Goal: Task Accomplishment & Management: Manage account settings

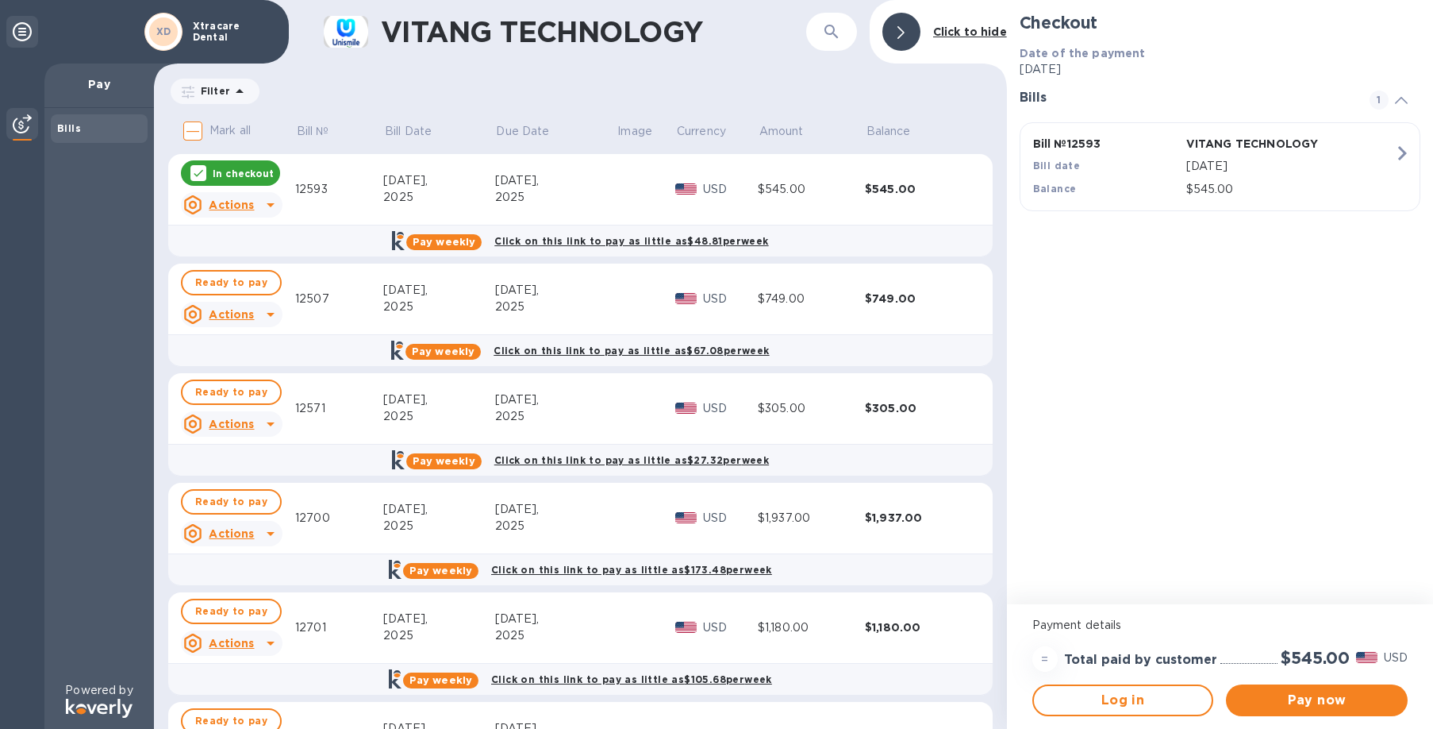
click at [195, 137] on input "Mark all" at bounding box center [192, 130] width 33 height 33
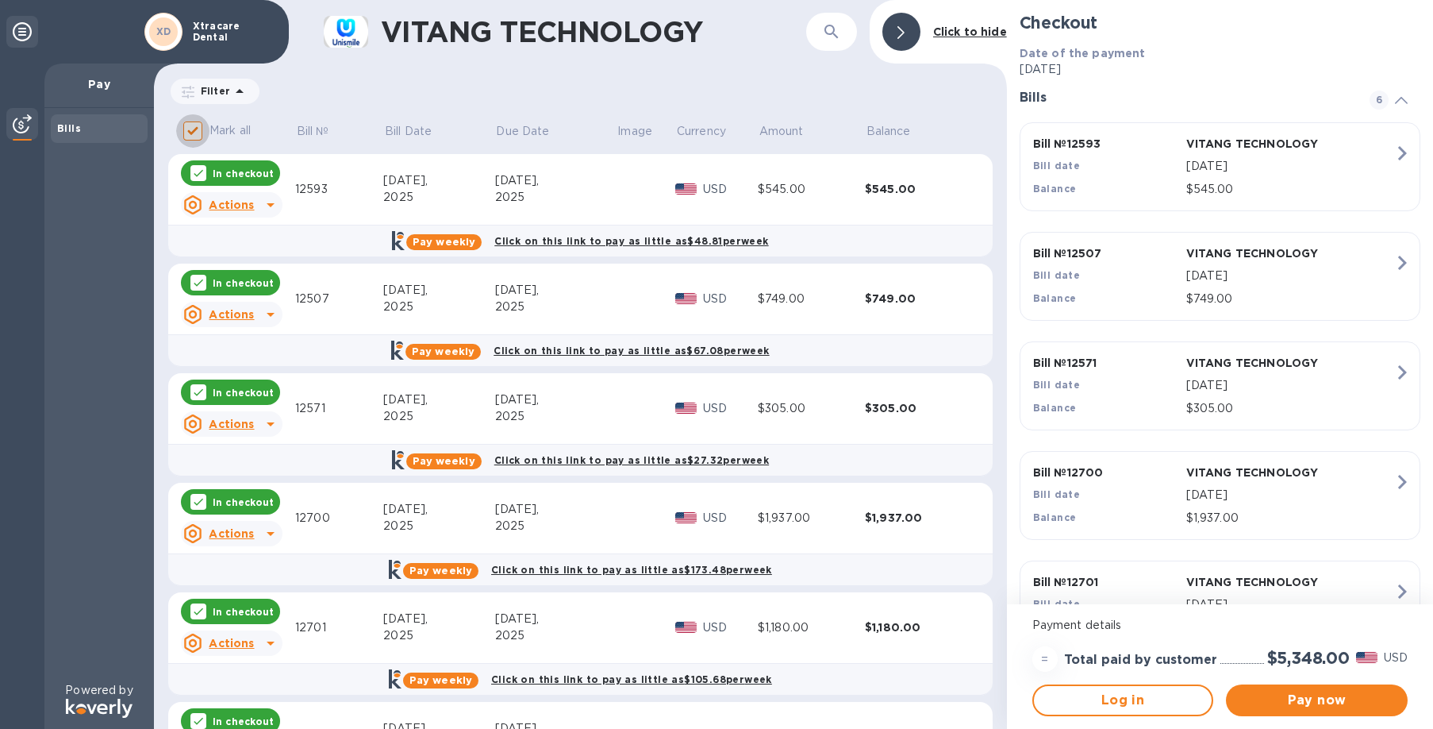
click at [195, 137] on input "Mark all" at bounding box center [192, 130] width 33 height 33
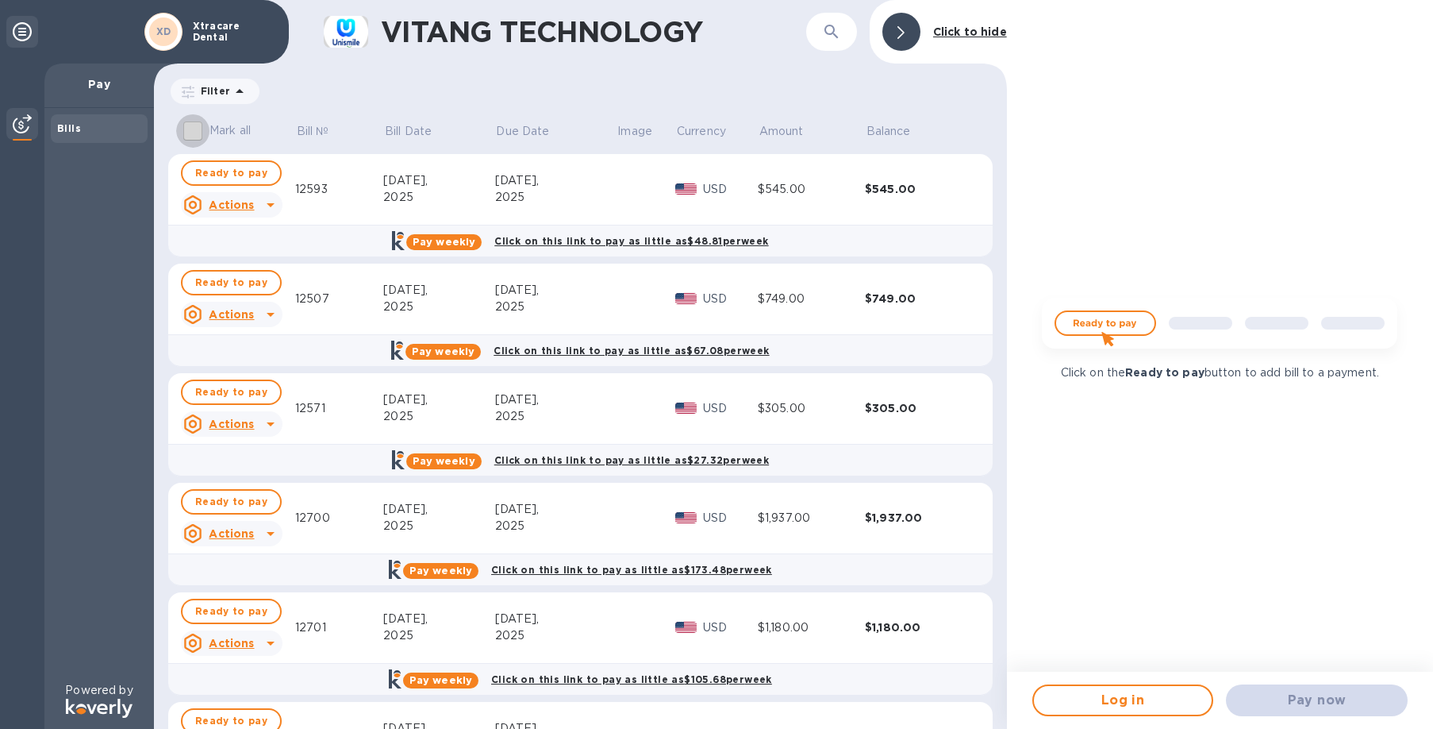
click at [195, 137] on input "Mark all" at bounding box center [192, 130] width 33 height 33
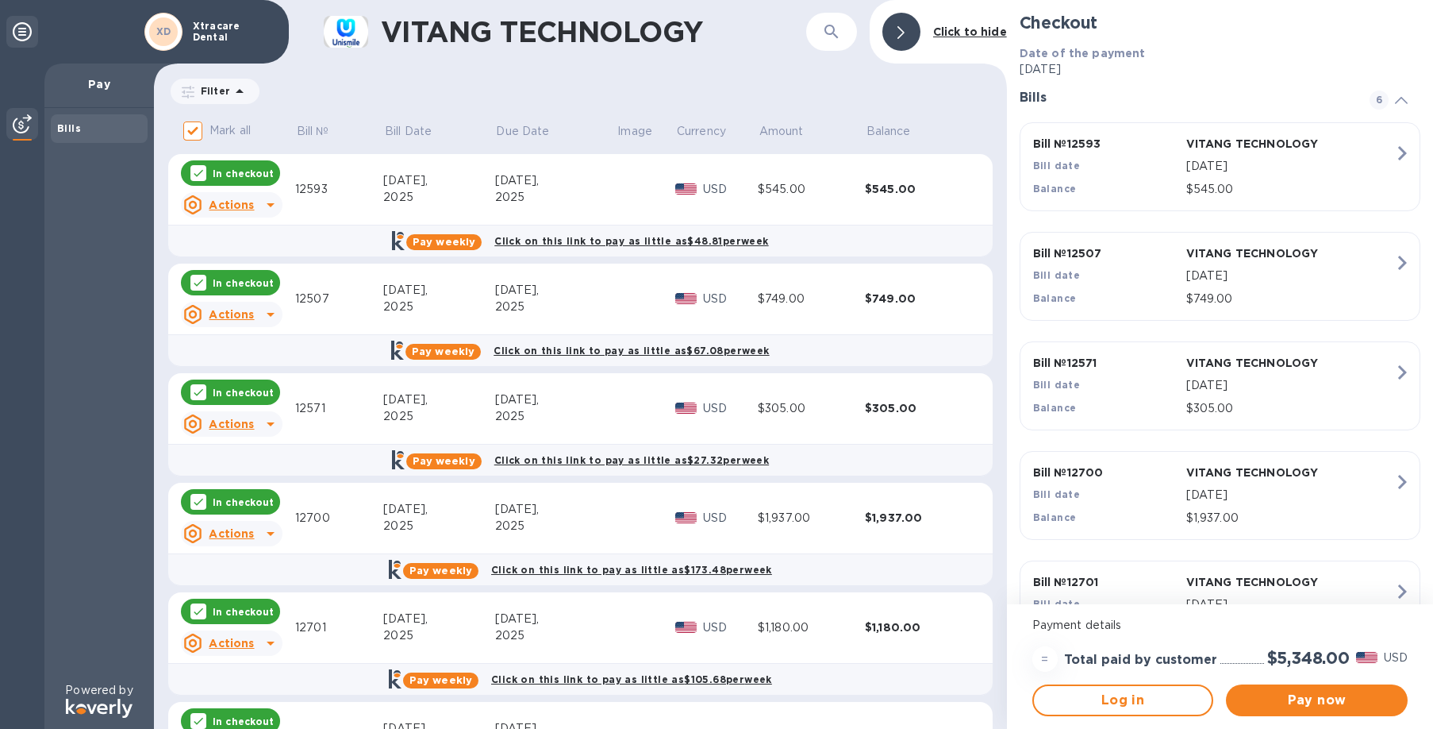
click at [195, 137] on input "Mark all" at bounding box center [192, 130] width 33 height 33
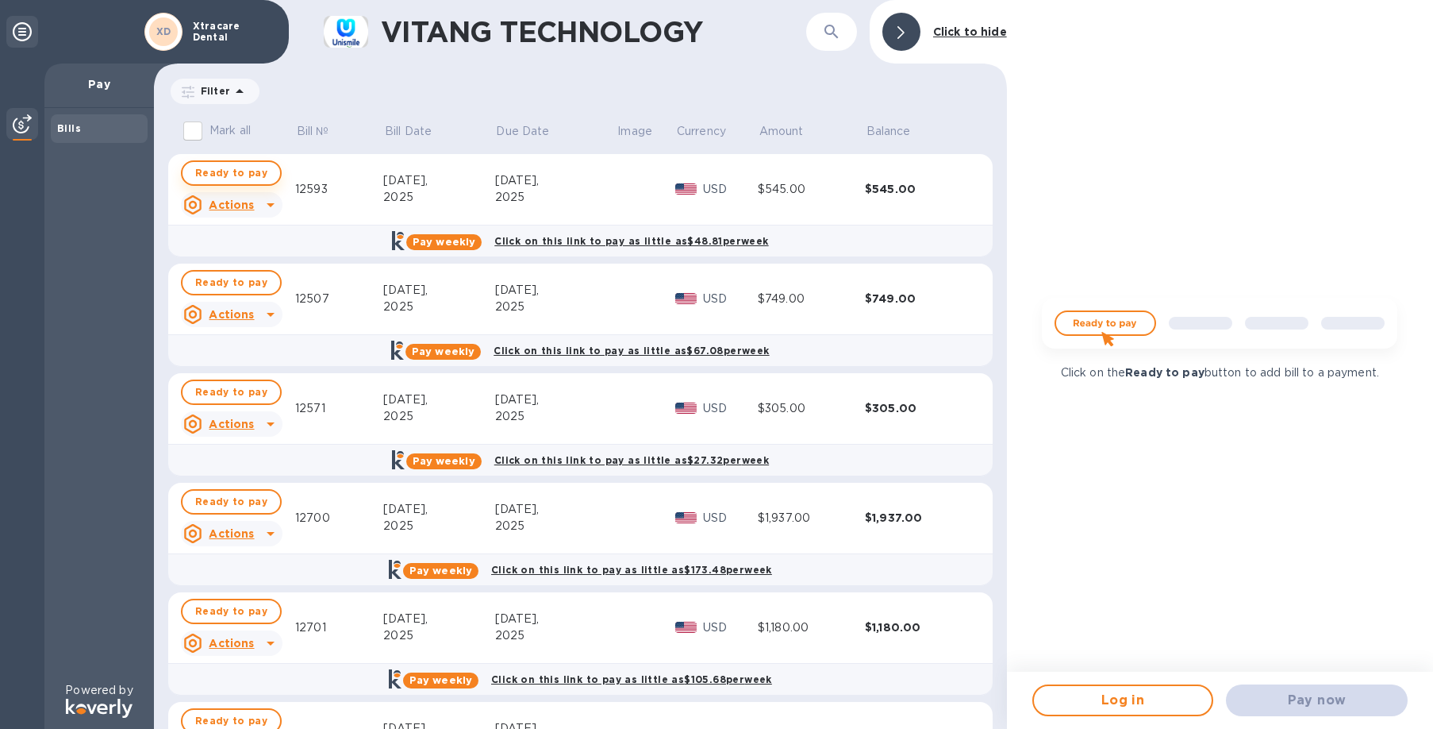
click at [211, 169] on span "Ready to pay" at bounding box center [231, 172] width 72 height 19
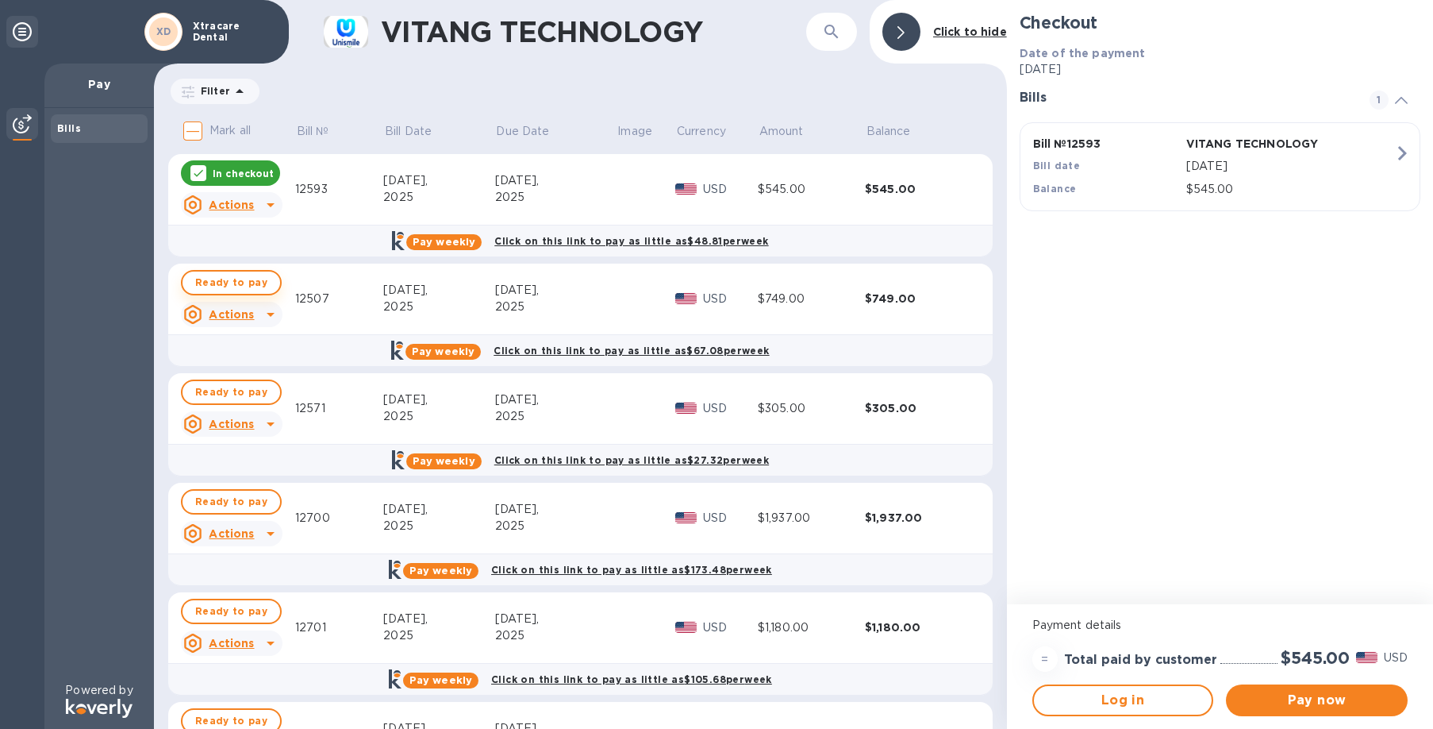
click at [249, 286] on span "Ready to pay" at bounding box center [231, 282] width 72 height 19
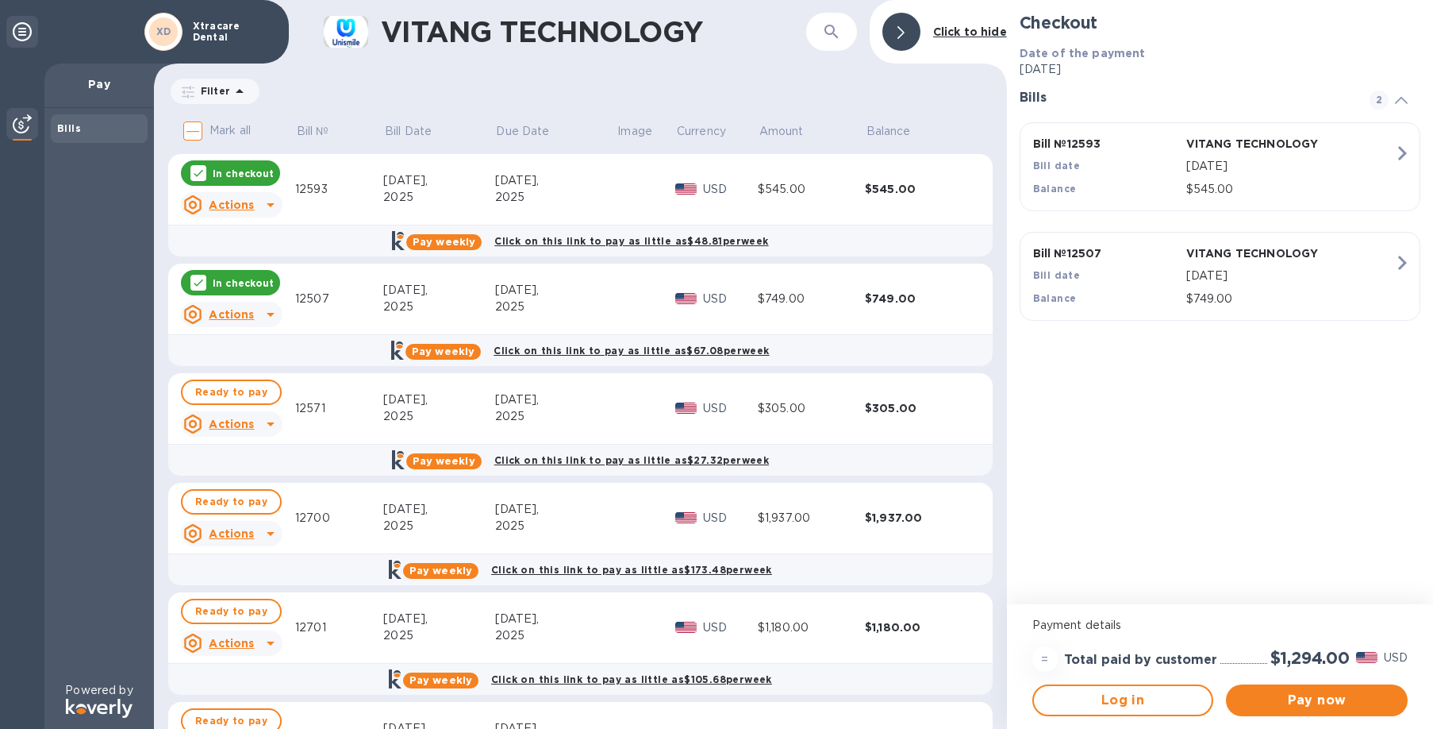
click at [250, 287] on p "In checkout" at bounding box center [243, 282] width 61 height 13
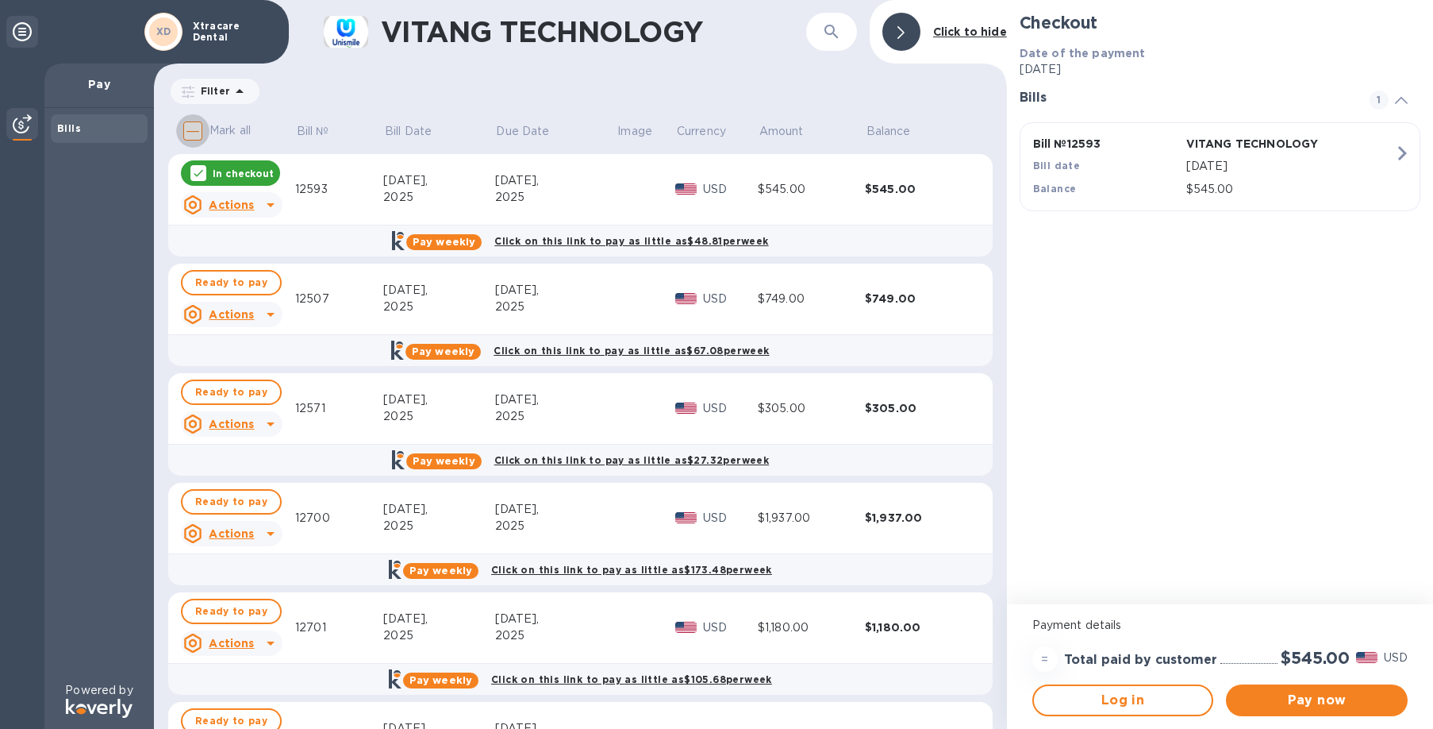
click at [190, 133] on input "Mark all" at bounding box center [192, 130] width 33 height 33
checkbox input "true"
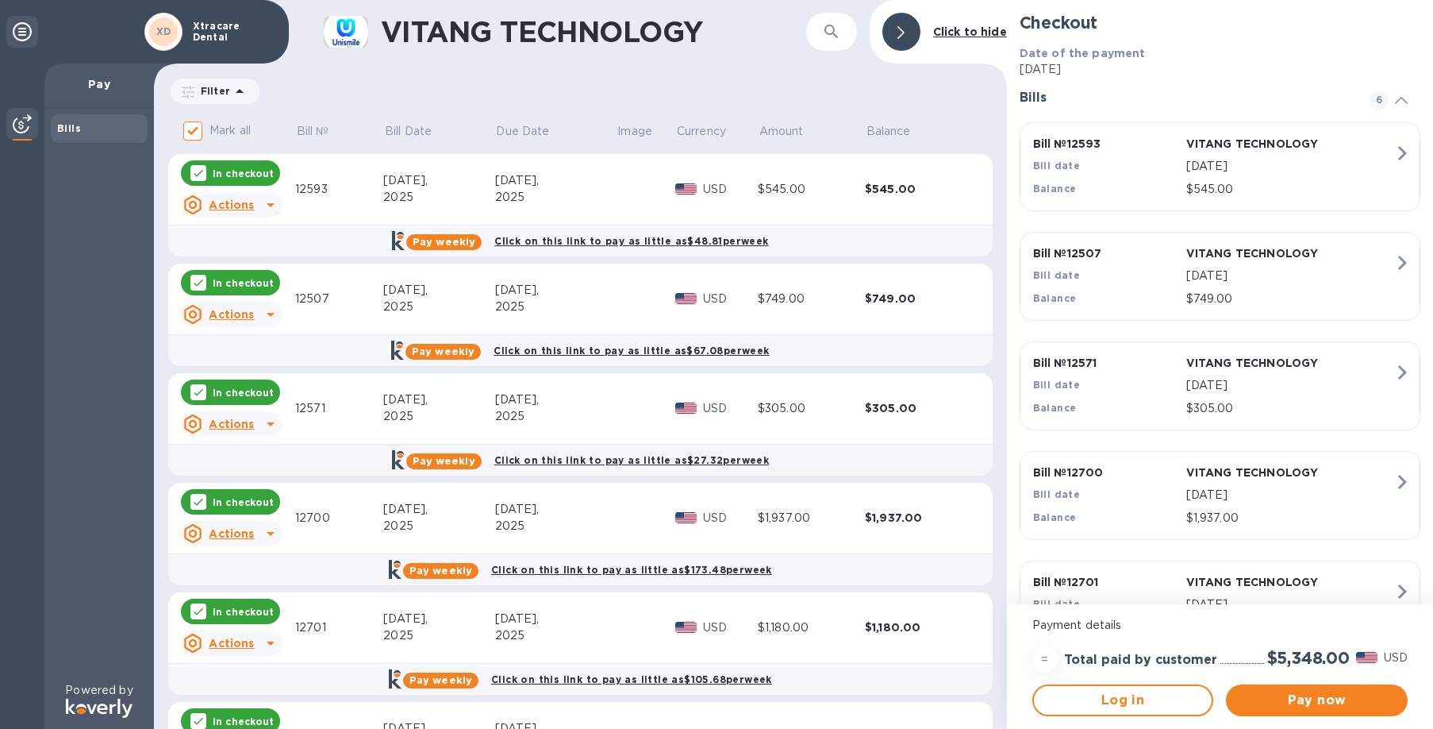
click at [915, 28] on div at bounding box center [902, 32] width 38 height 38
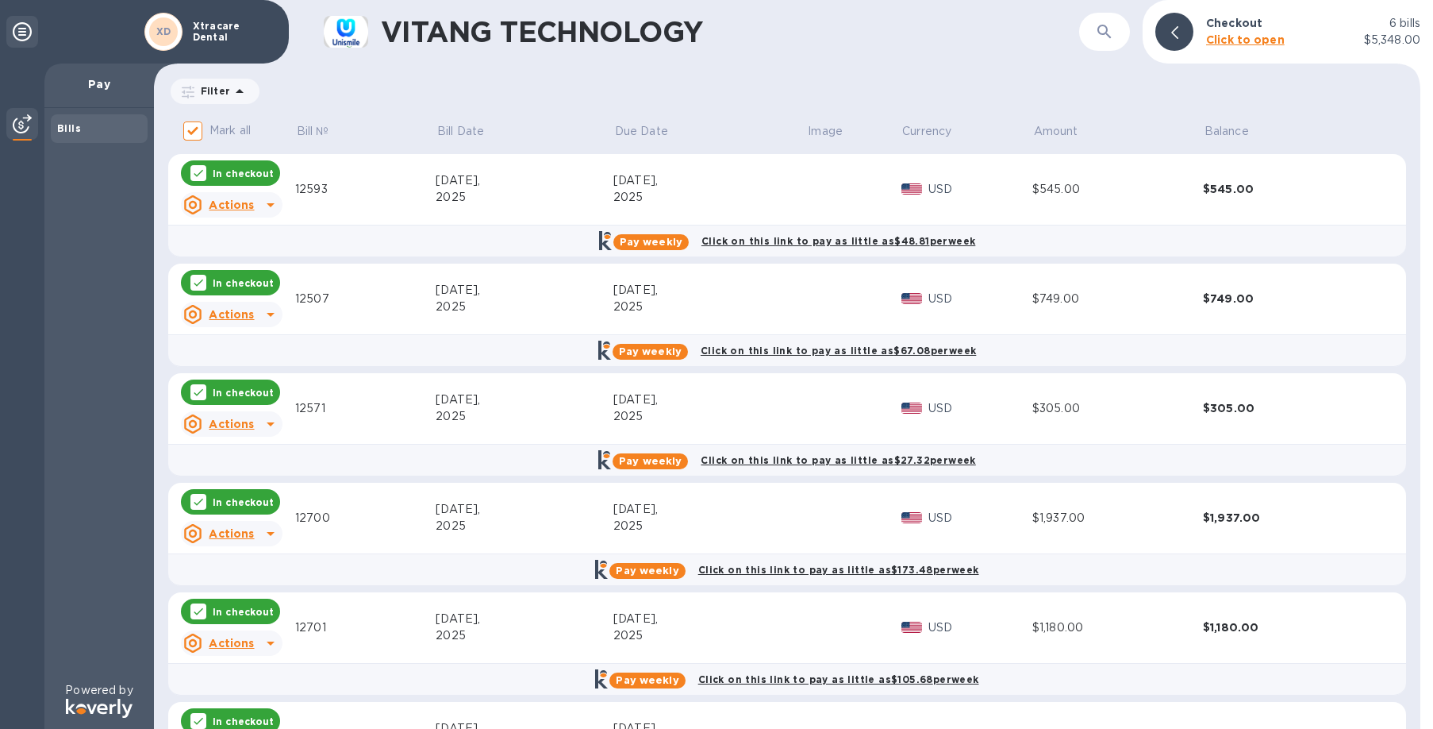
scroll to position [97, 0]
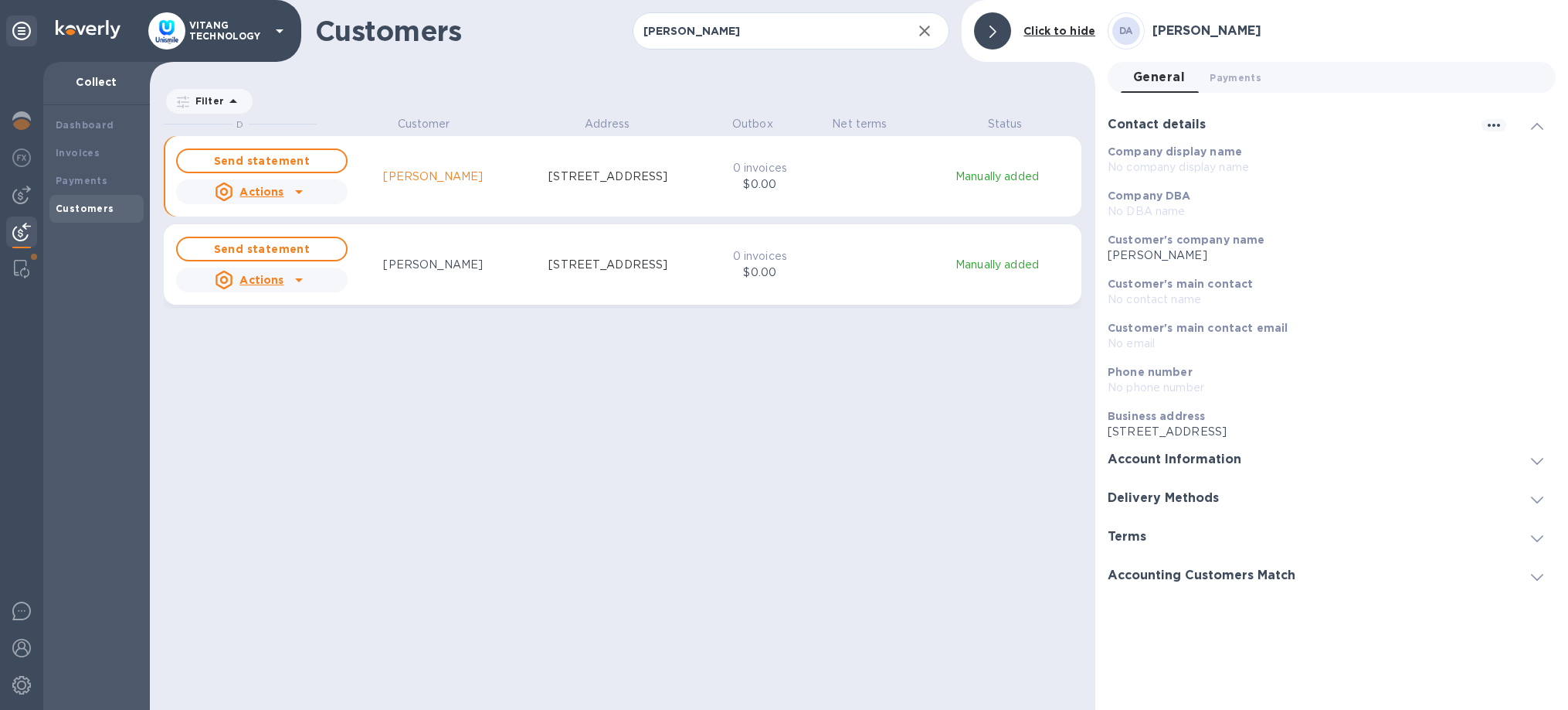
scroll to position [594, 945]
click at [20, 260] on img at bounding box center [21, 269] width 16 height 19
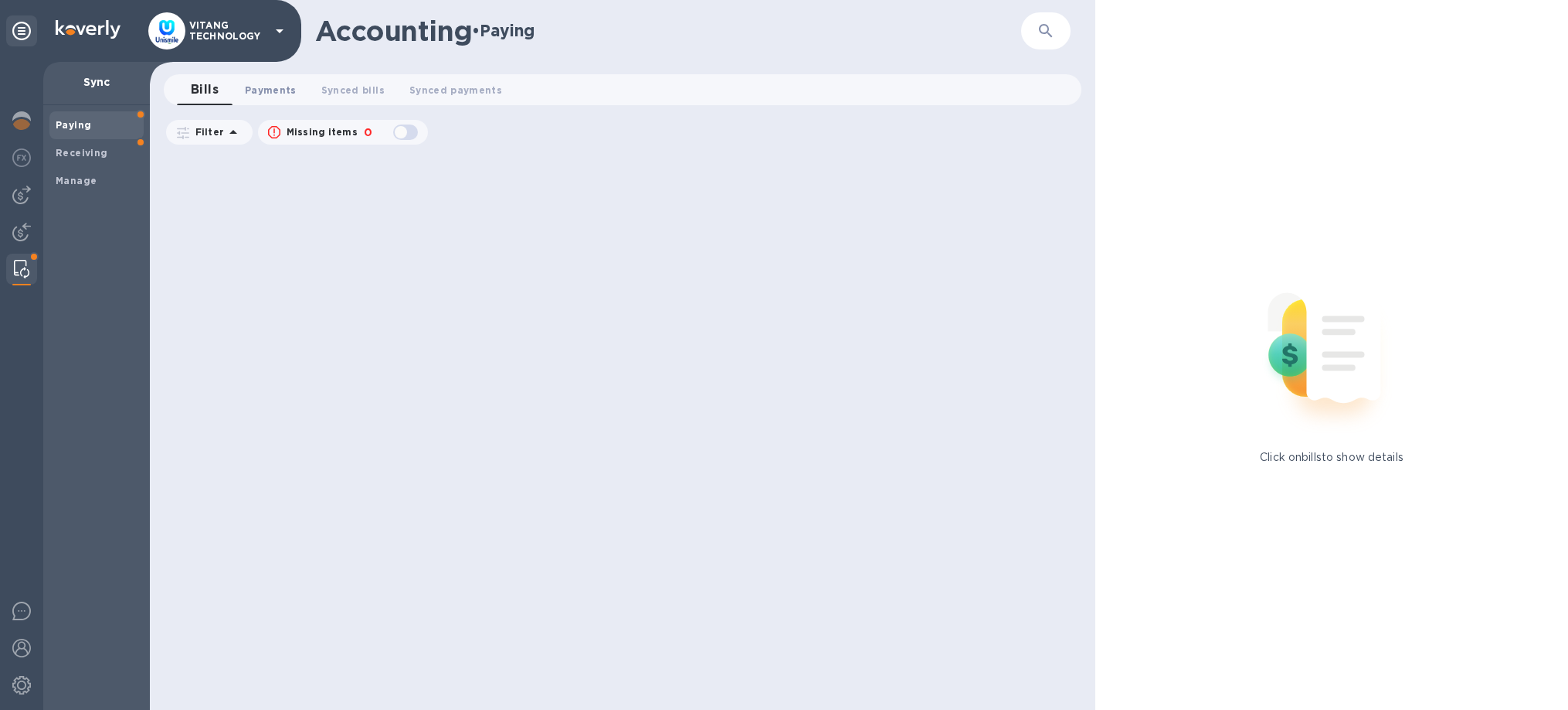
click at [262, 87] on span "Payments 0" at bounding box center [271, 90] width 52 height 17
click at [98, 185] on span "Manage" at bounding box center [96, 181] width 82 height 16
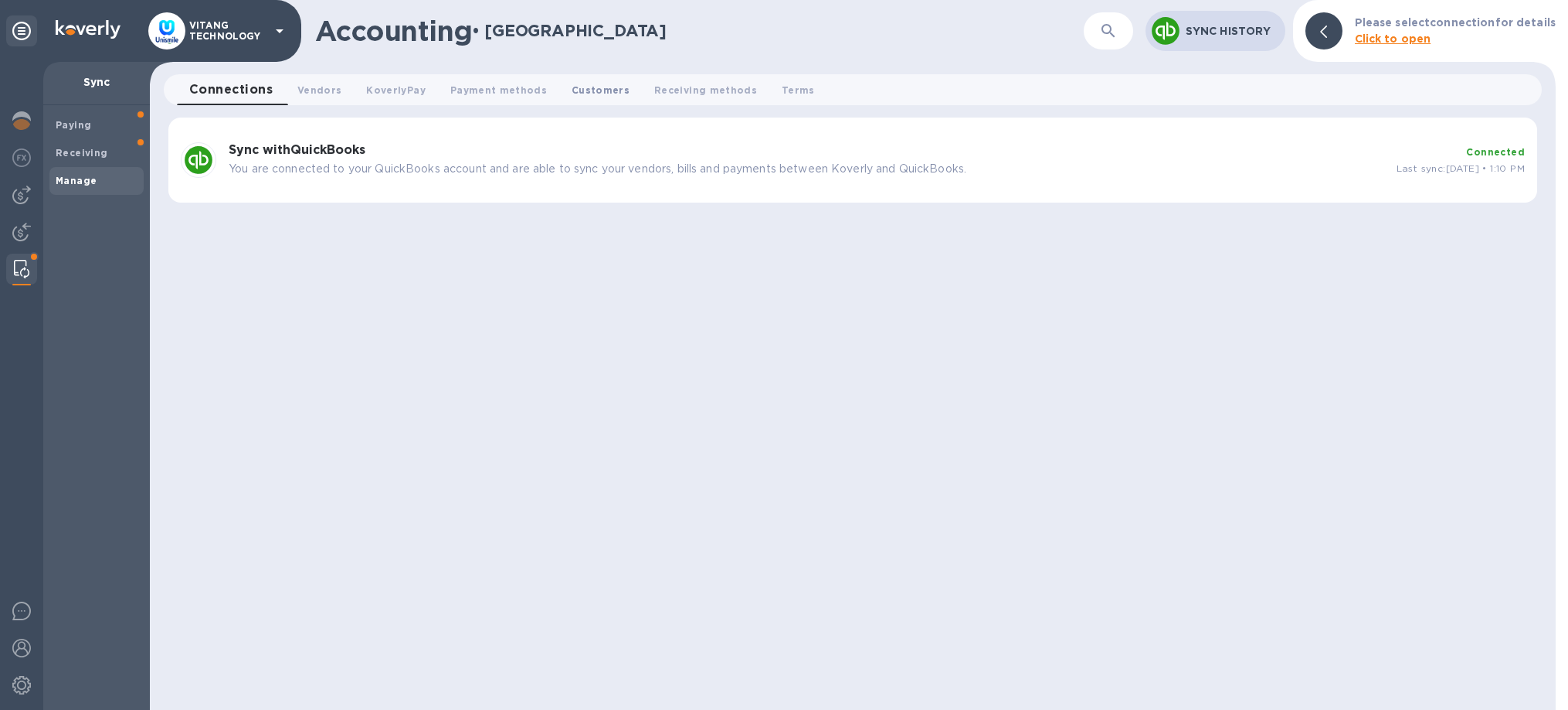
click at [598, 85] on span "Customers 0" at bounding box center [601, 90] width 58 height 17
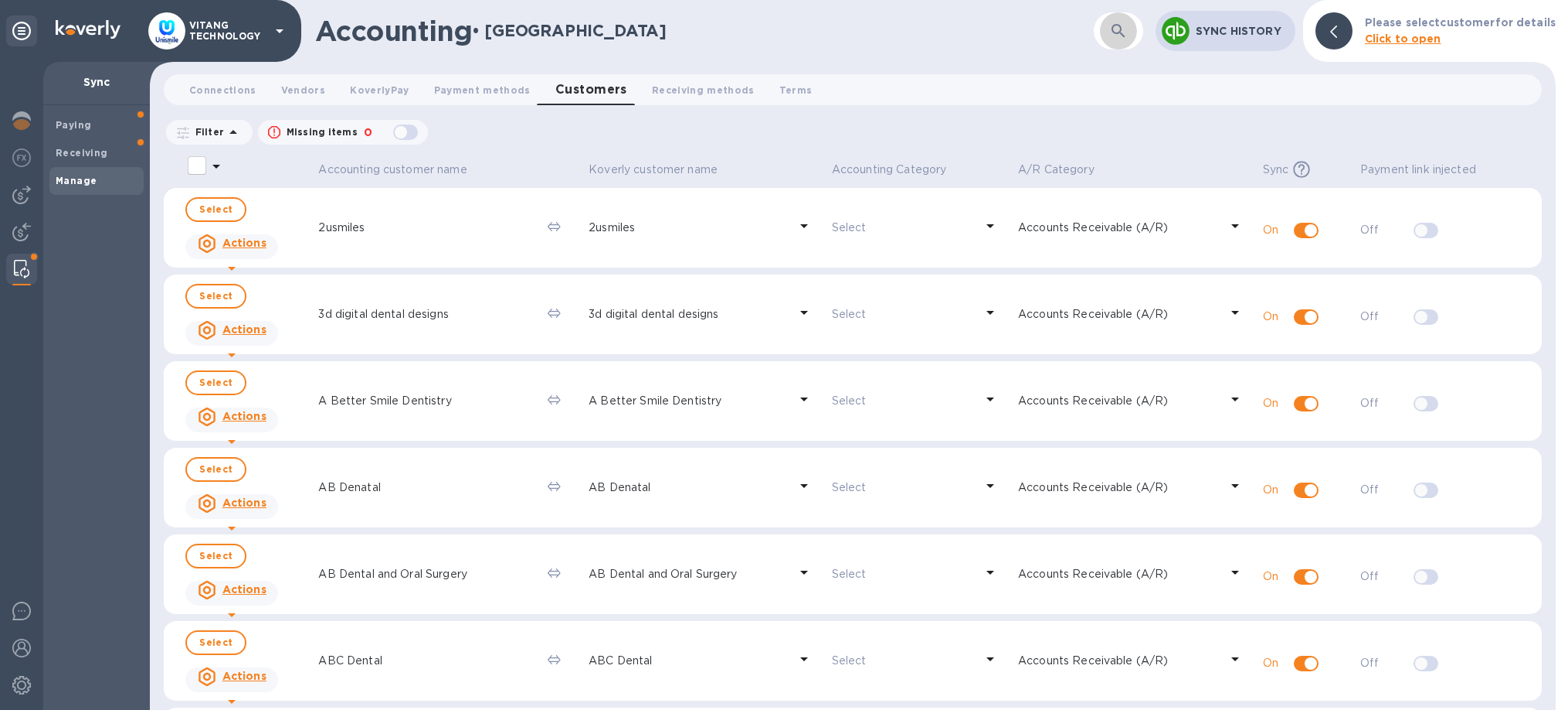
click at [1125, 37] on icon "button" at bounding box center [1118, 30] width 18 height 19
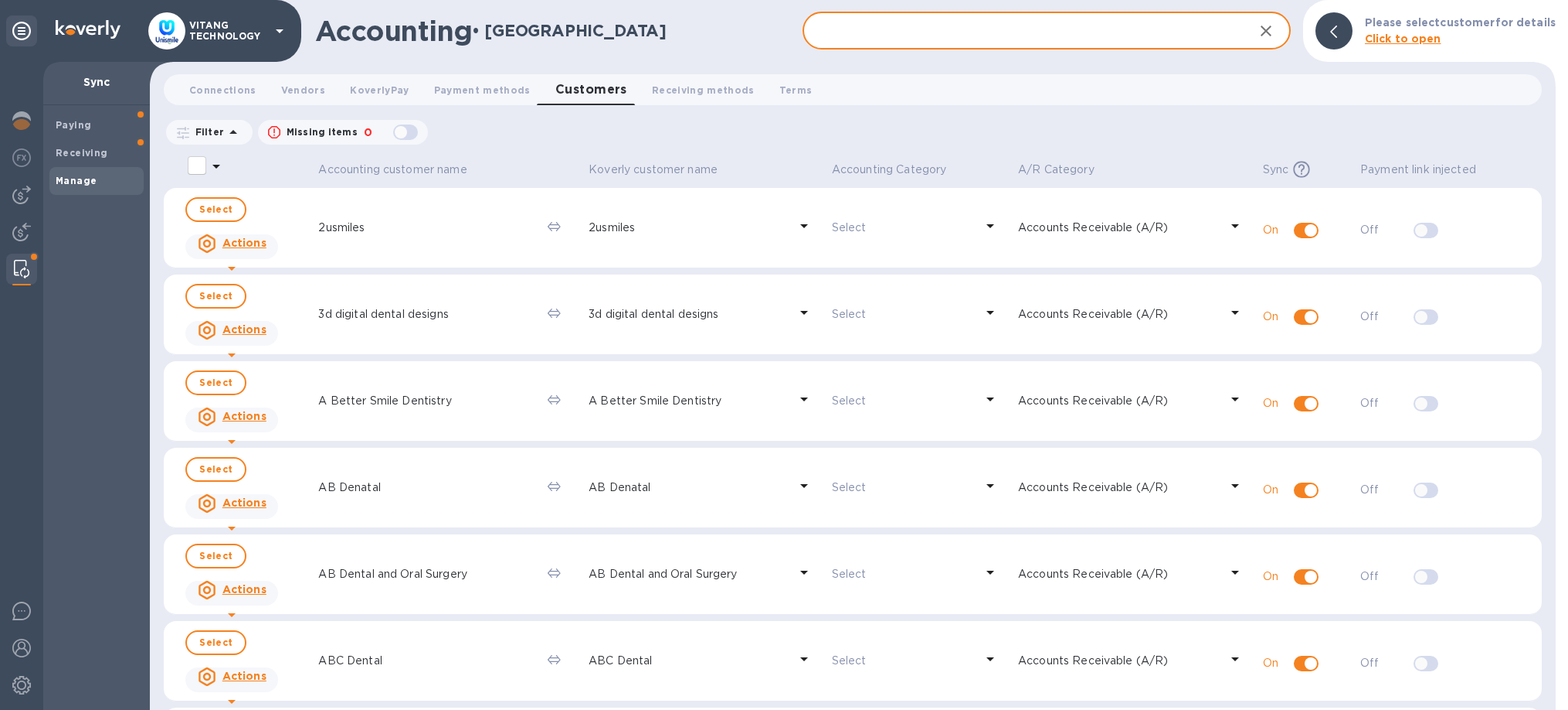
paste input "[PERSON_NAME]"
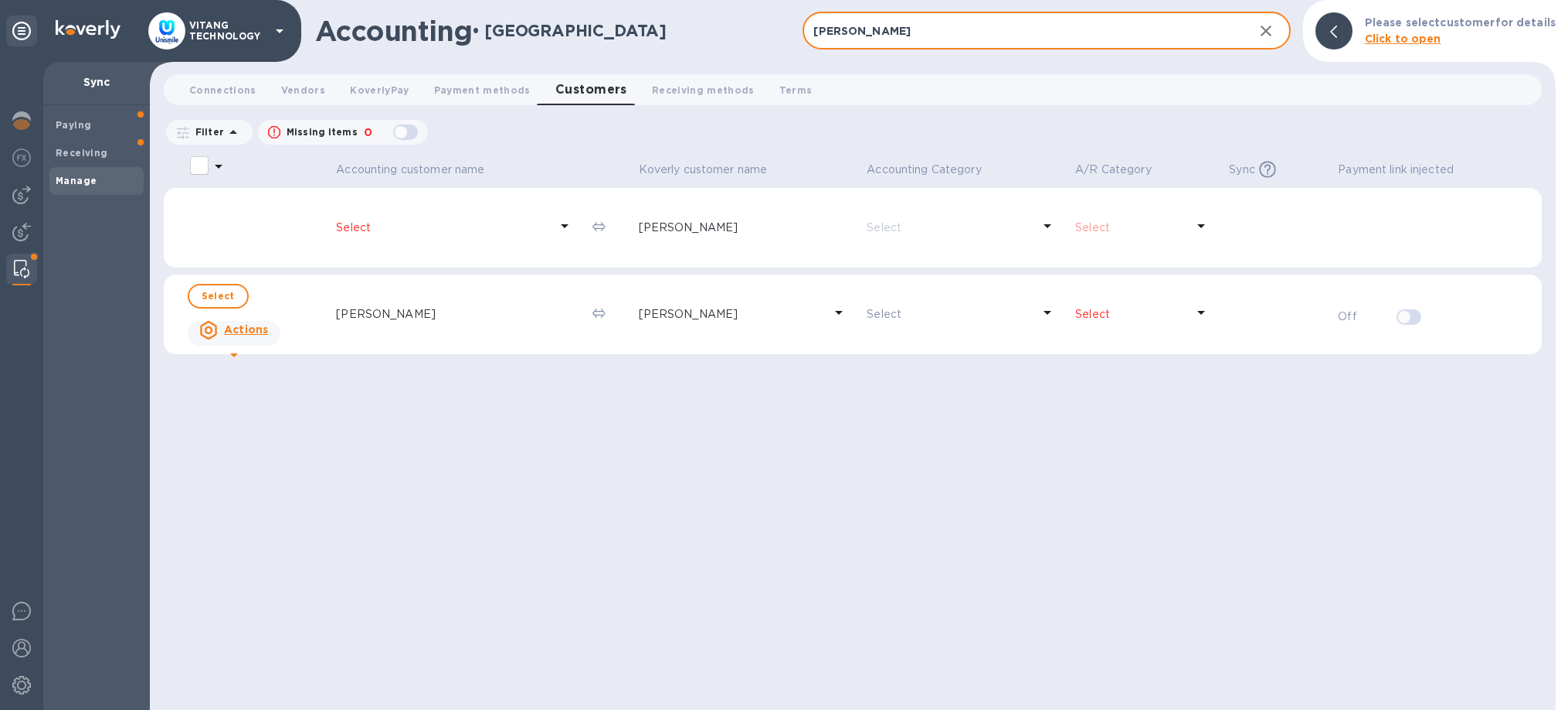
type input "[PERSON_NAME]"
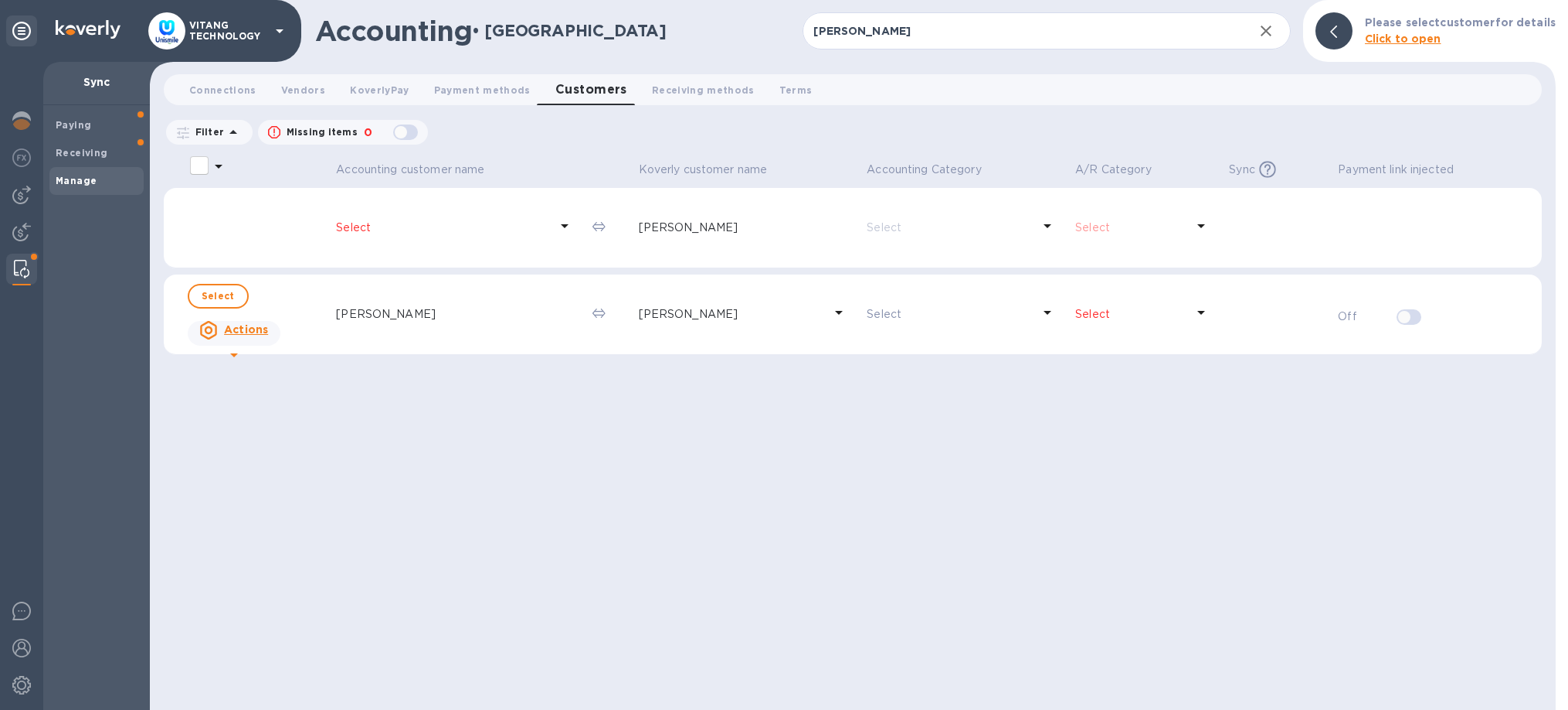
click at [711, 240] on td "[PERSON_NAME]" at bounding box center [747, 228] width 229 height 81
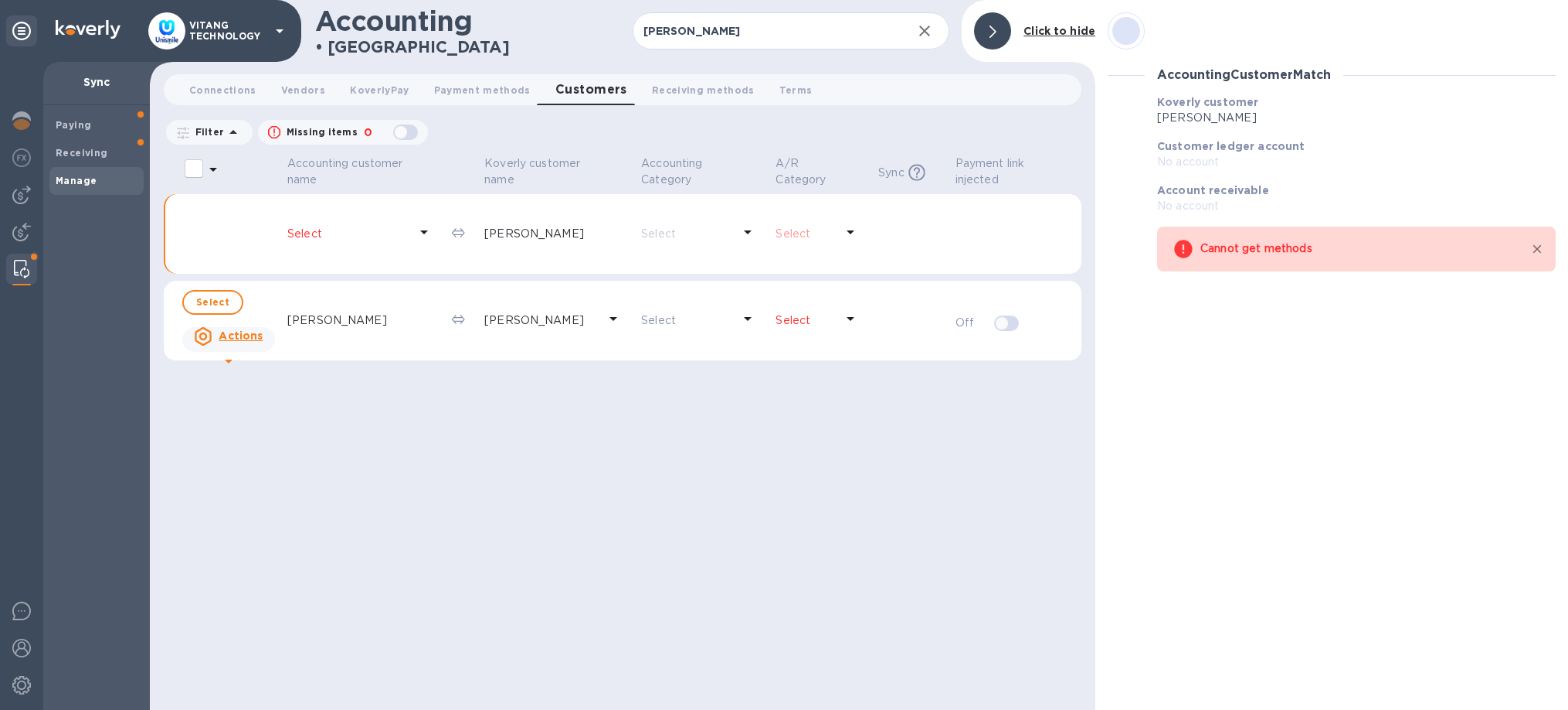
click at [1540, 257] on button "button" at bounding box center [1537, 248] width 18 height 19
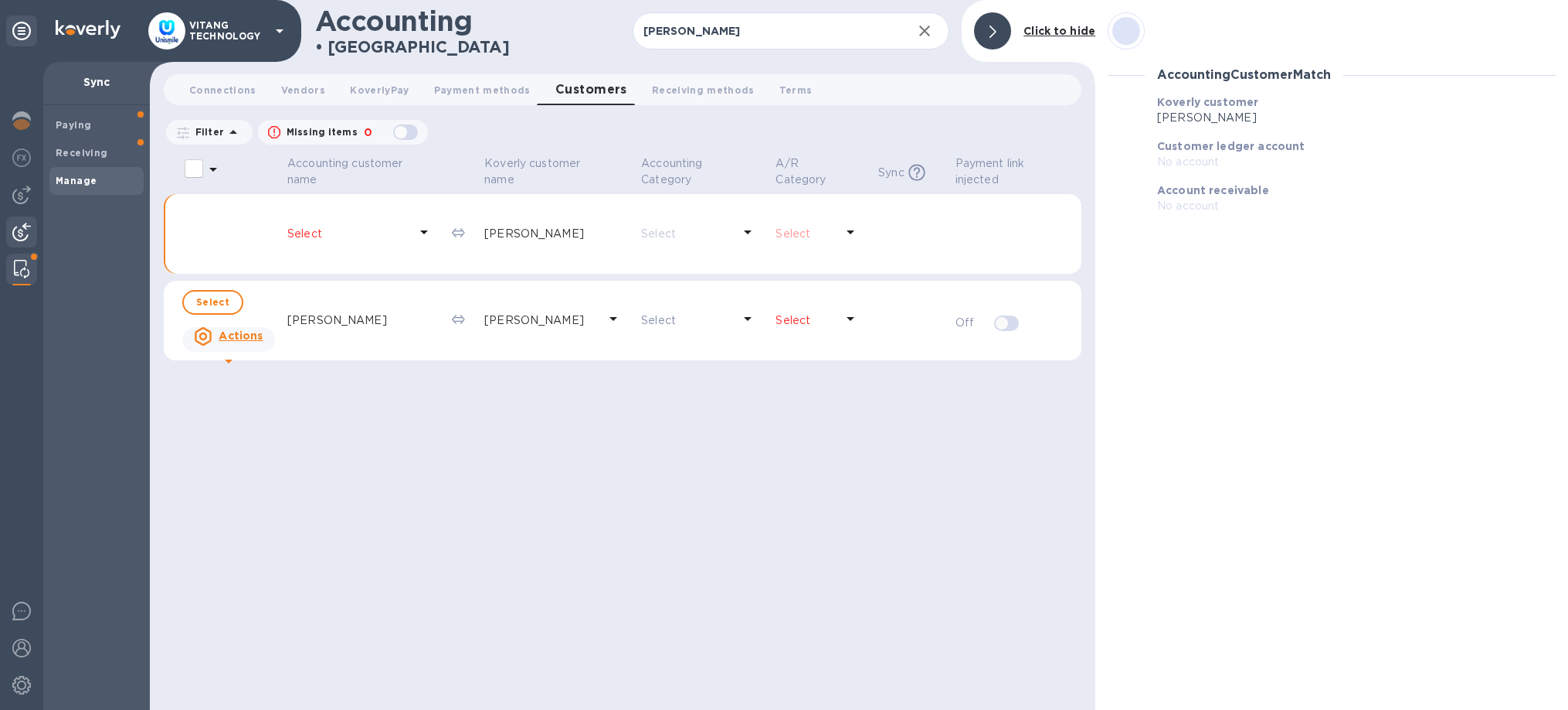
click at [13, 231] on img at bounding box center [21, 232] width 18 height 19
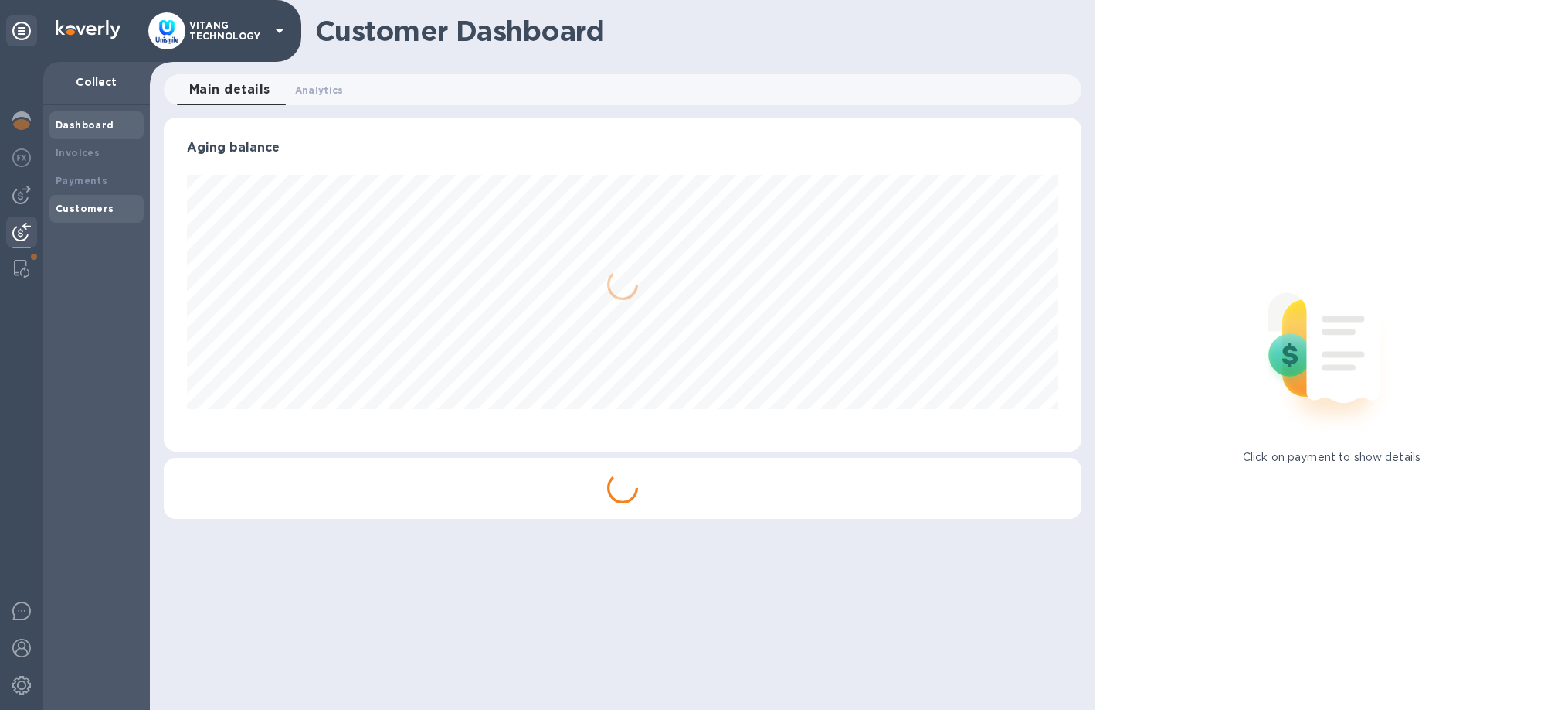
scroll to position [334, 918]
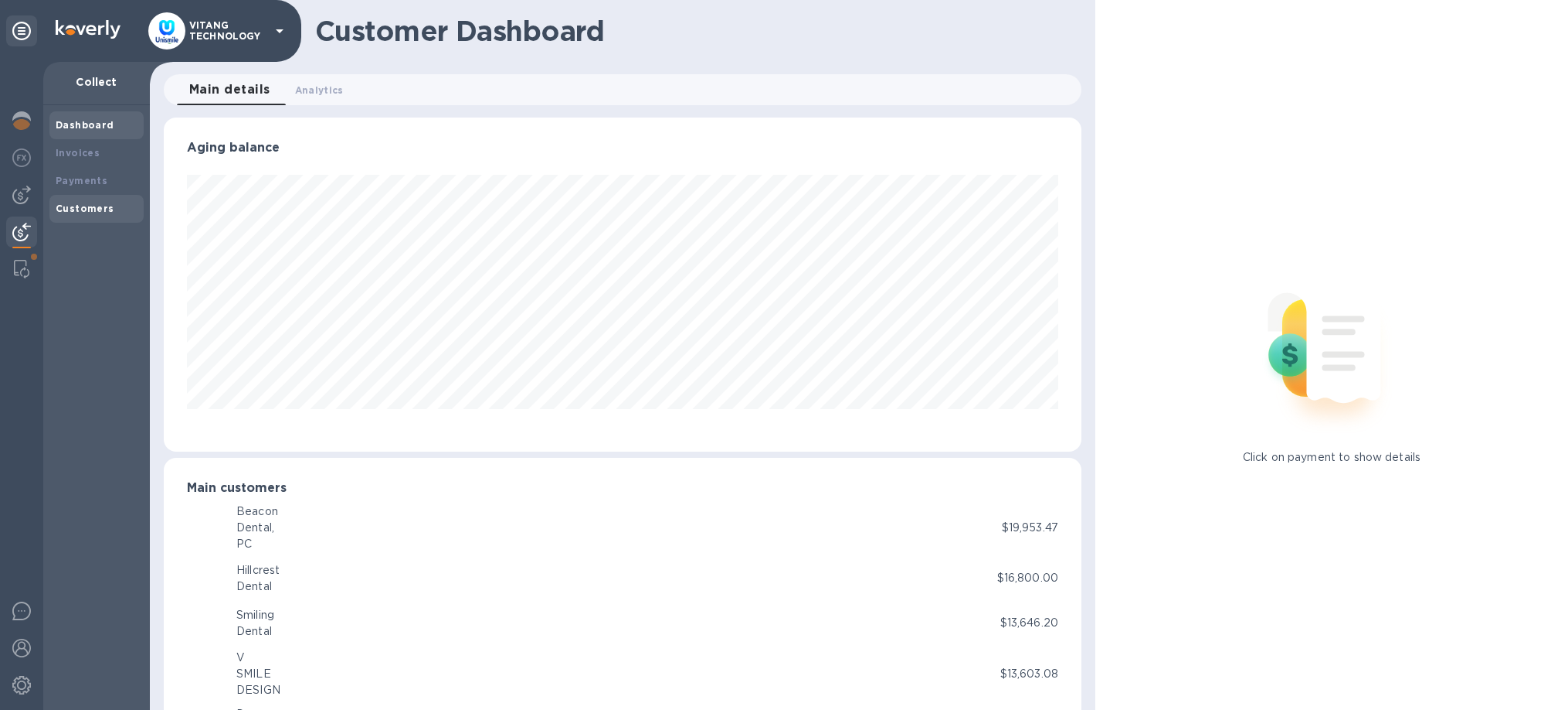
click at [98, 199] on div "Customers" at bounding box center [96, 208] width 94 height 28
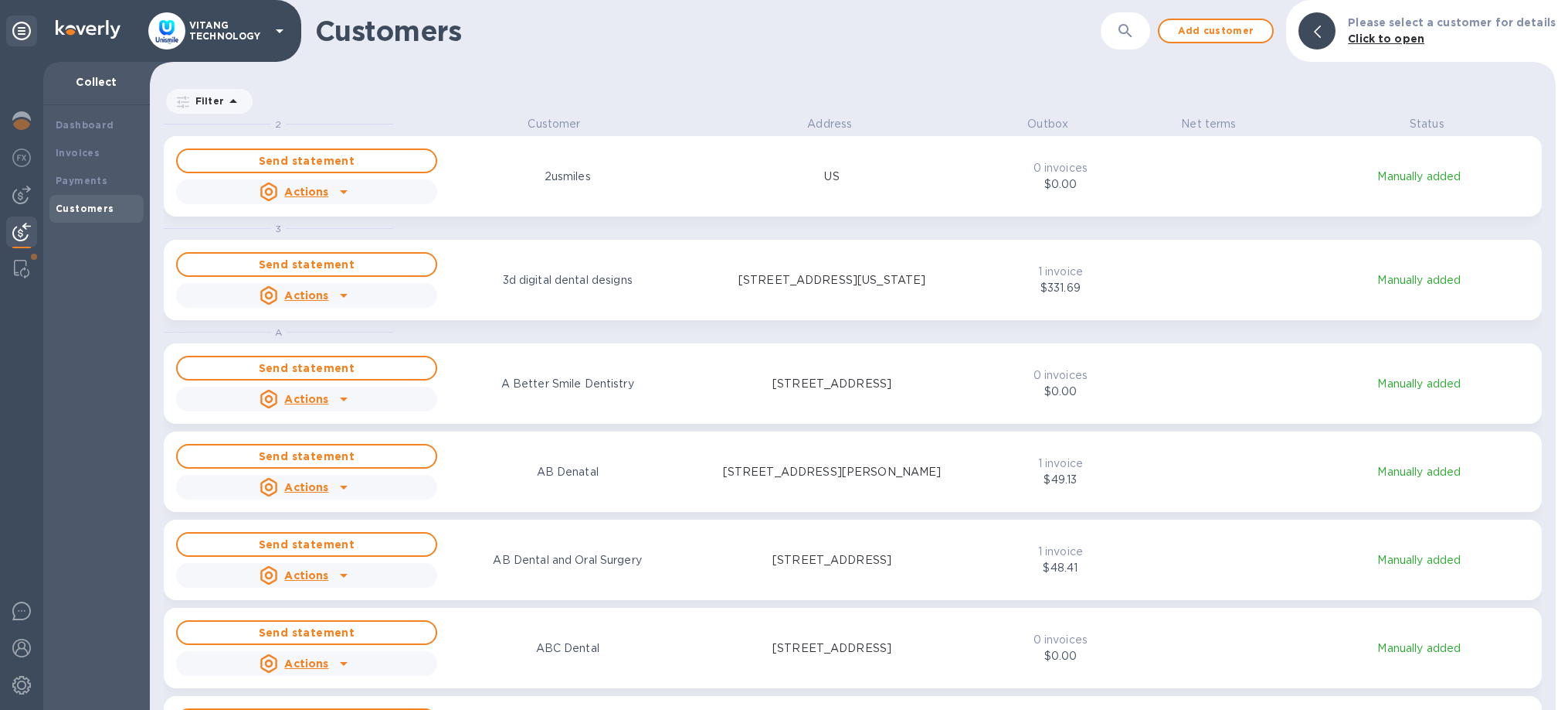
scroll to position [594, 1406]
click at [1135, 38] on icon "button" at bounding box center [1125, 30] width 18 height 19
click at [84, 186] on b "Payments" at bounding box center [81, 180] width 52 height 12
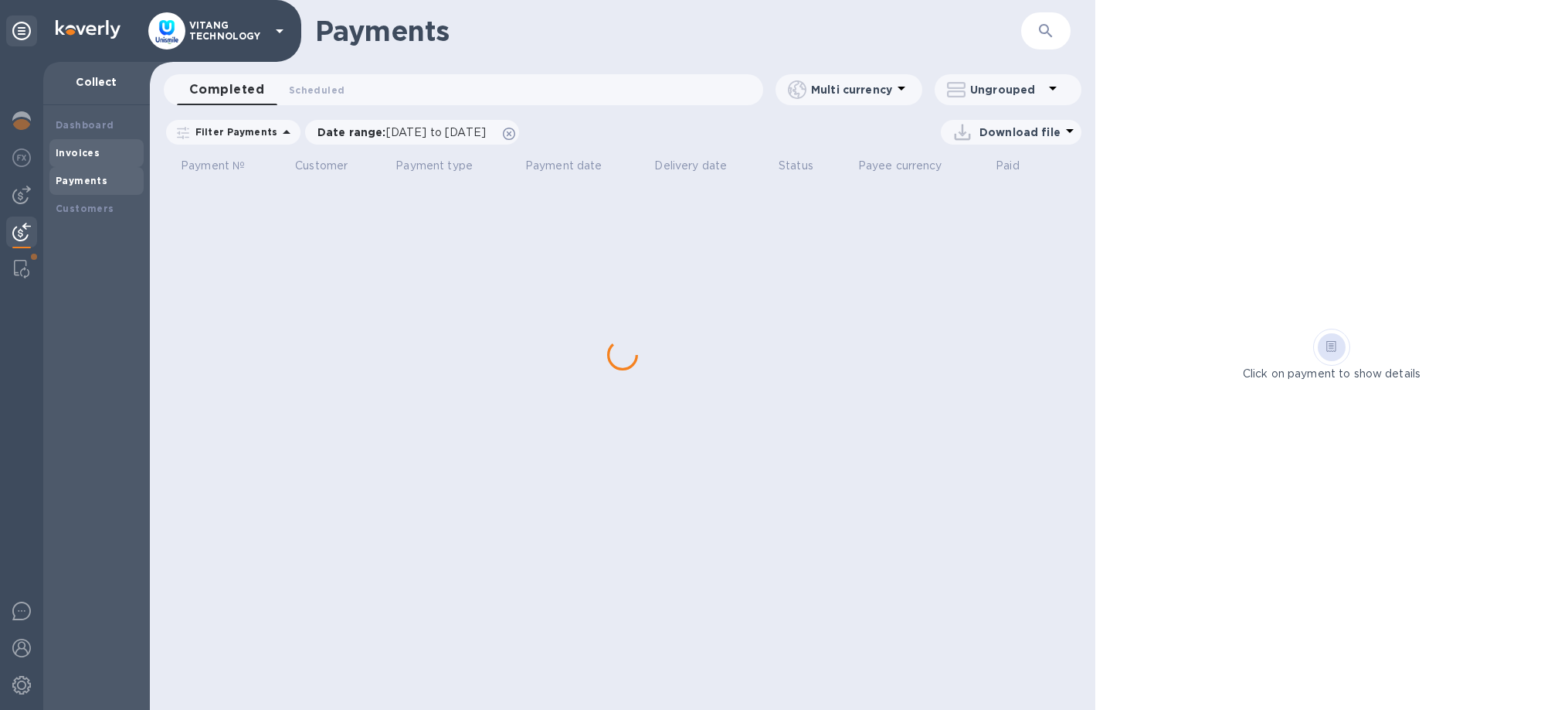
click at [98, 145] on div "Invoices" at bounding box center [96, 153] width 82 height 16
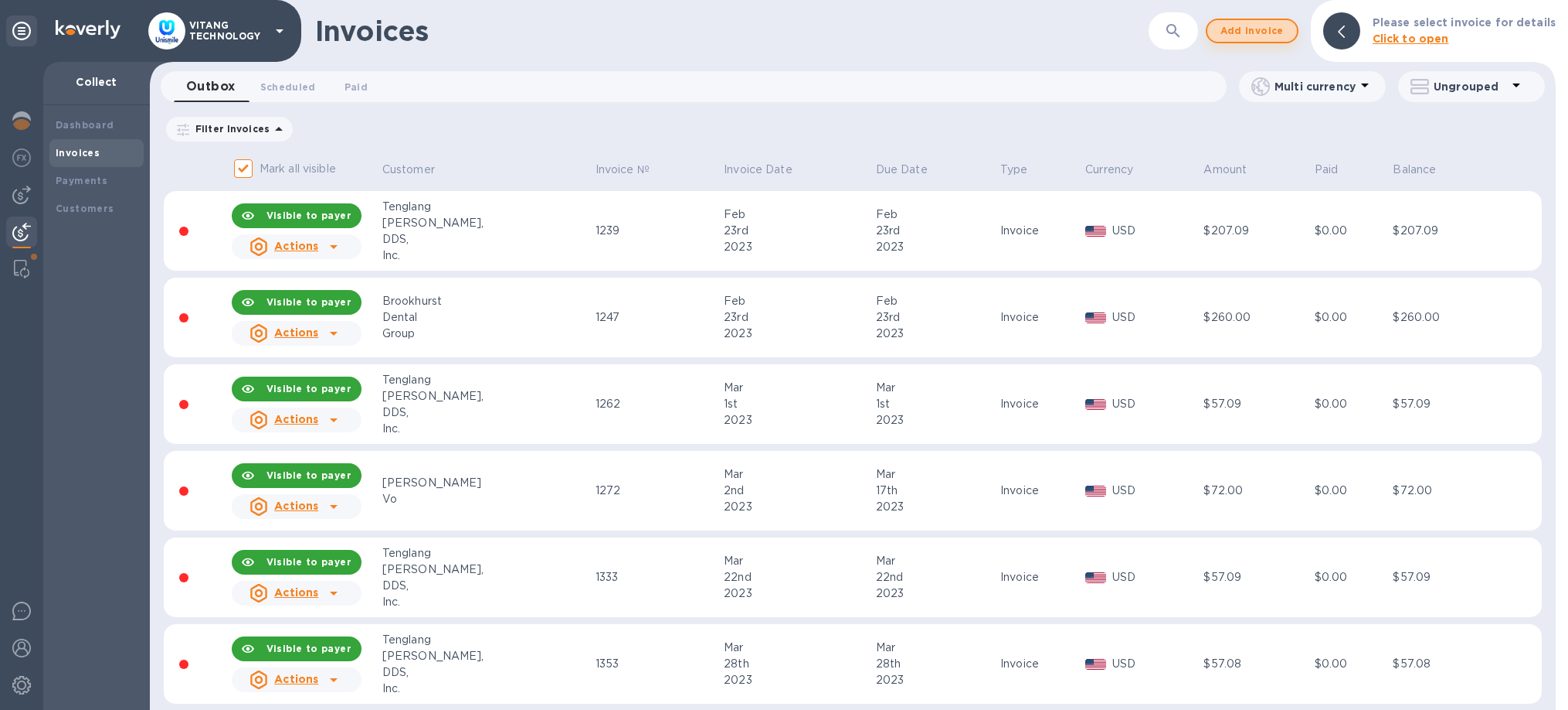
click at [1267, 34] on span "Add invoice" at bounding box center [1252, 30] width 65 height 19
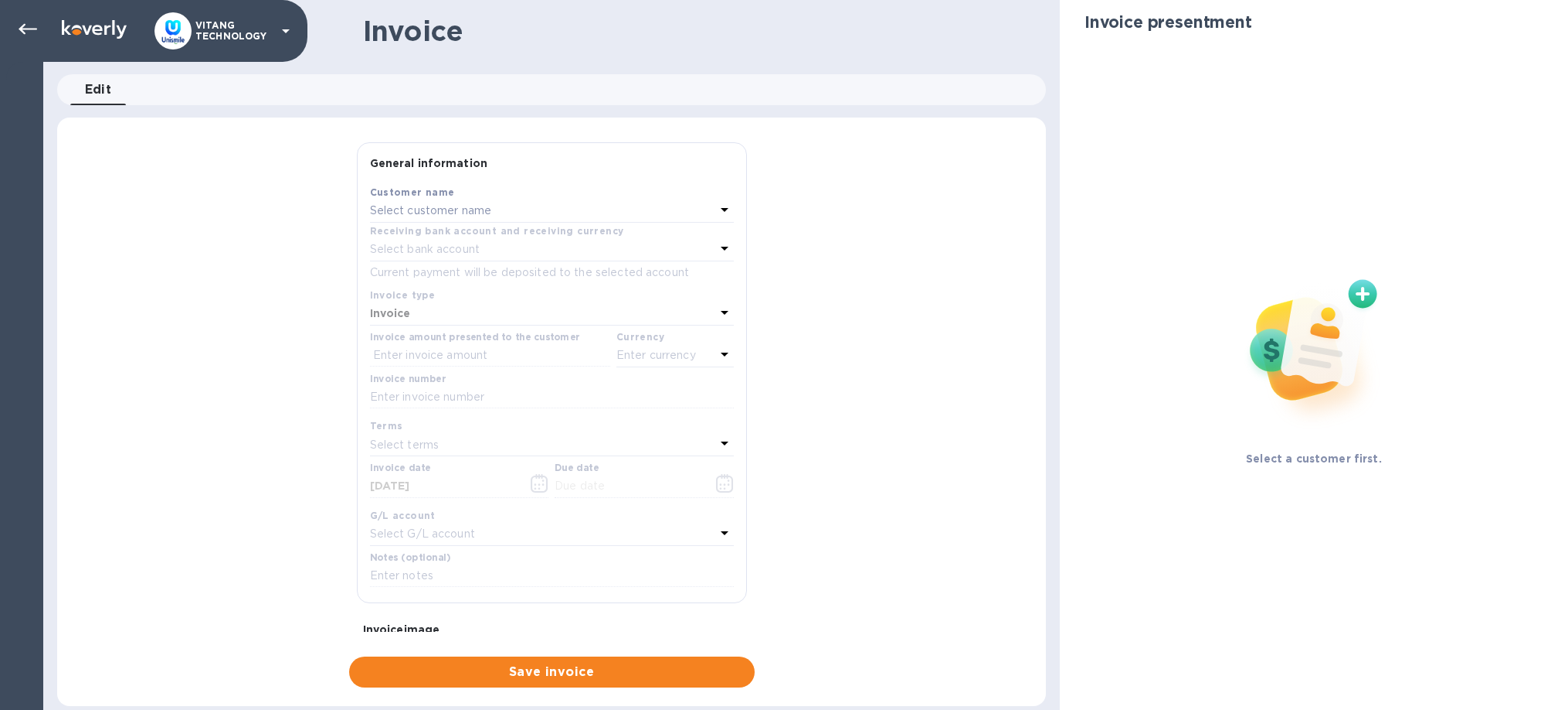
click at [575, 220] on div "Select customer name" at bounding box center [542, 211] width 346 height 21
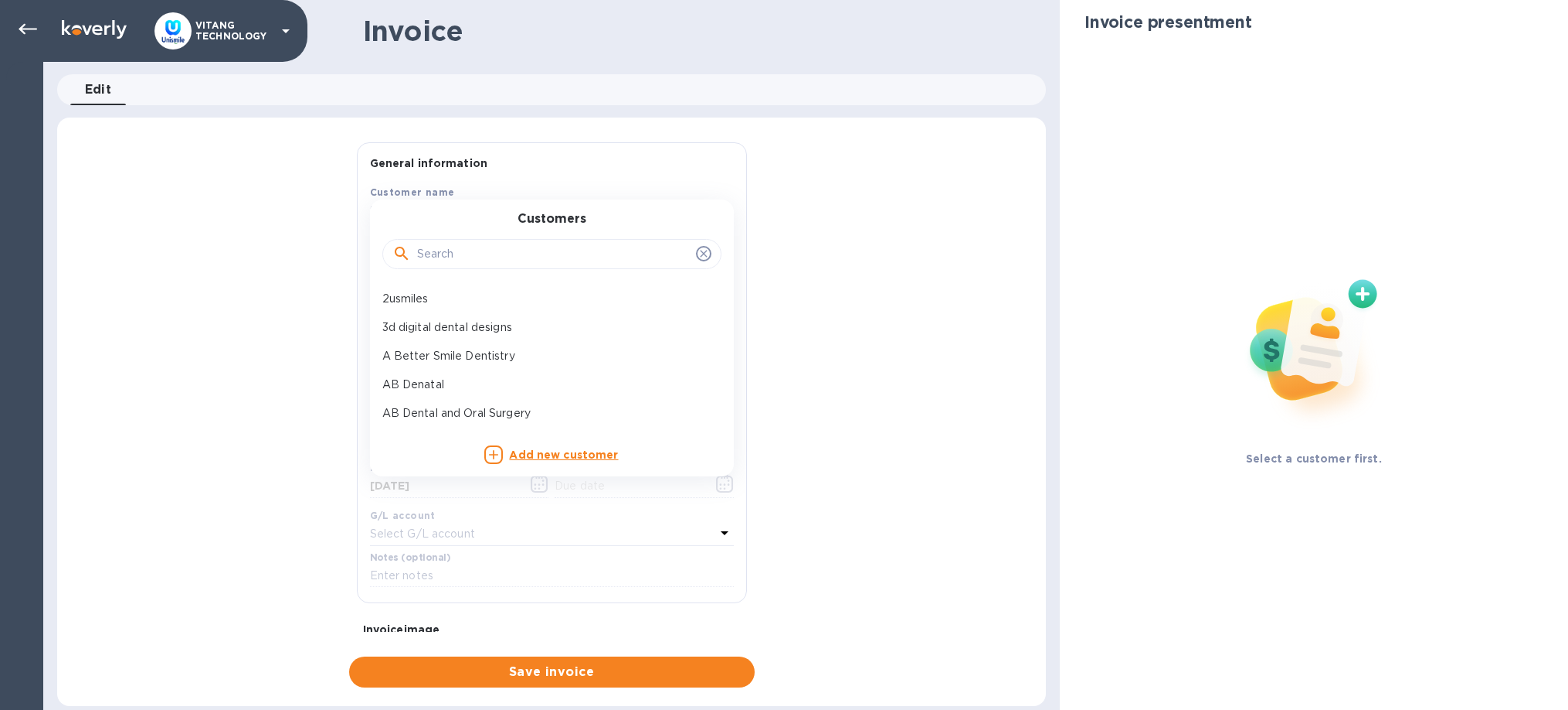
click at [543, 248] on input "text" at bounding box center [554, 254] width 273 height 23
paste input "[PERSON_NAME]"
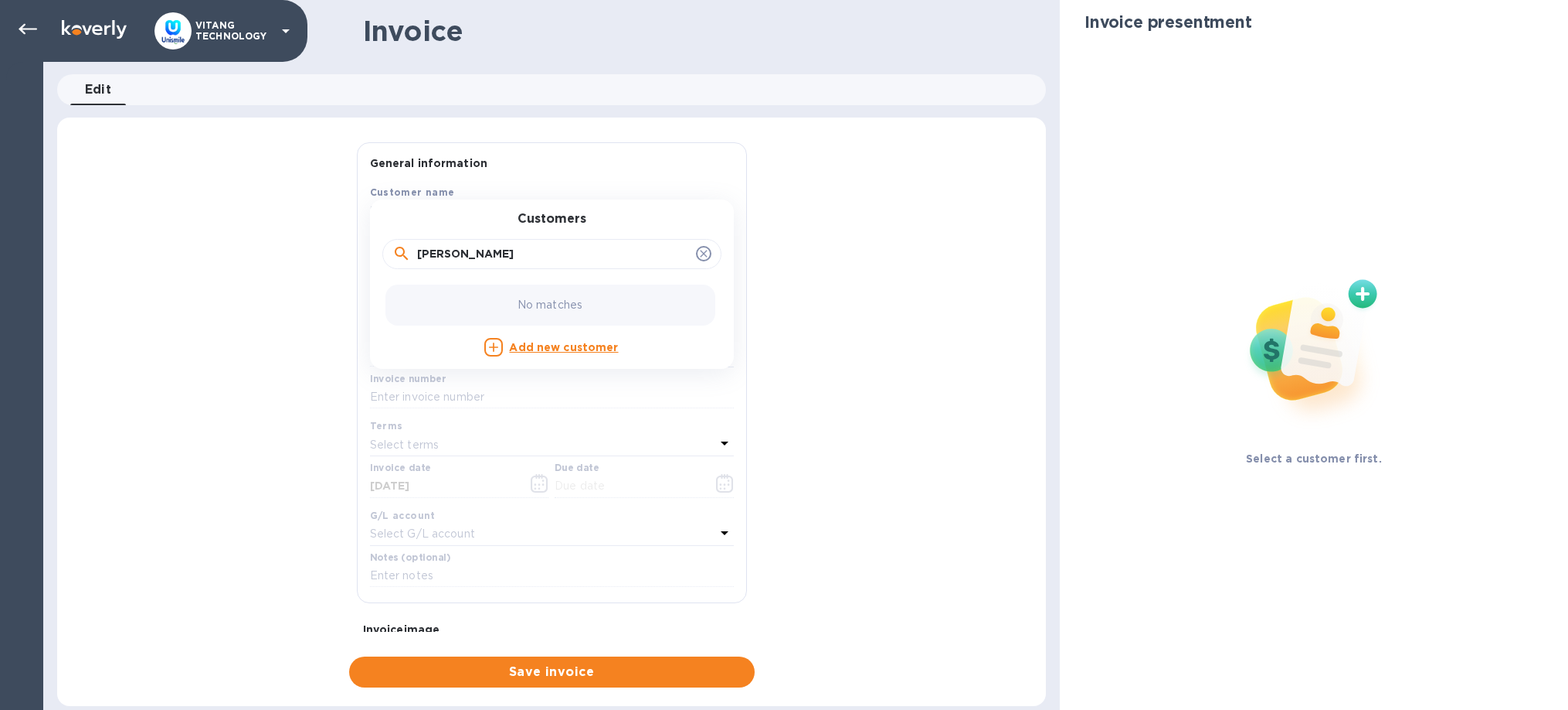
click at [419, 255] on input "[PERSON_NAME]" at bounding box center [554, 254] width 273 height 23
type input "[PERSON_NAME]"
click at [415, 320] on p "[PERSON_NAME]" at bounding box center [546, 327] width 327 height 17
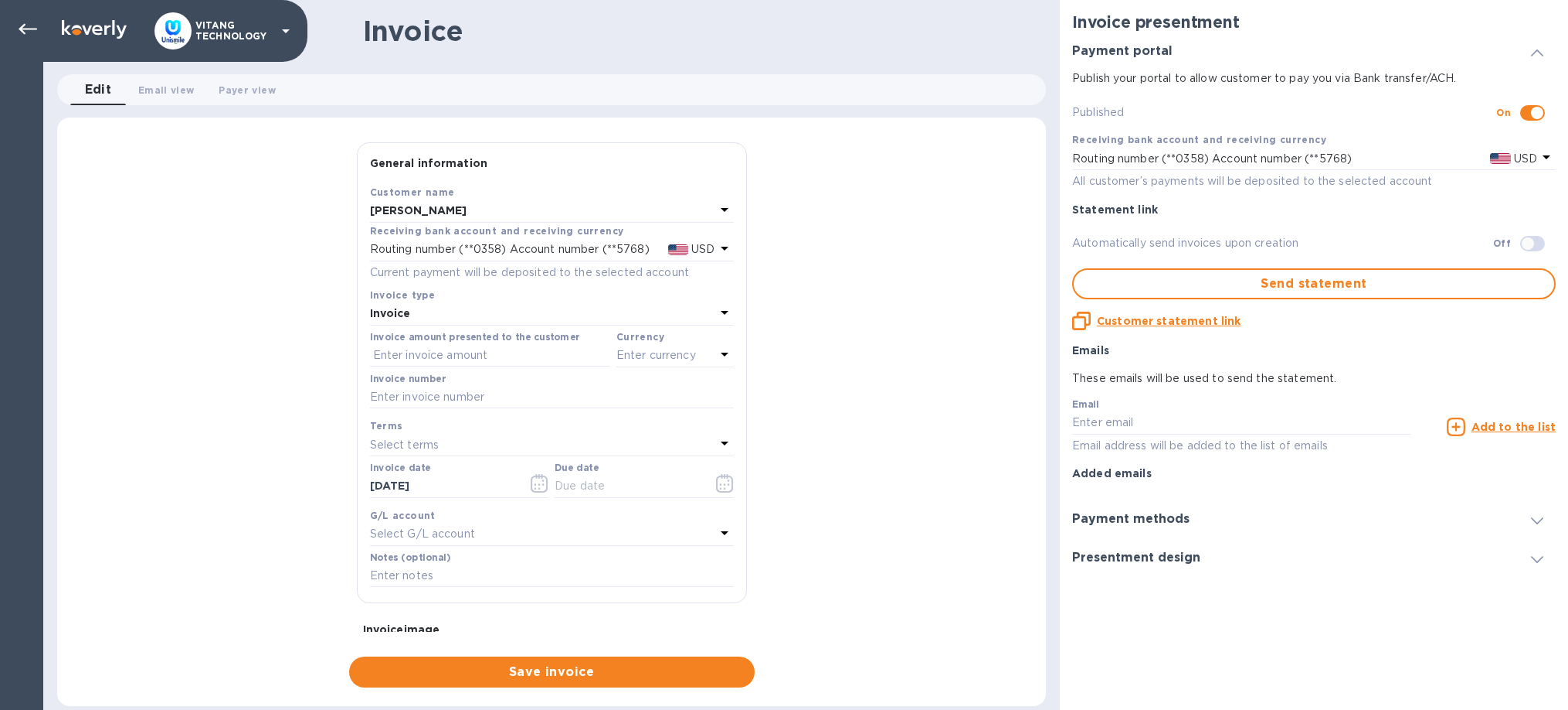
click at [727, 211] on icon at bounding box center [724, 209] width 18 height 19
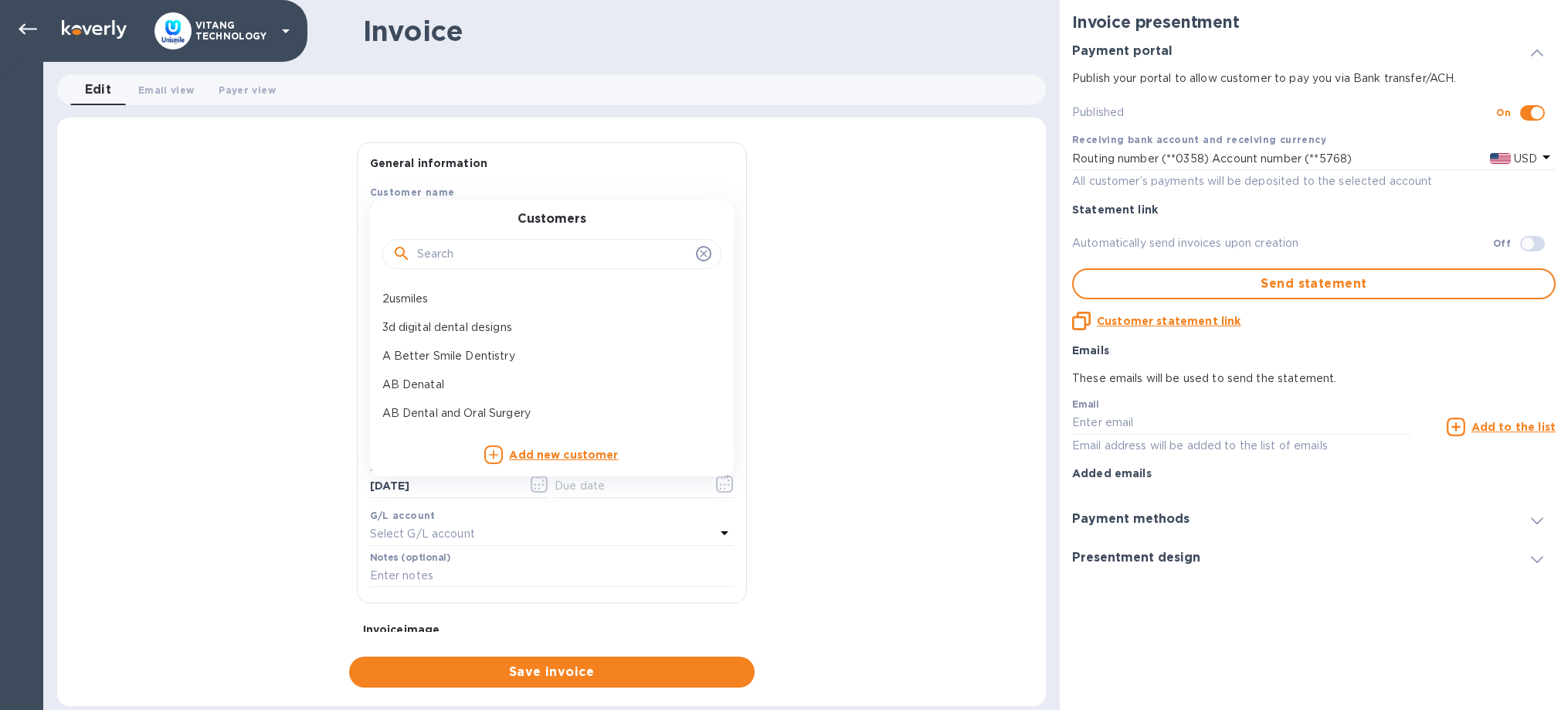
click at [496, 248] on input "text" at bounding box center [554, 254] width 273 height 23
paste input "[PERSON_NAME]"
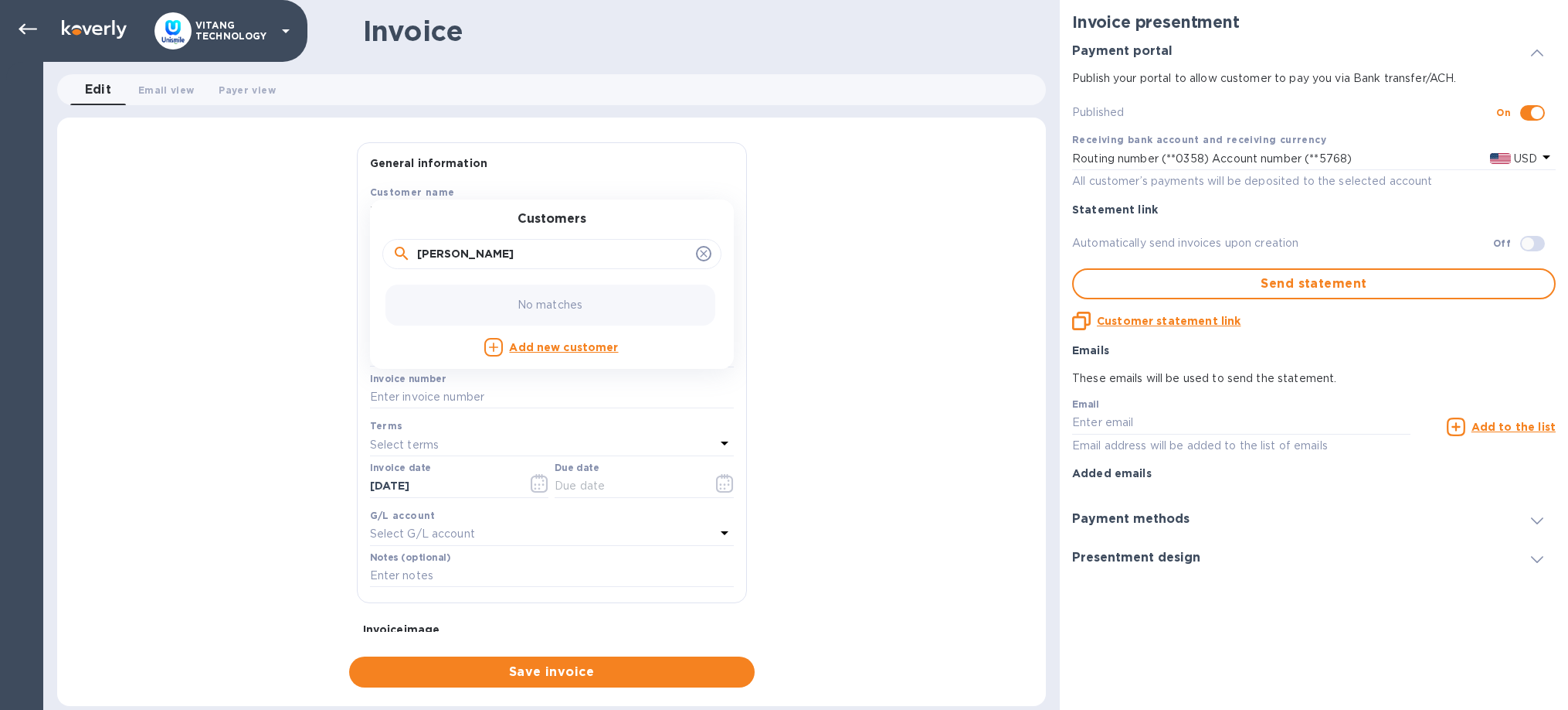
drag, startPoint x: 420, startPoint y: 250, endPoint x: 386, endPoint y: 250, distance: 34.0
click at [418, 250] on input "[PERSON_NAME]" at bounding box center [554, 254] width 273 height 23
type input "[PERSON_NAME]"
click at [424, 335] on p "[PERSON_NAME]" at bounding box center [546, 327] width 327 height 17
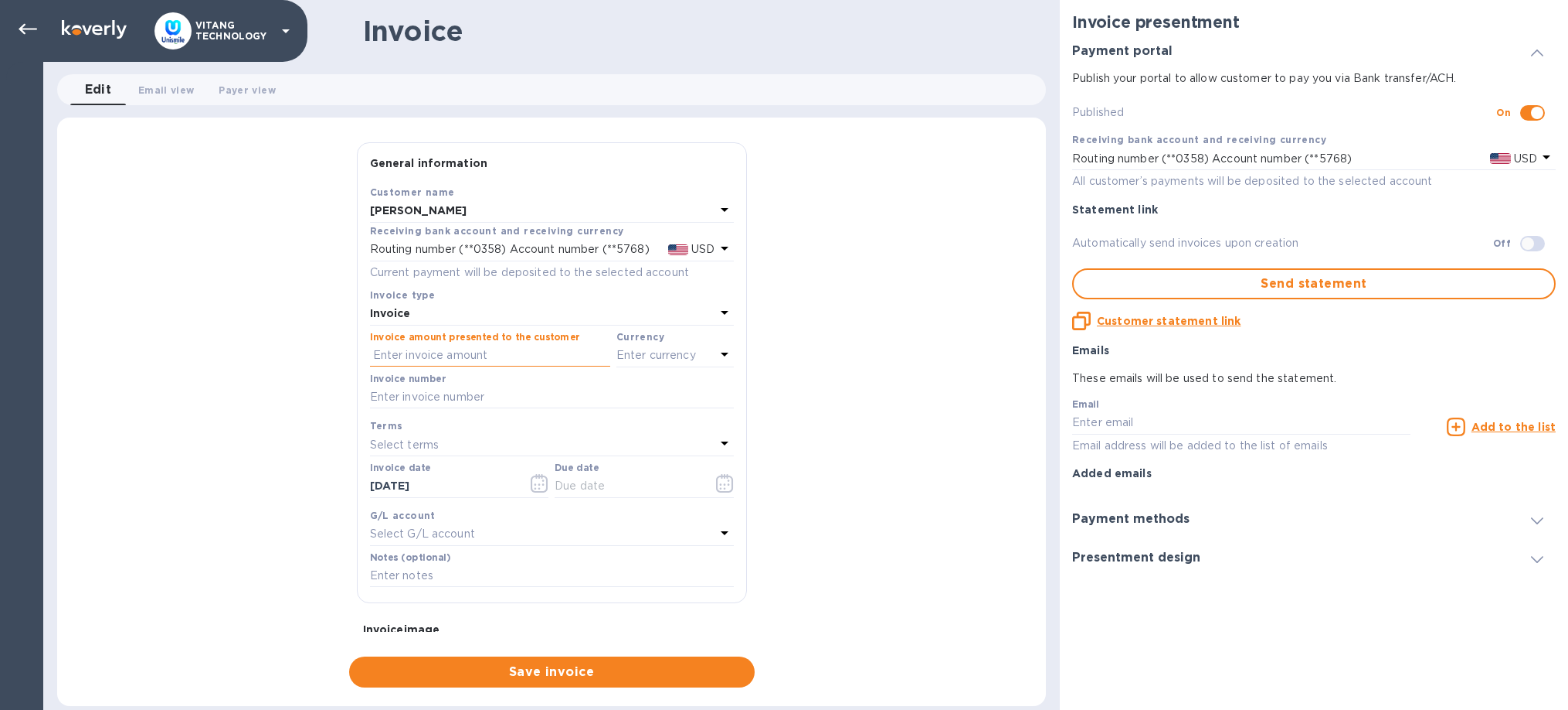
click at [458, 357] on input "text" at bounding box center [490, 355] width 240 height 23
type input "9,947.66"
click at [711, 347] on div "Enter currency" at bounding box center [666, 355] width 99 height 21
click at [598, 388] on p "US Dollar" at bounding box center [649, 394] width 119 height 17
click at [467, 393] on input "text" at bounding box center [552, 397] width 364 height 23
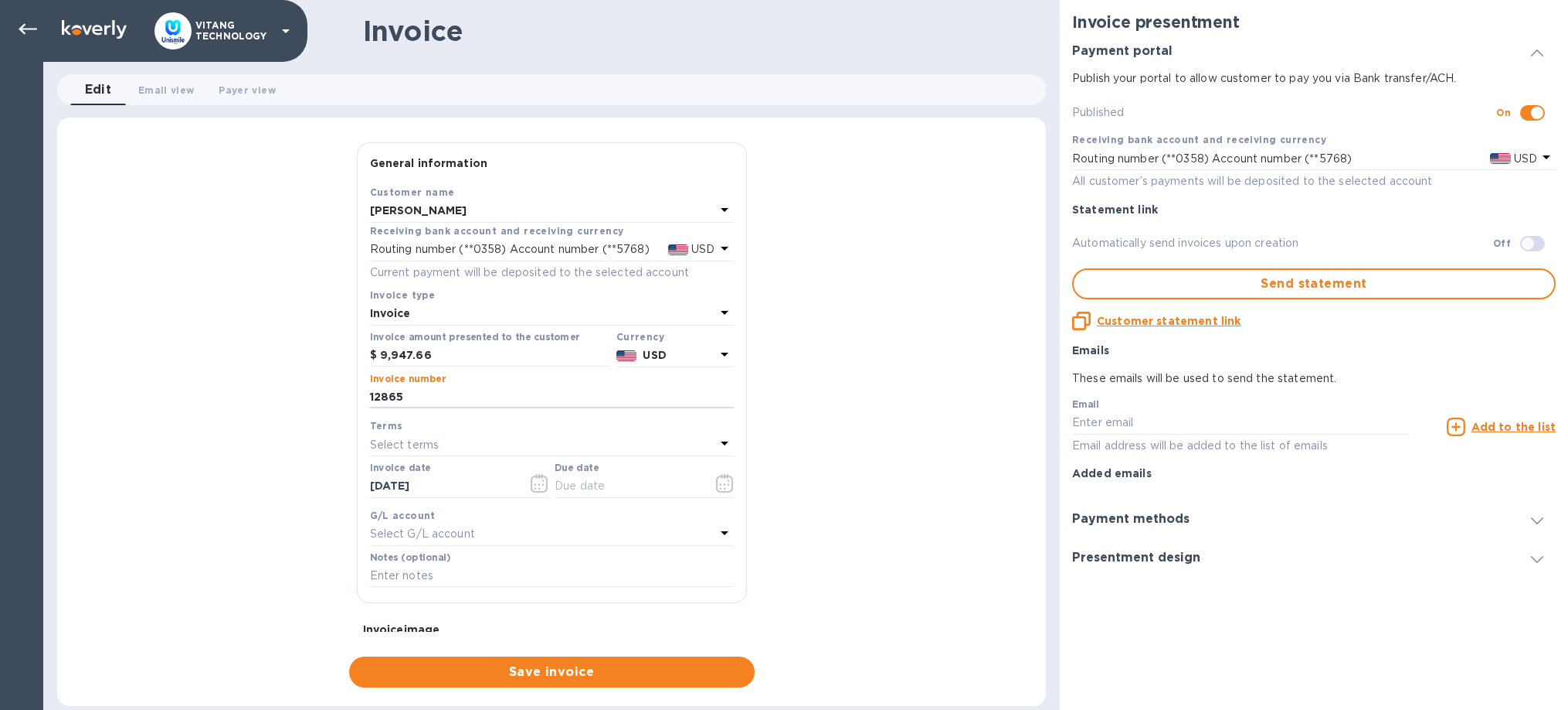
type input "12865"
click at [138, 369] on div "General information Save Customer name [PERSON_NAME] Receiving bank account and…" at bounding box center [552, 415] width 989 height 545
click at [544, 483] on icon "button" at bounding box center [543, 484] width 2 height 2
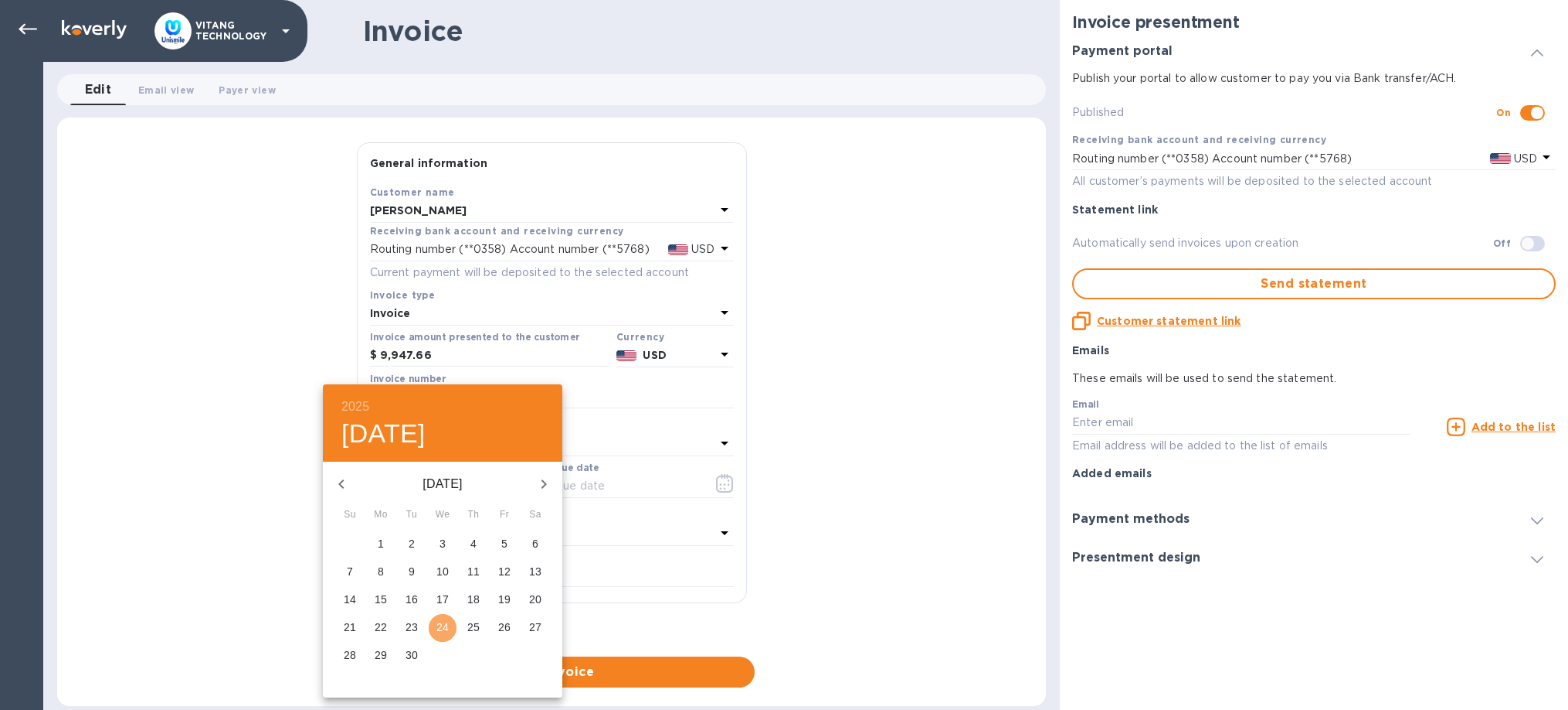
click at [448, 623] on p "24" at bounding box center [442, 627] width 13 height 16
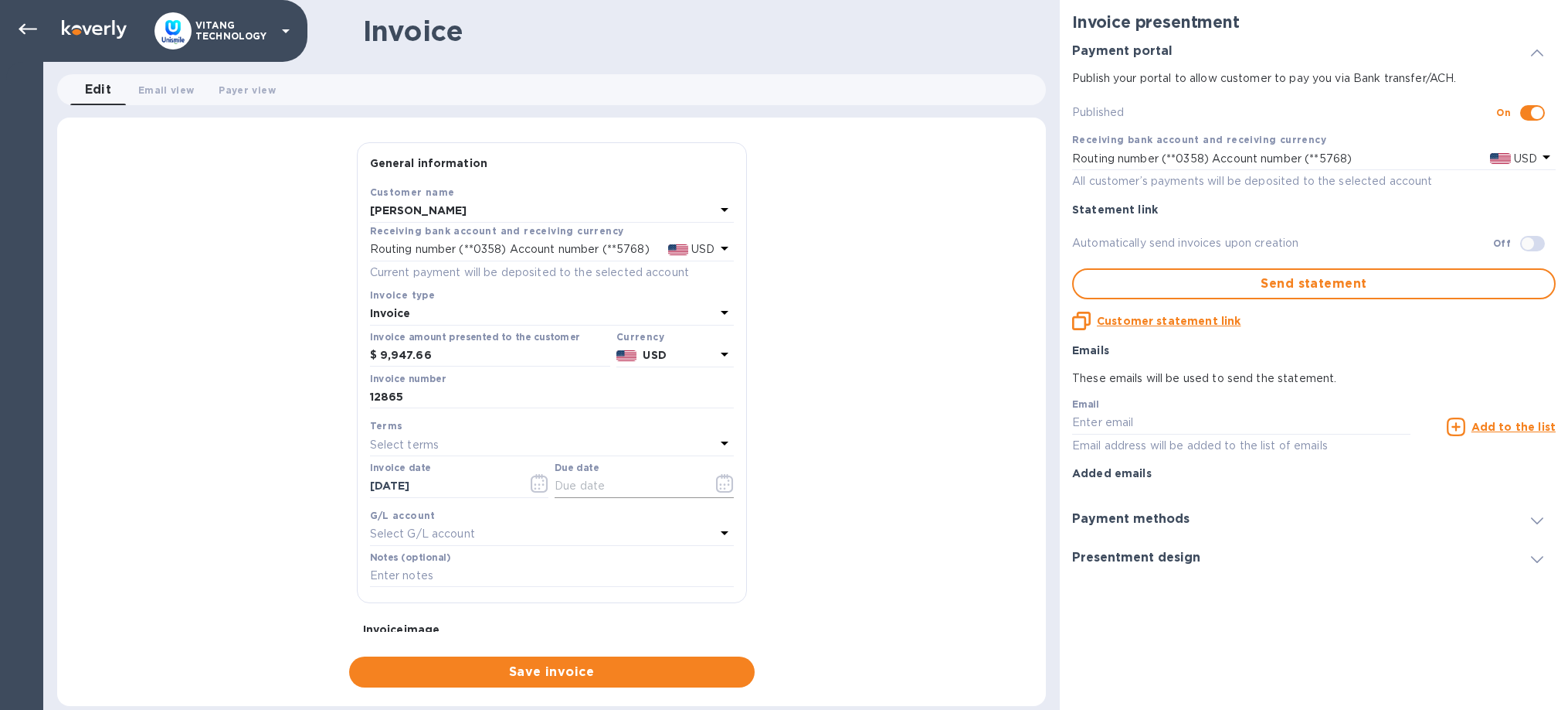
click at [728, 481] on icon "button" at bounding box center [725, 483] width 18 height 19
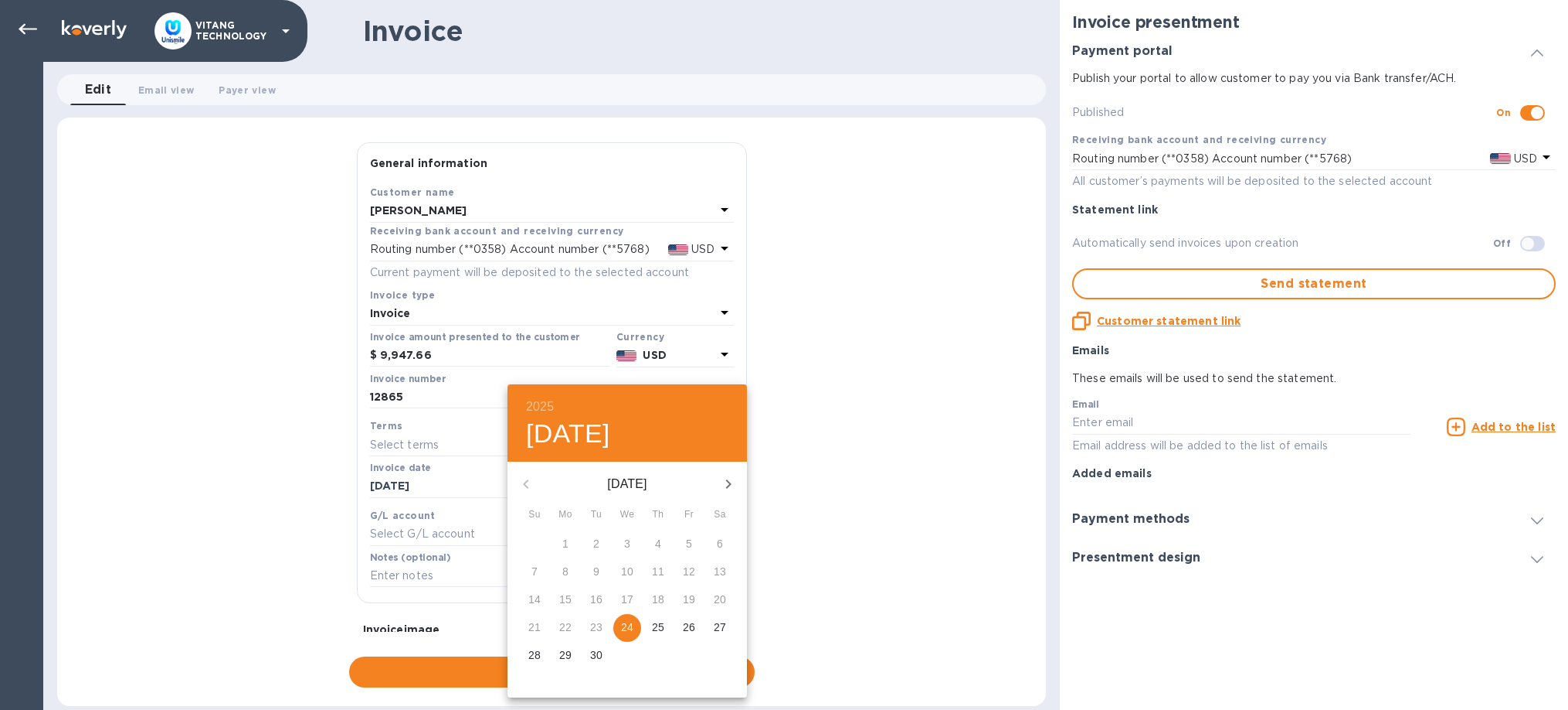
click at [627, 631] on p "24" at bounding box center [627, 627] width 13 height 16
type input "[DATE]"
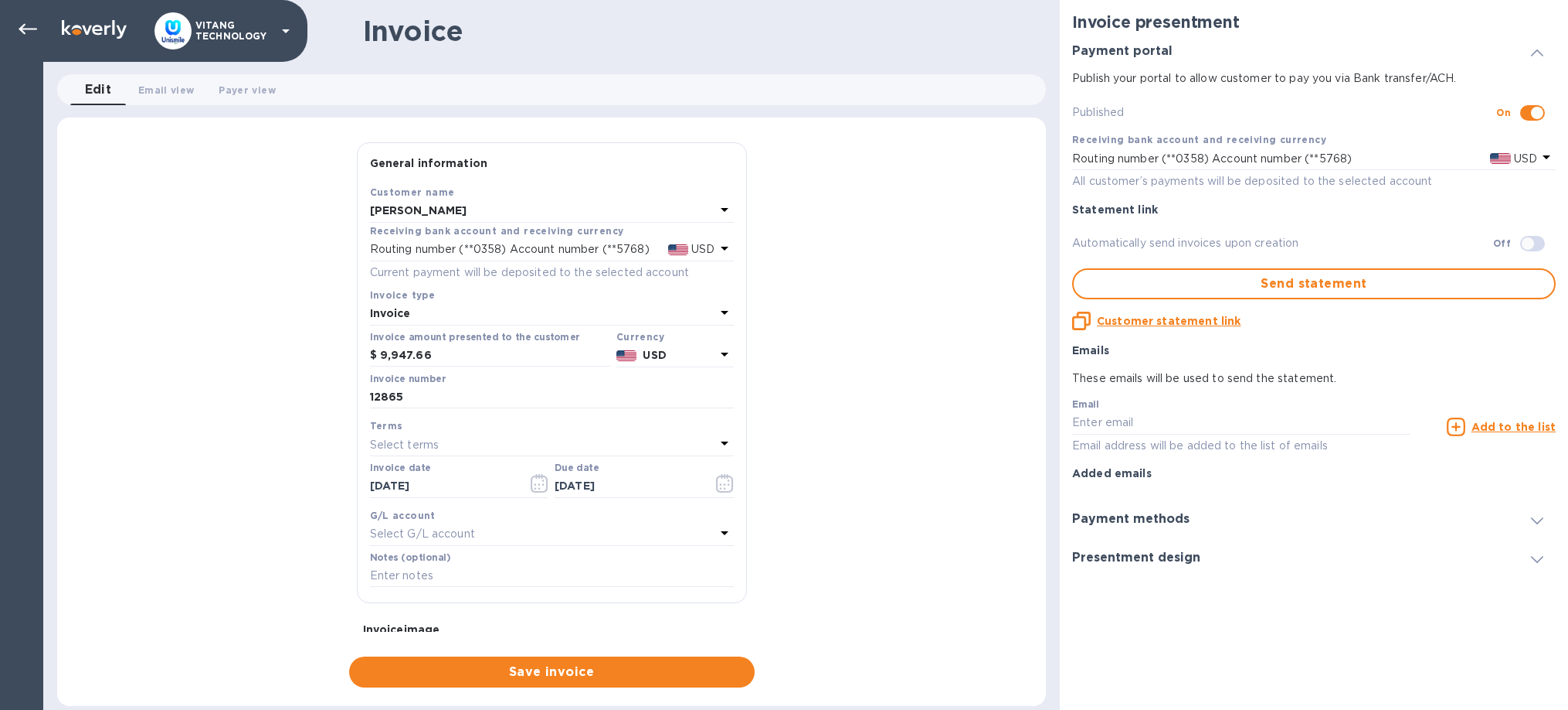
click at [486, 526] on div "Select G/L account" at bounding box center [542, 534] width 346 height 21
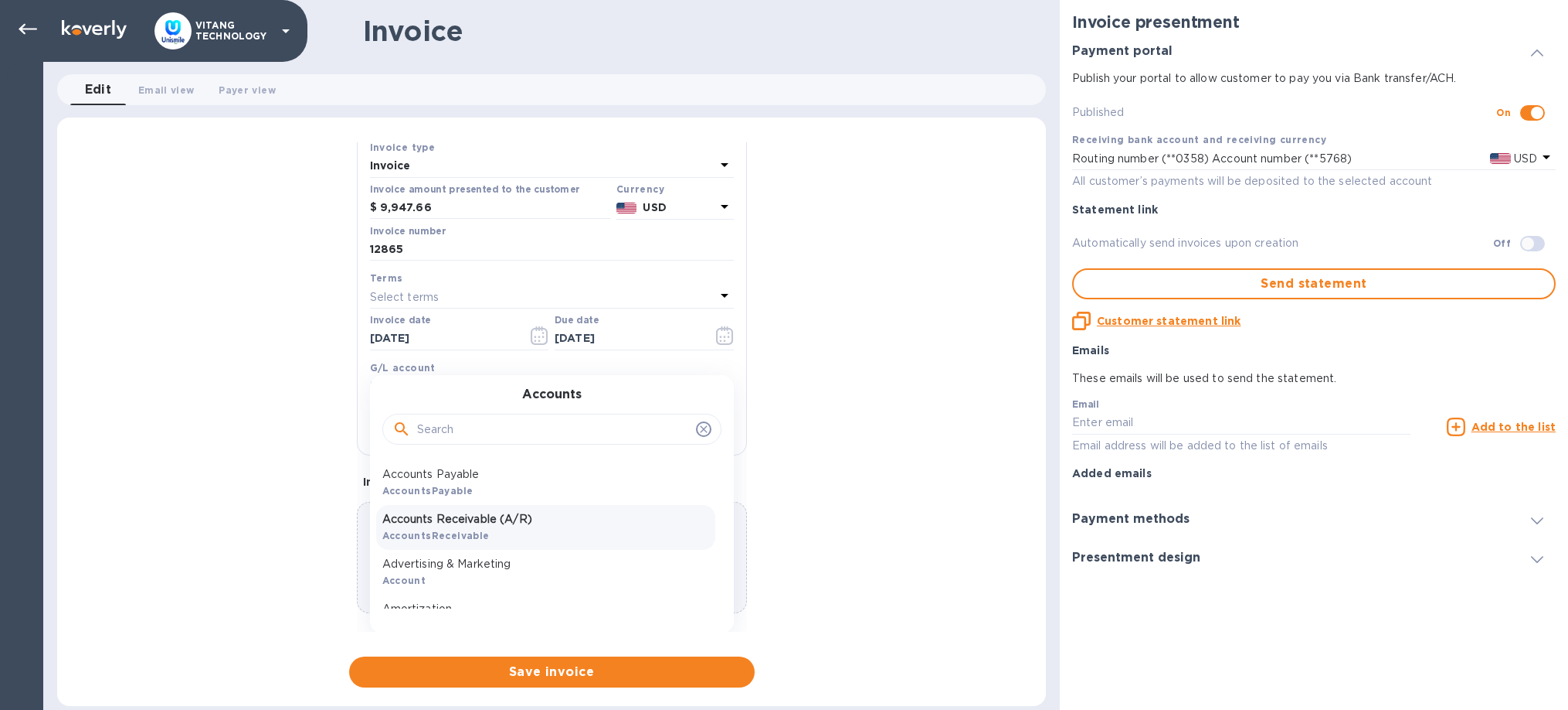
click at [515, 525] on p "Accounts Receivable (A/R)" at bounding box center [546, 519] width 327 height 17
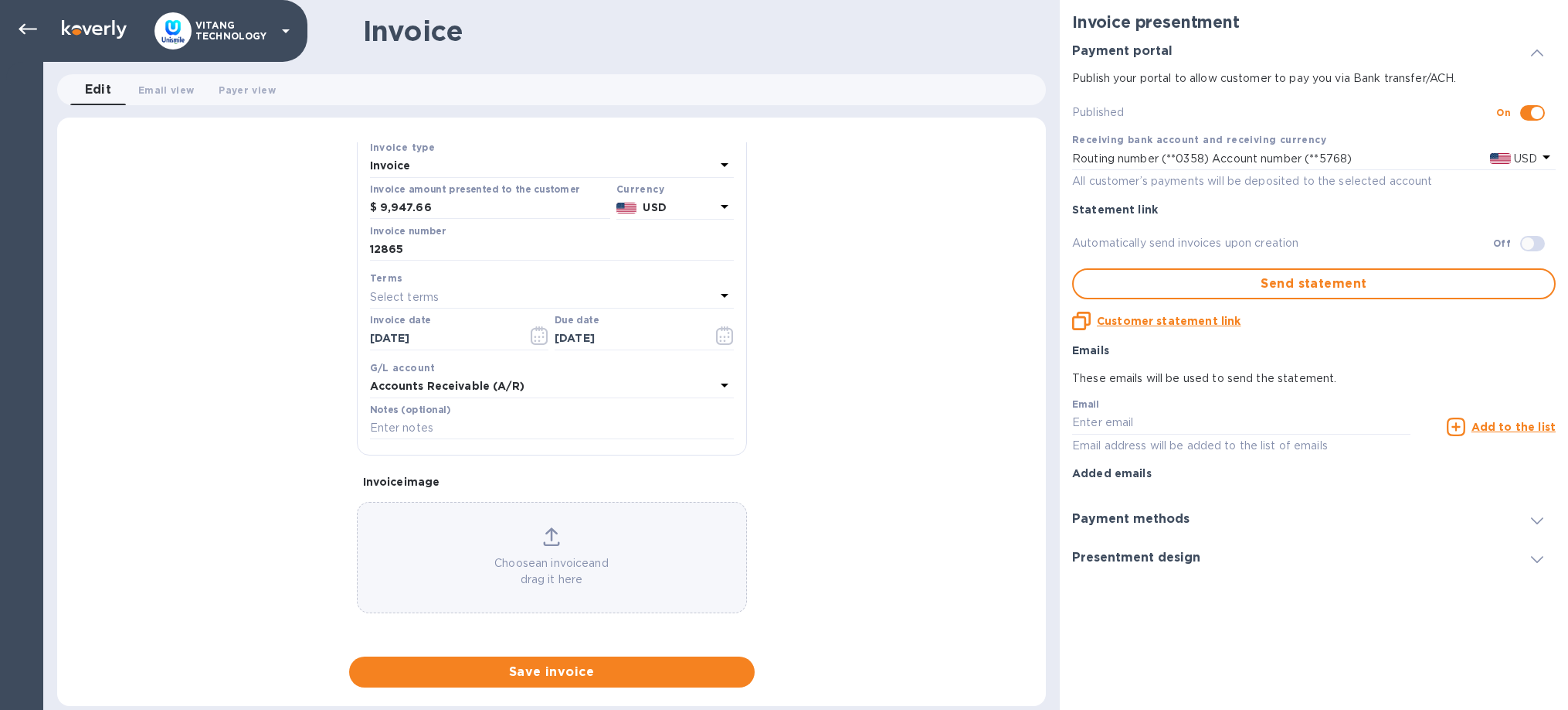
scroll to position [146, 0]
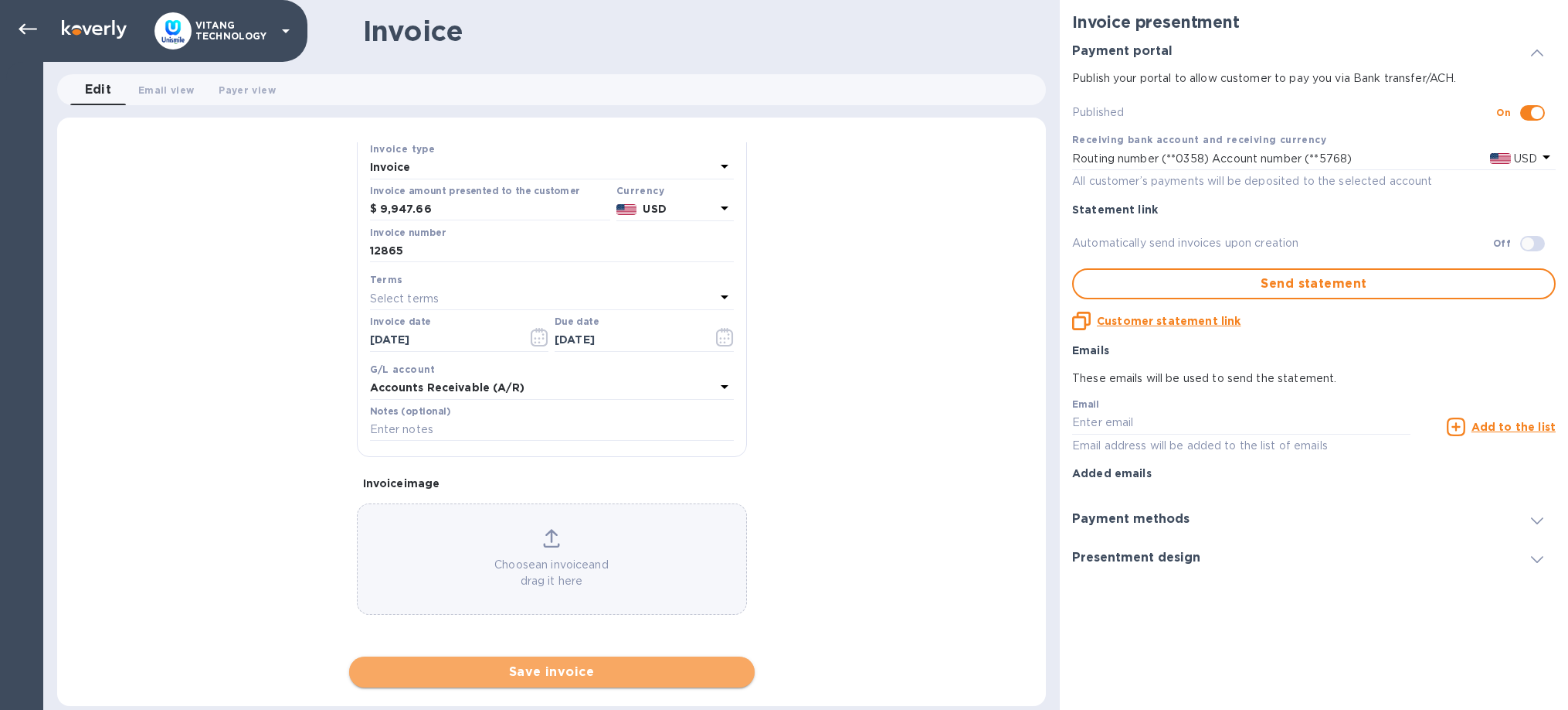
click at [596, 670] on span "Save invoice" at bounding box center [551, 671] width 381 height 19
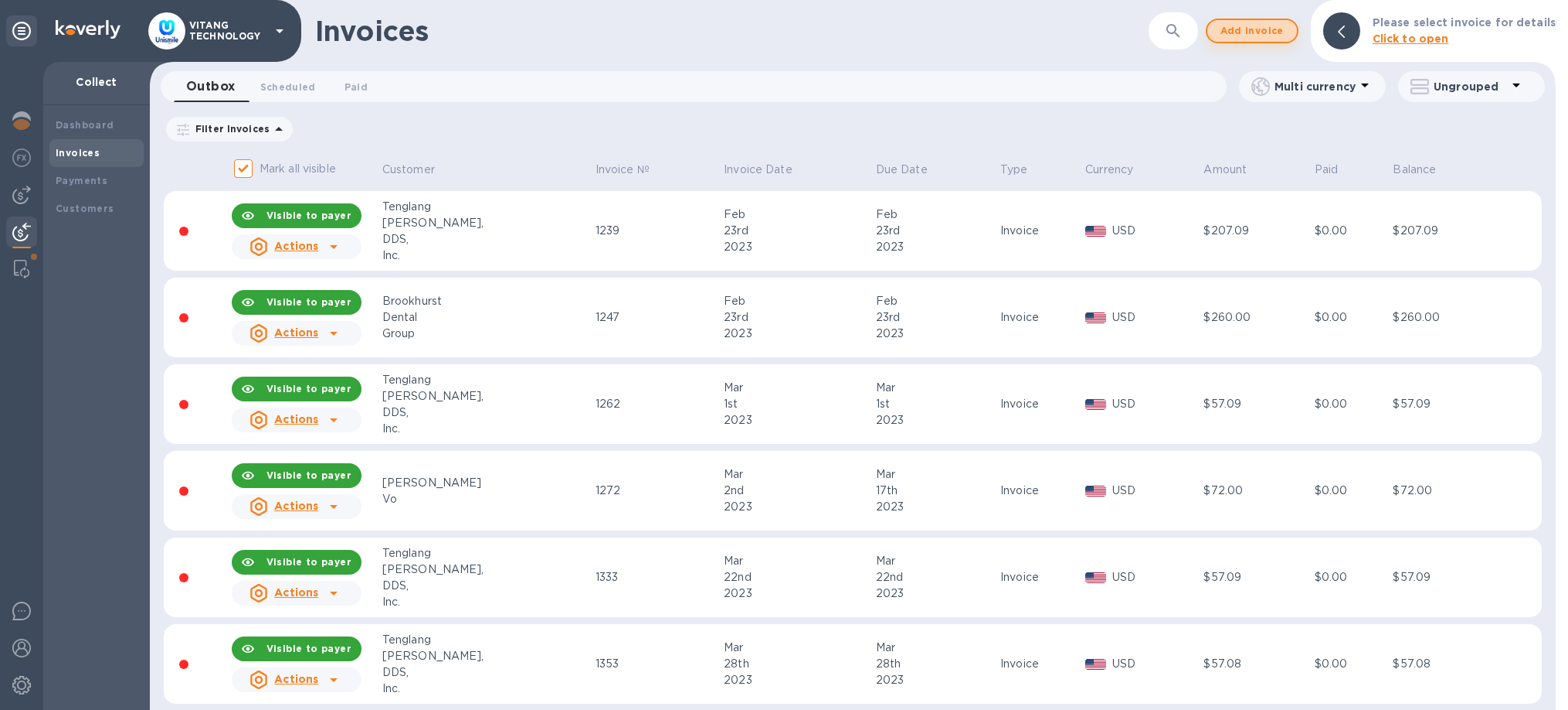
click at [1264, 31] on span "Add invoice" at bounding box center [1252, 30] width 65 height 19
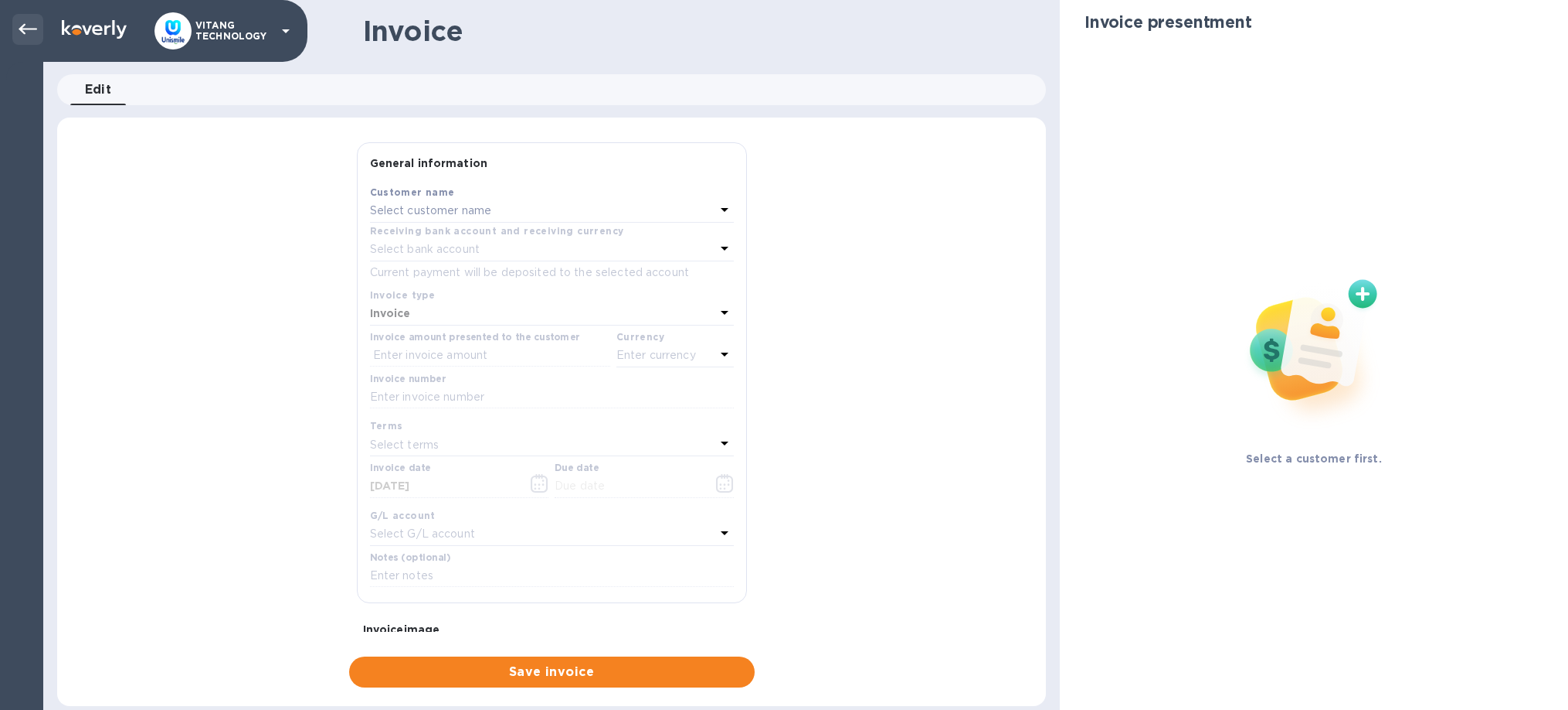
click at [20, 36] on icon at bounding box center [27, 29] width 18 height 19
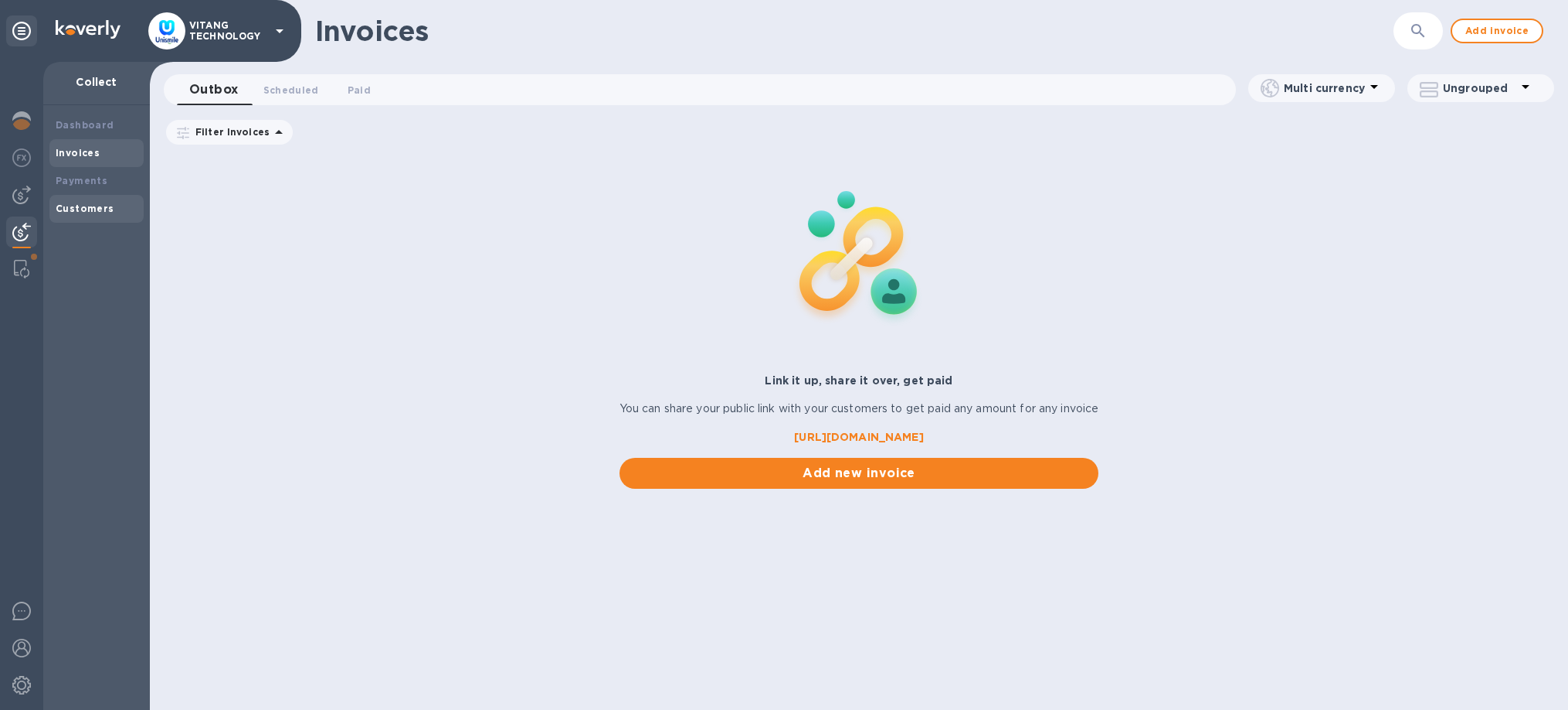
click at [81, 201] on div "Customers" at bounding box center [96, 208] width 94 height 28
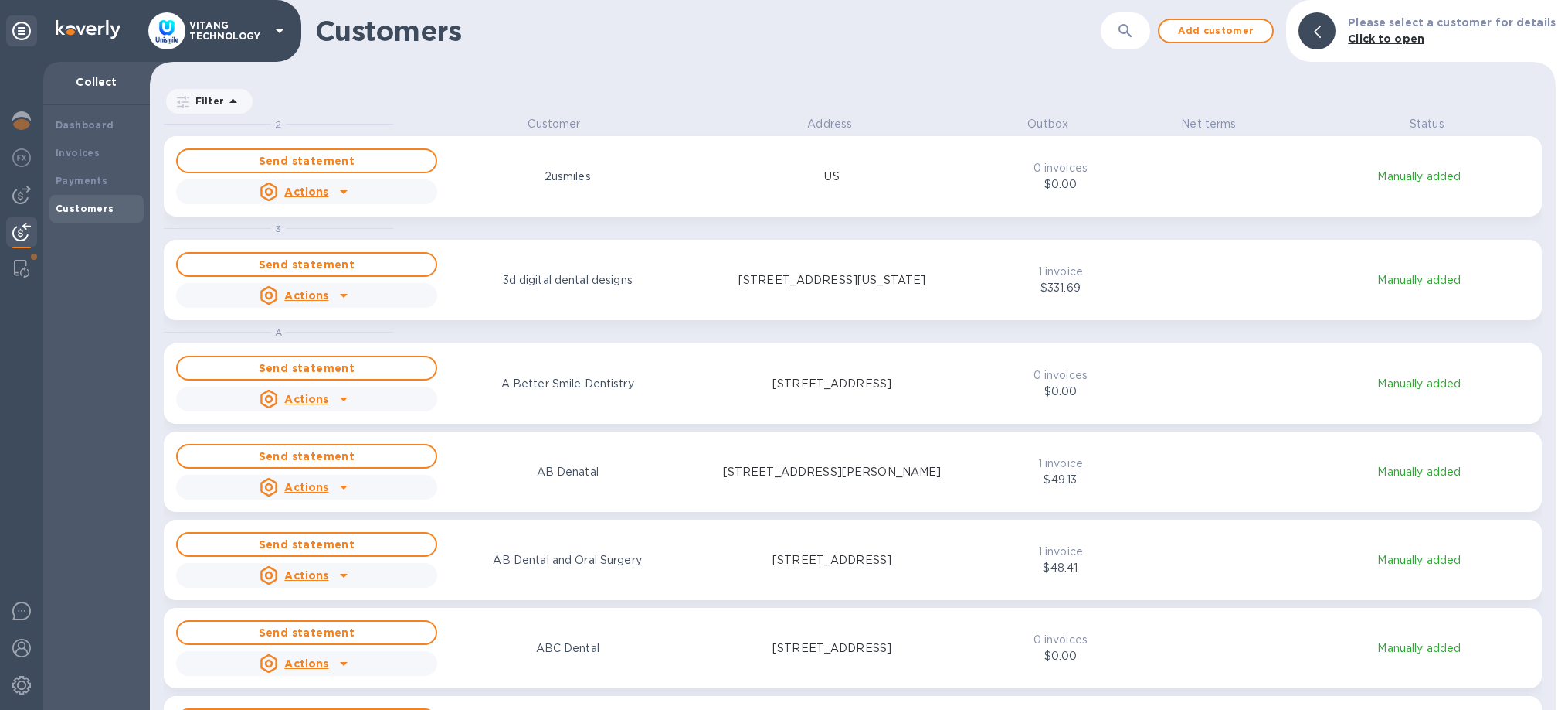
scroll to position [594, 1406]
click at [1135, 36] on icon "button" at bounding box center [1125, 30] width 18 height 19
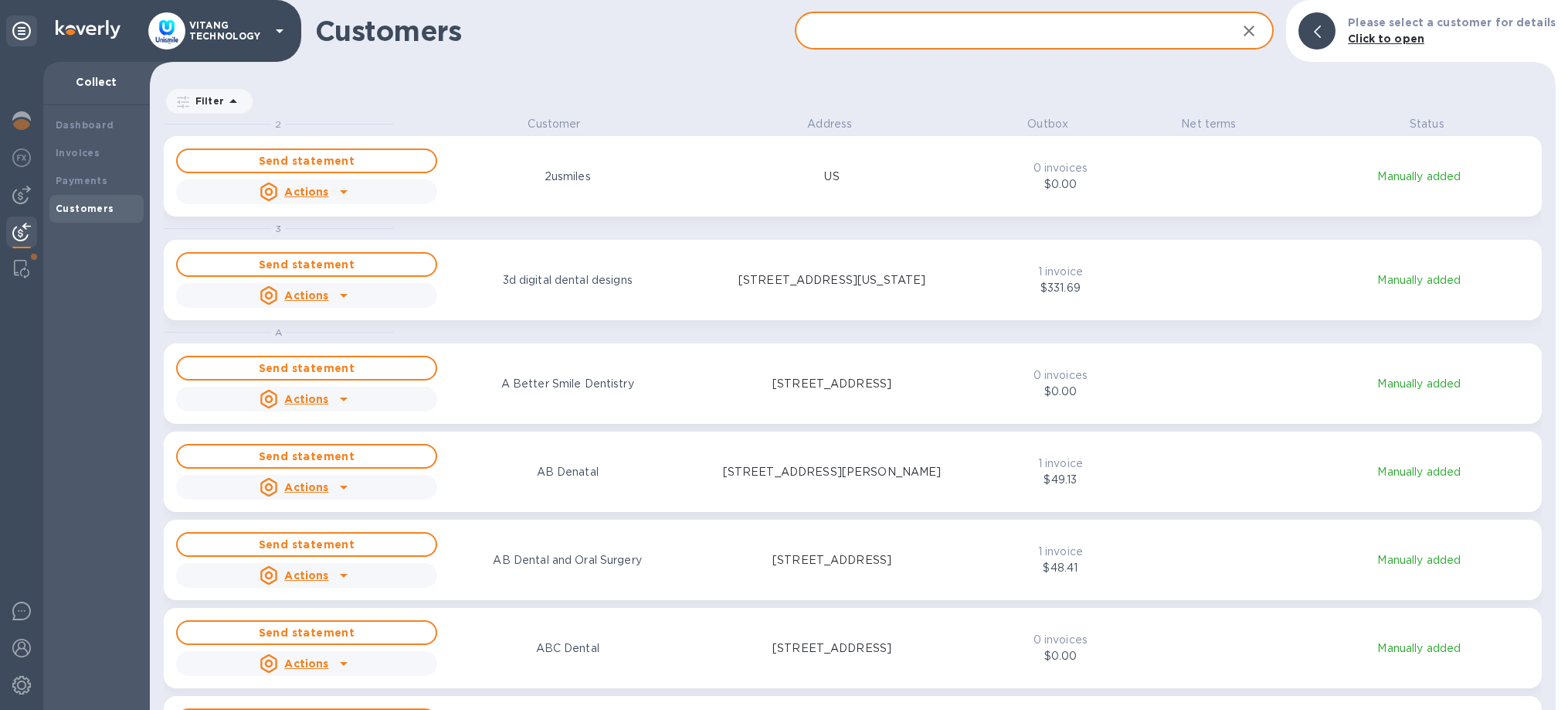
paste input "[PERSON_NAME]"
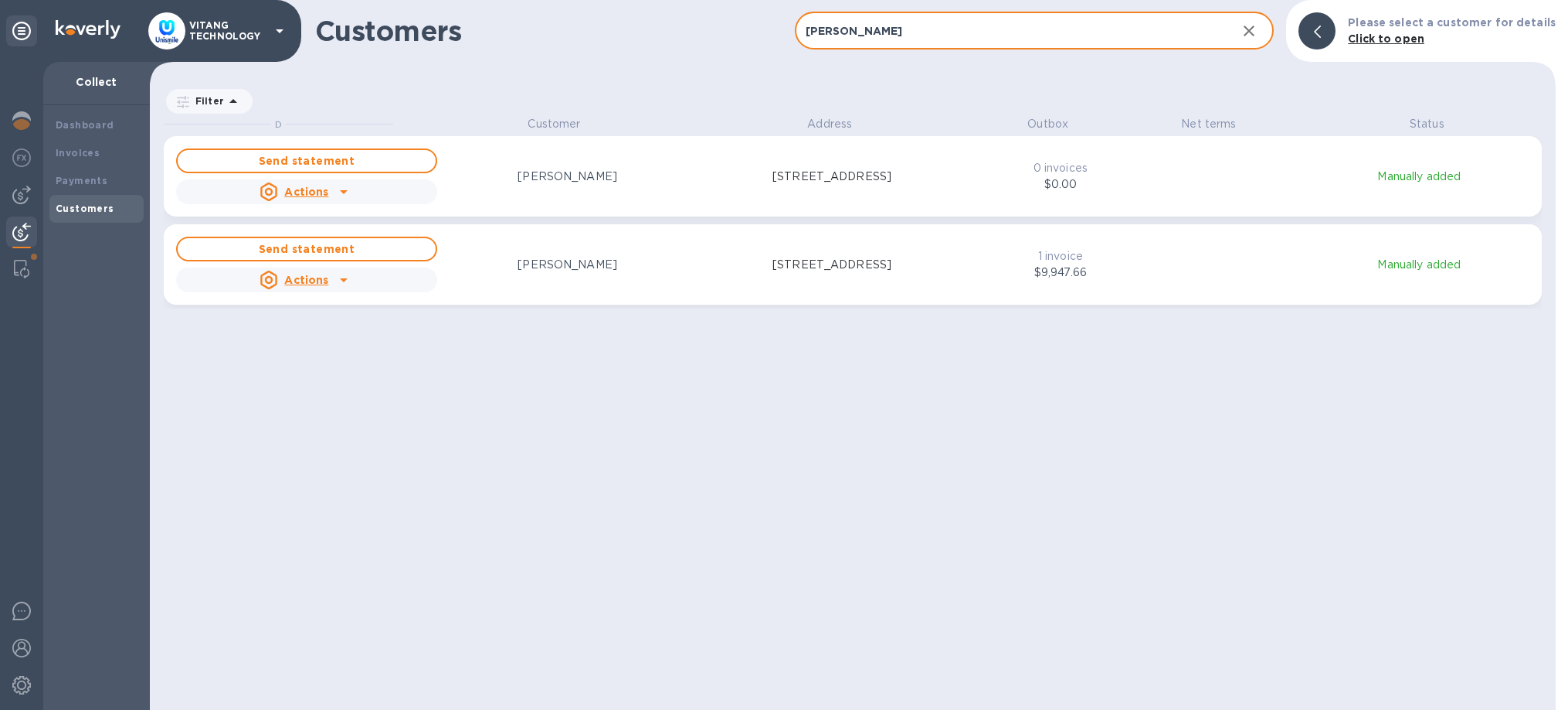
type input "[PERSON_NAME]"
click at [349, 196] on icon "grid" at bounding box center [344, 191] width 18 height 19
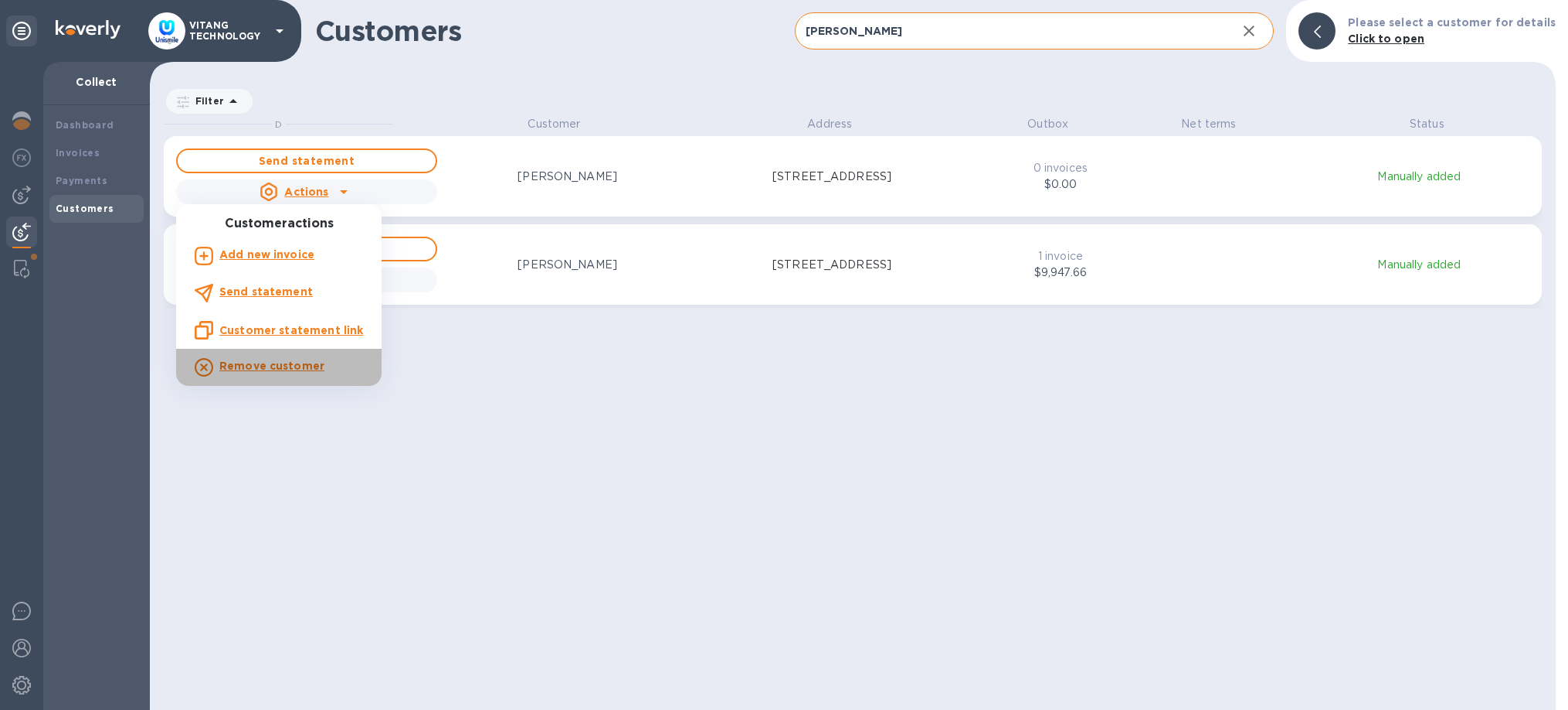
click at [280, 365] on b "Remove customer" at bounding box center [272, 365] width 105 height 13
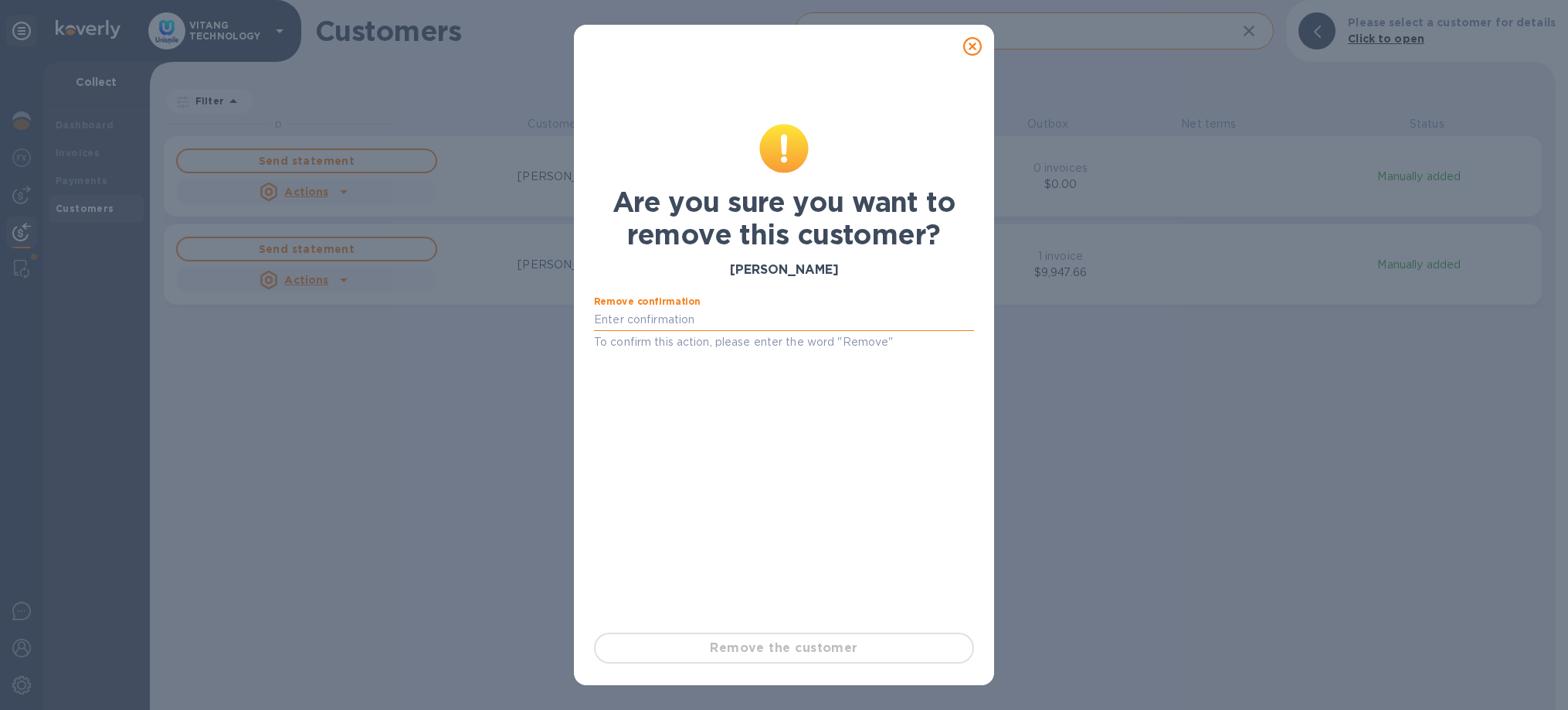
click at [799, 329] on input "text" at bounding box center [784, 320] width 380 height 23
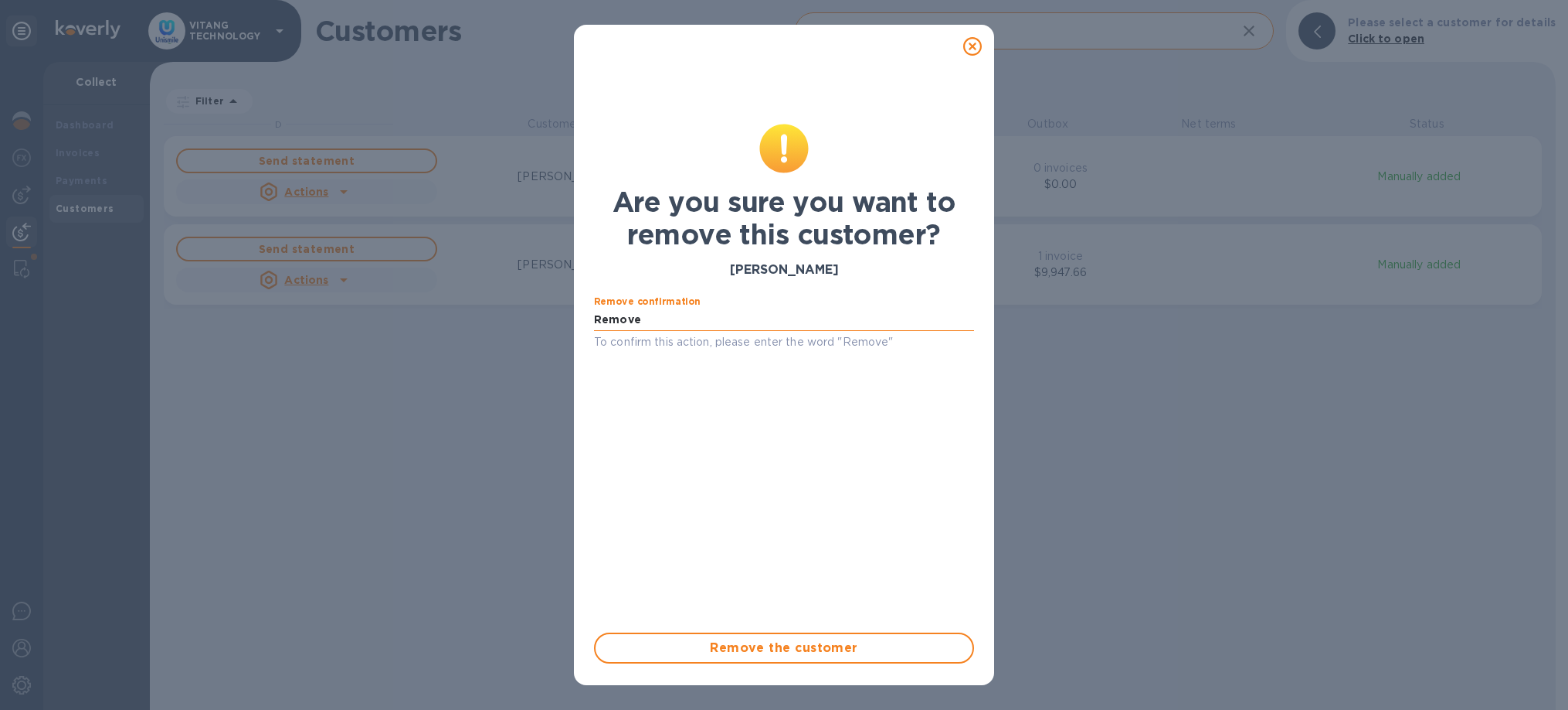
type input "Remove"
click at [811, 661] on button "Remove the customer" at bounding box center [784, 648] width 380 height 31
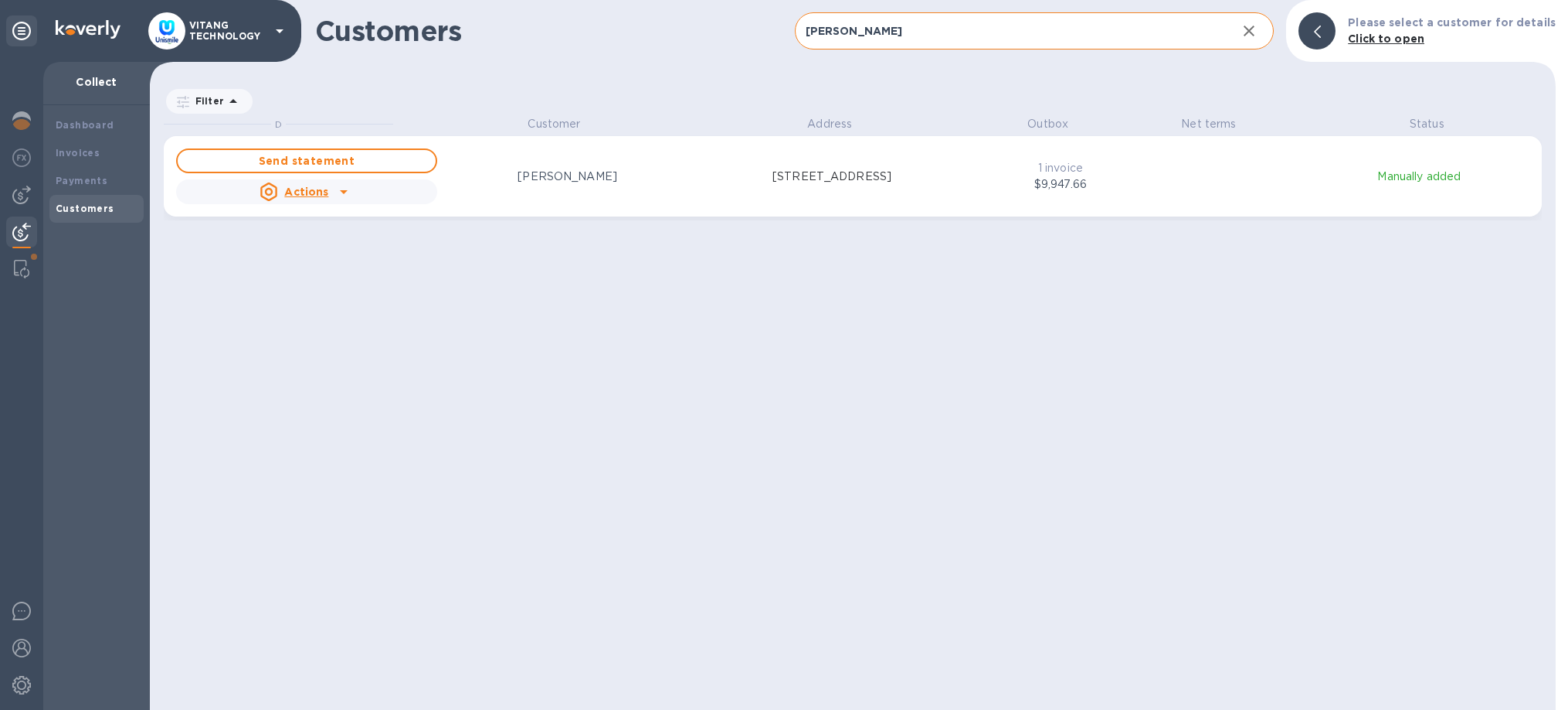
click at [16, 247] on div at bounding box center [21, 232] width 31 height 31
click at [13, 257] on div at bounding box center [21, 269] width 28 height 31
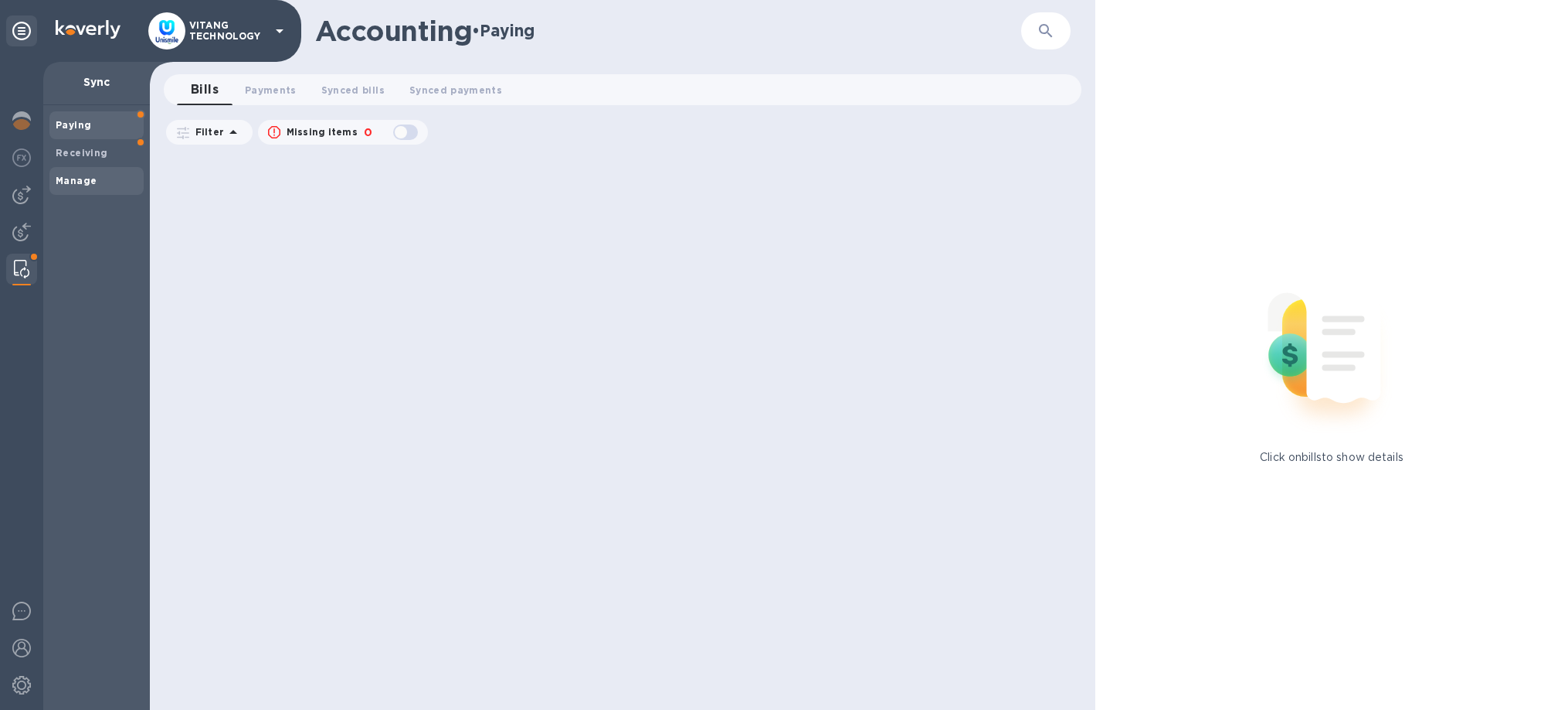
click at [101, 185] on span "Manage" at bounding box center [96, 181] width 82 height 16
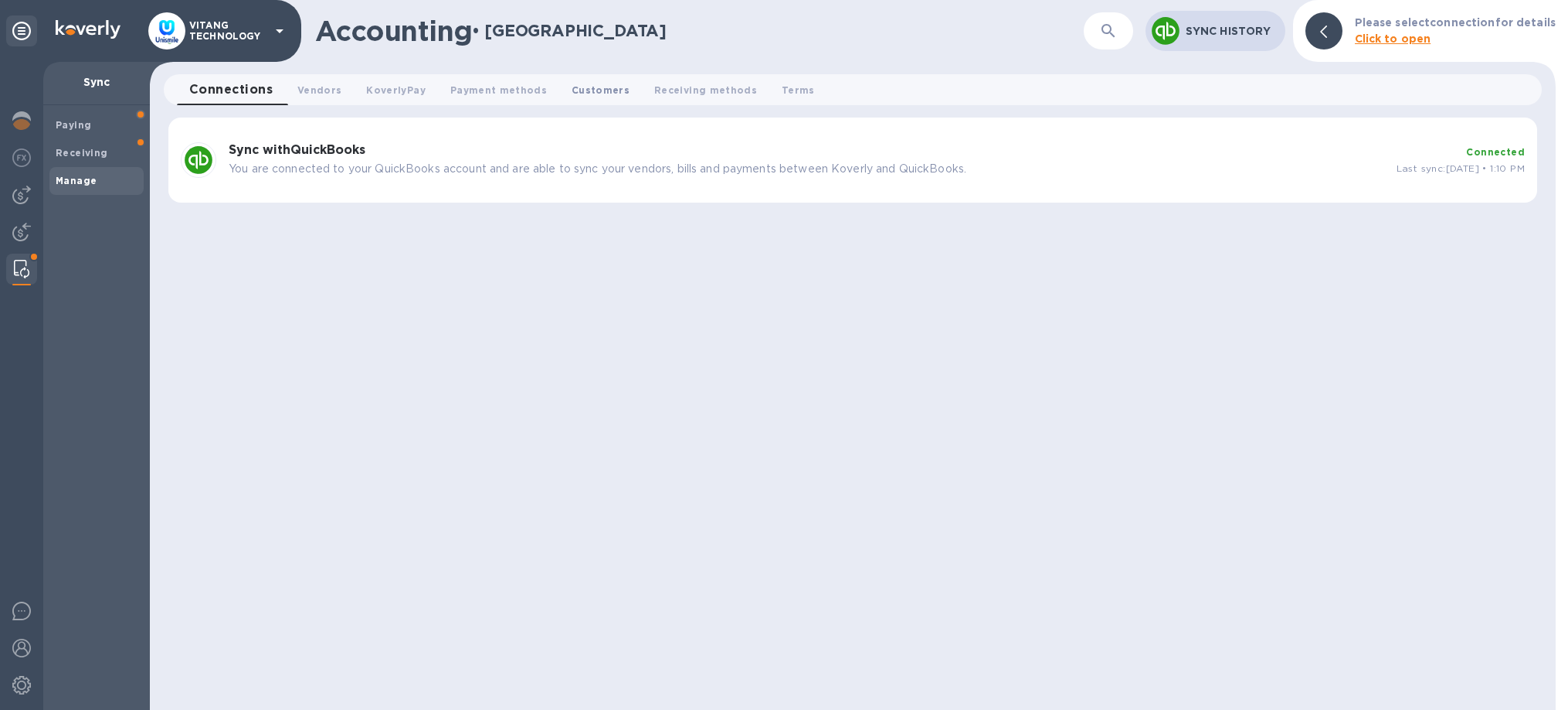
click at [607, 95] on span "Customers 0" at bounding box center [601, 90] width 58 height 17
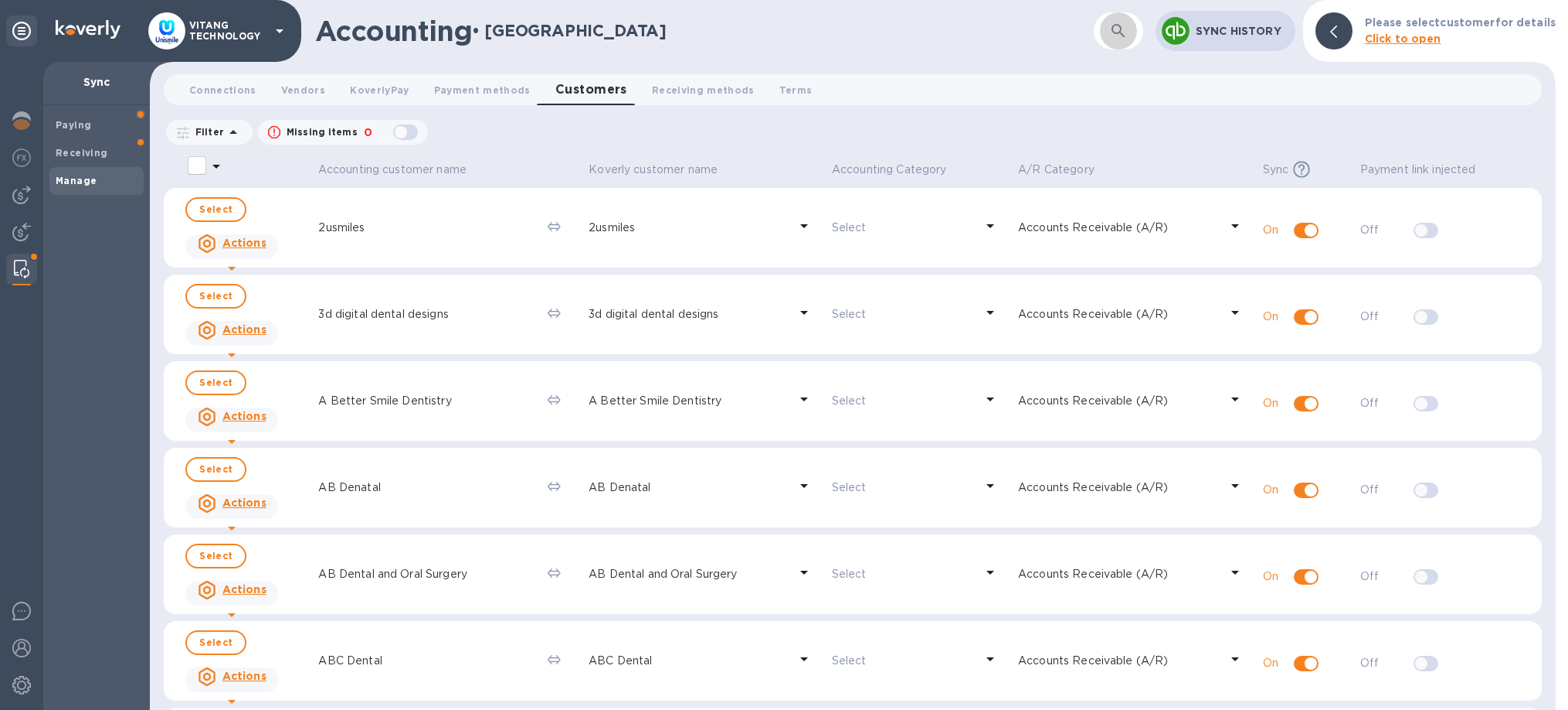
click at [1120, 32] on icon "button" at bounding box center [1118, 30] width 18 height 19
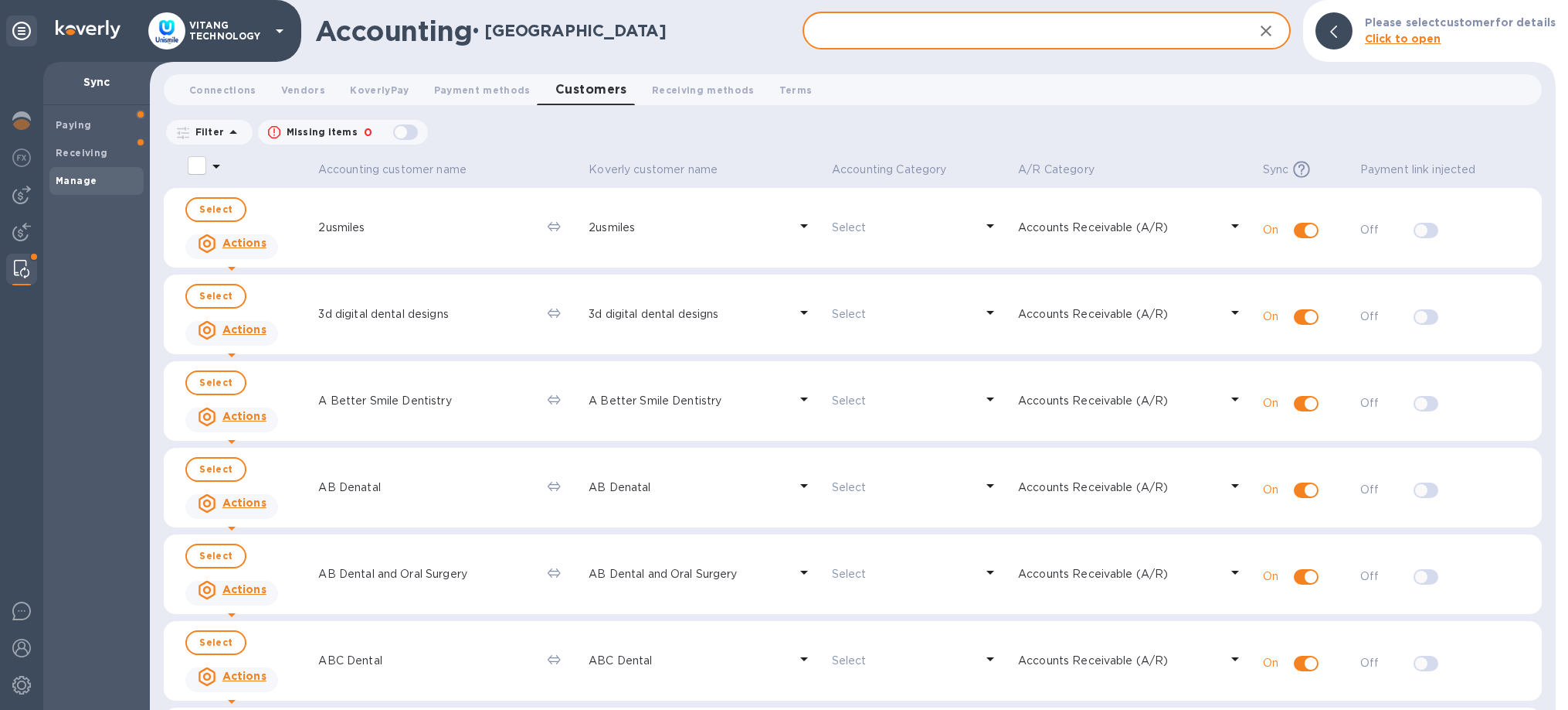
click at [1036, 43] on input "text" at bounding box center [1022, 31] width 438 height 38
paste input "[PERSON_NAME]"
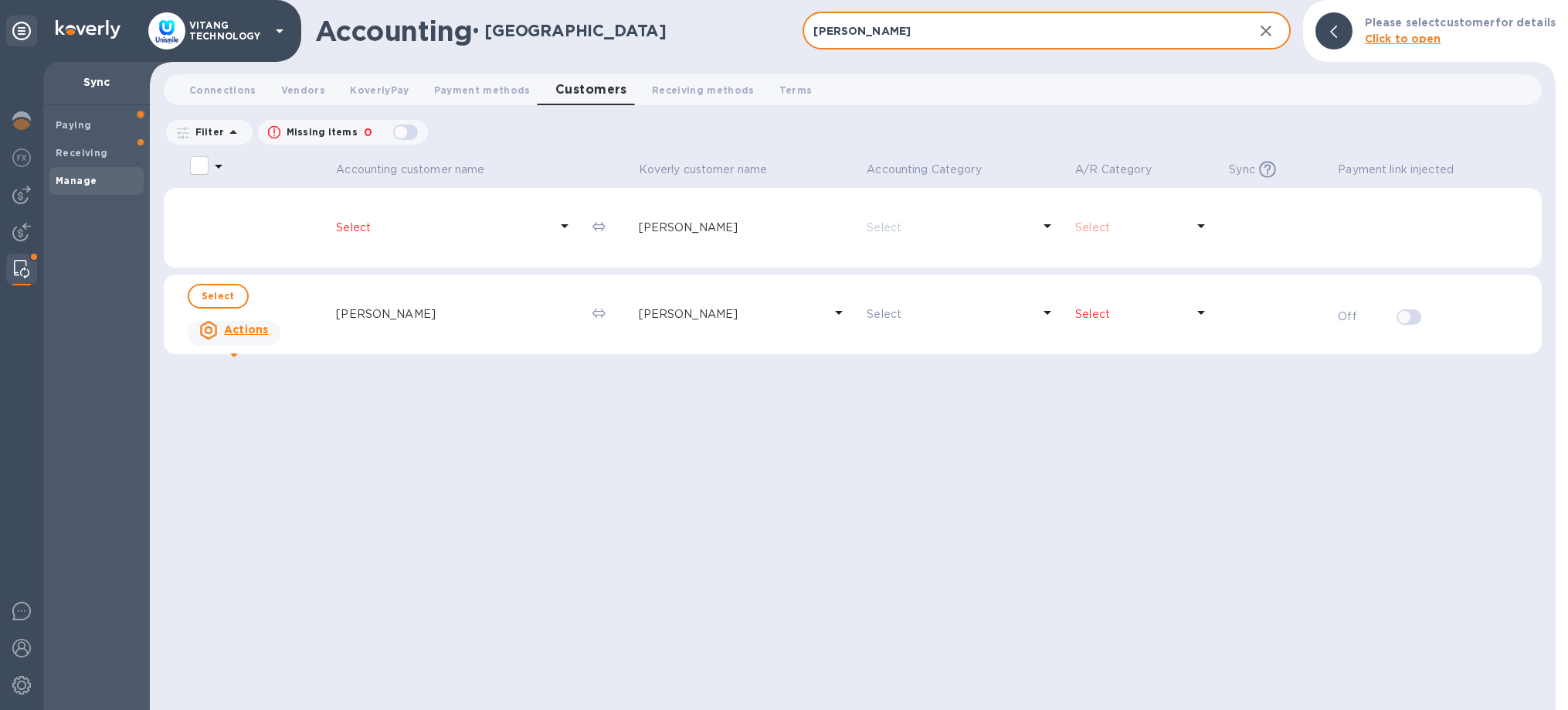
type input "[PERSON_NAME]"
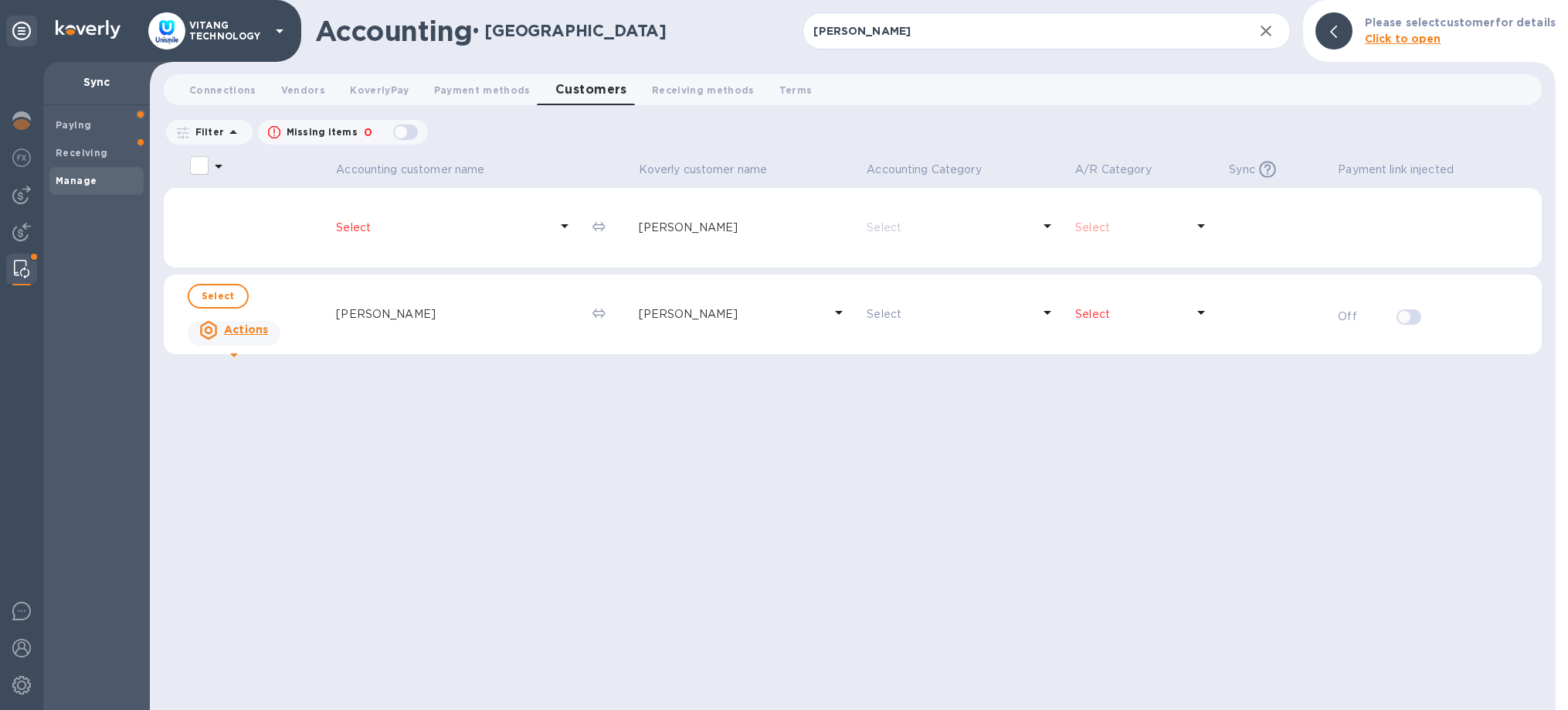
click at [1149, 324] on div "Select" at bounding box center [1131, 314] width 117 height 22
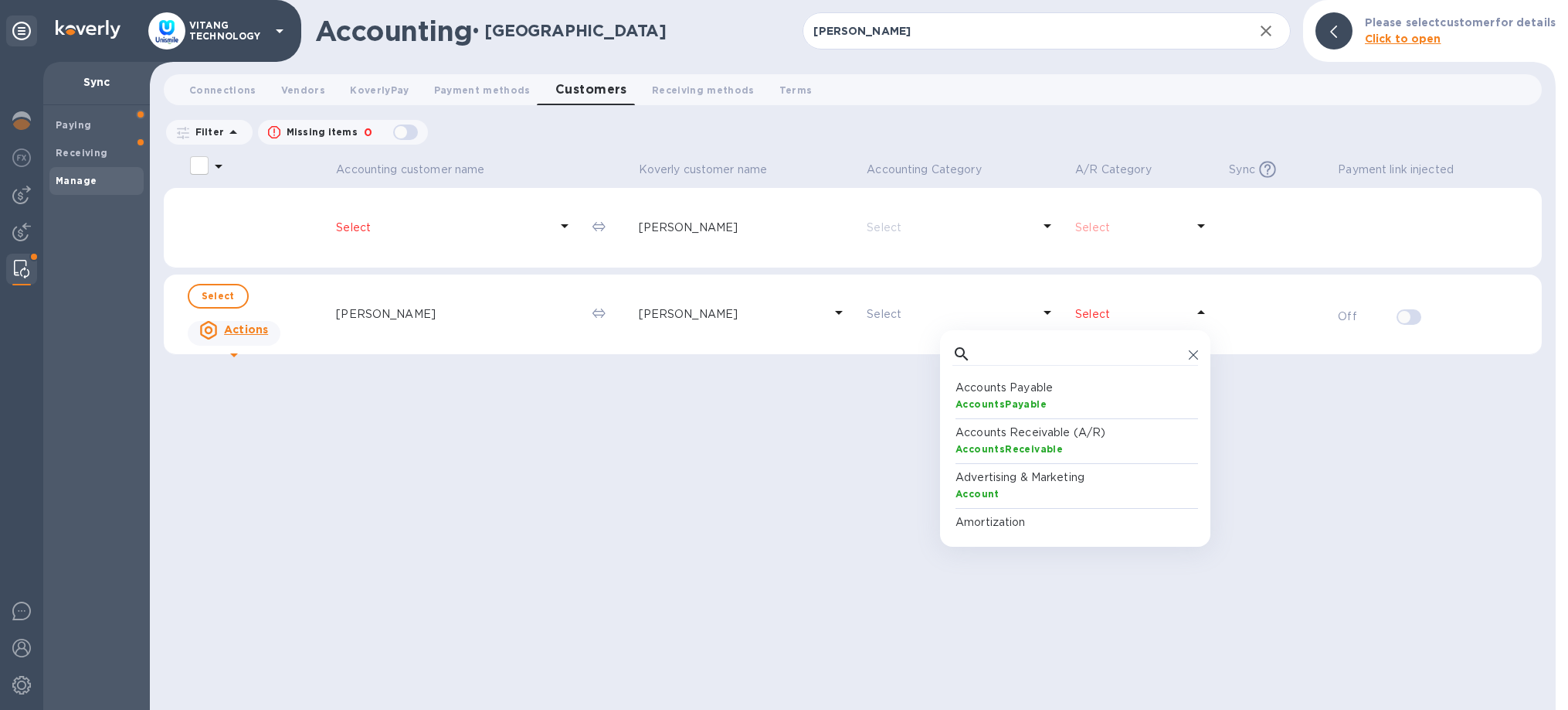
scroll to position [155, 245]
click at [1062, 441] on div "AccountsReceivable" at bounding box center [1078, 448] width 245 height 17
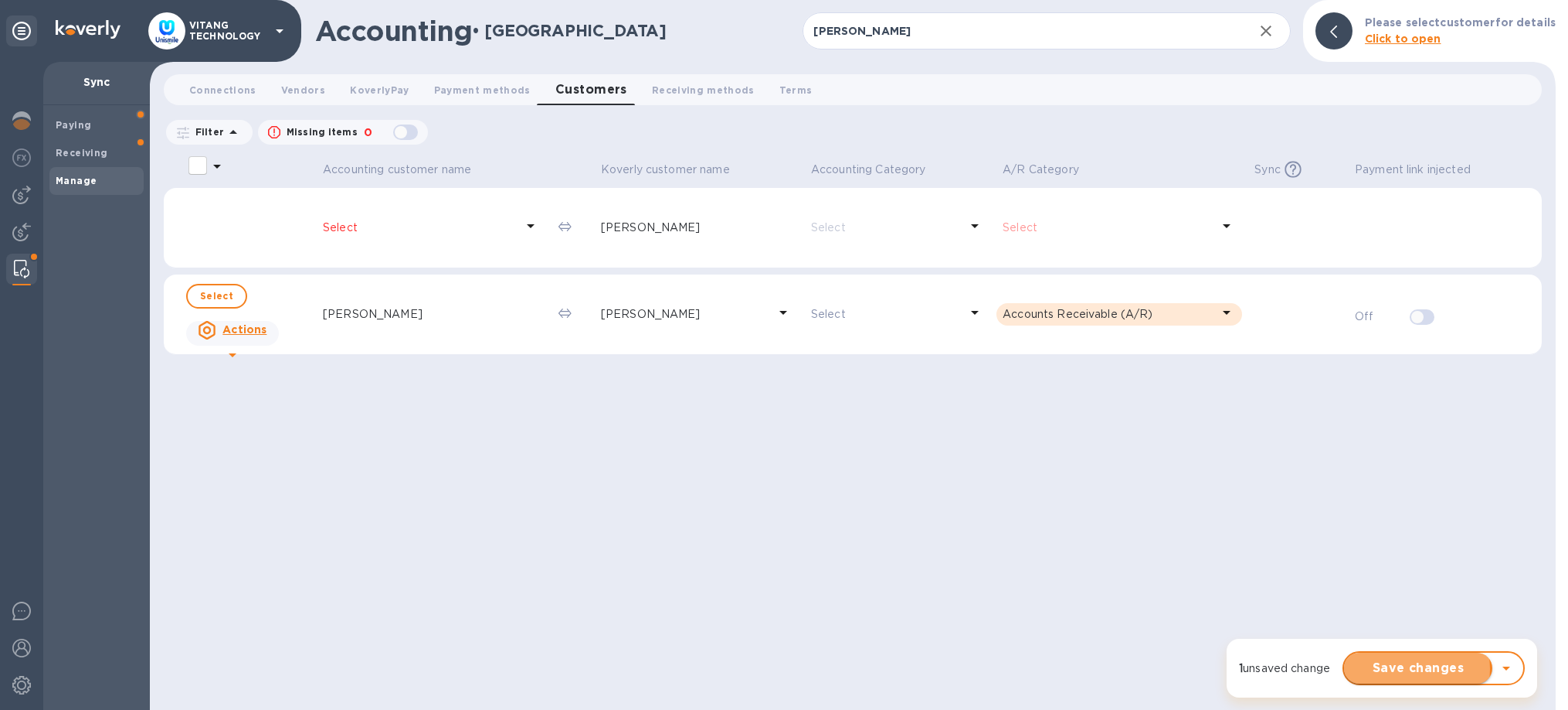
click at [1404, 669] on span "Save changes" at bounding box center [1418, 667] width 124 height 19
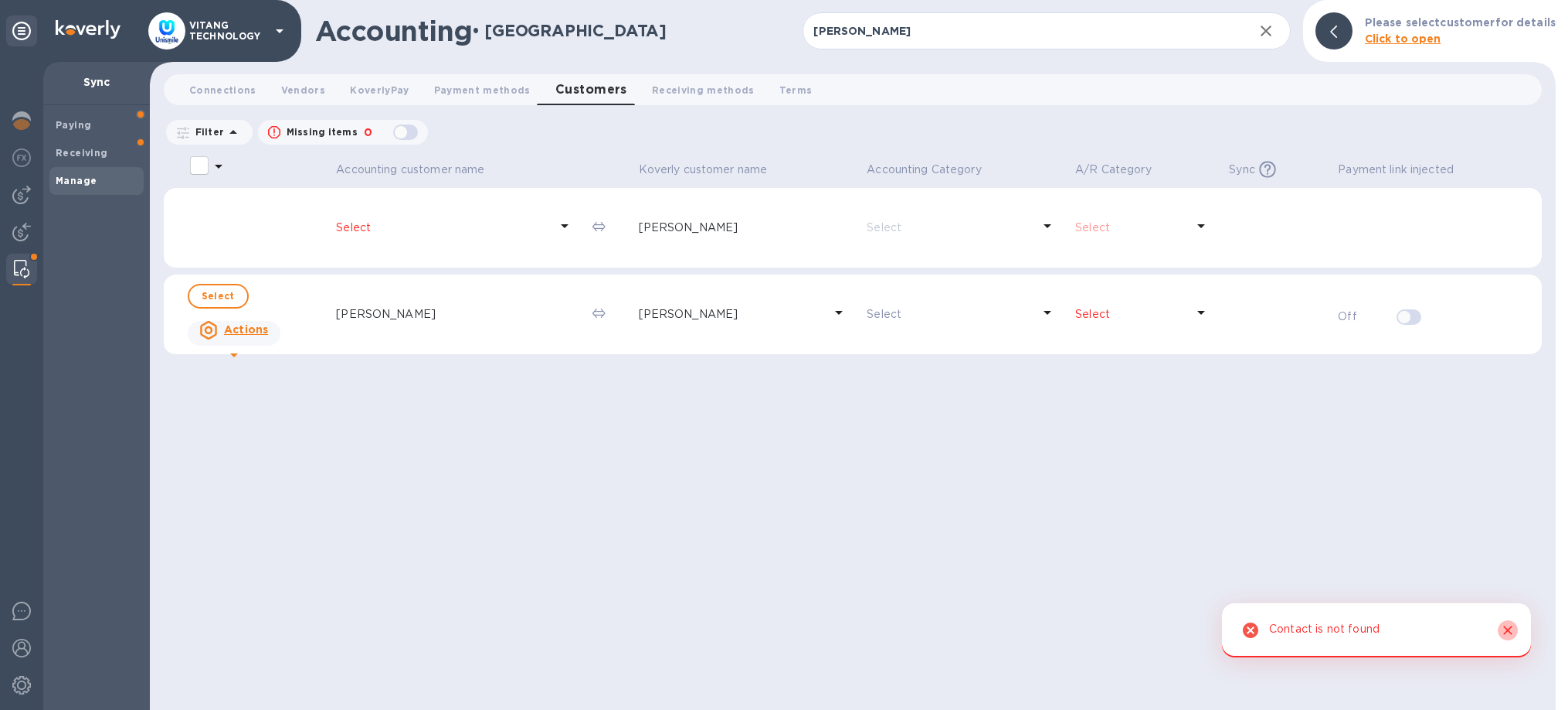
click at [1507, 627] on icon "Close" at bounding box center [1508, 630] width 16 height 16
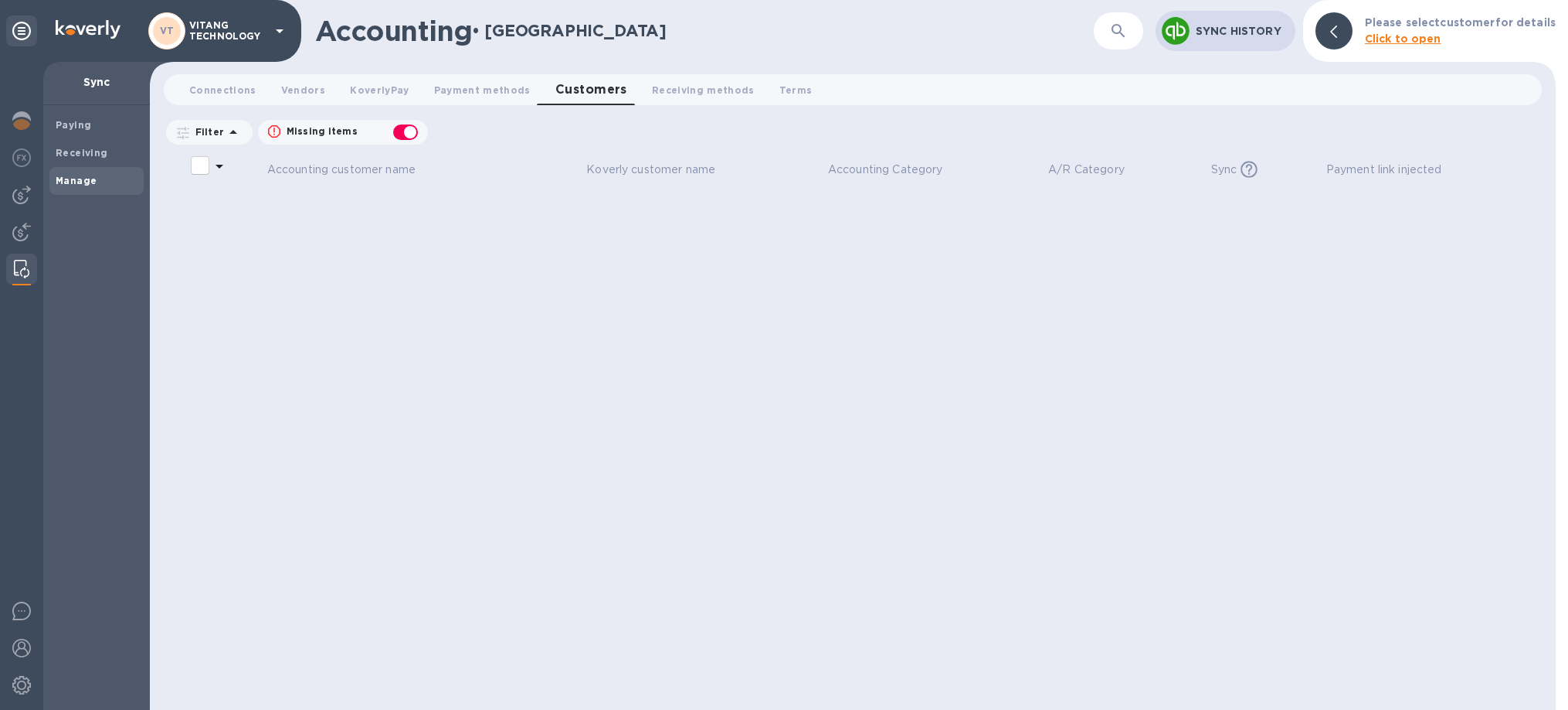
checkbox input "false"
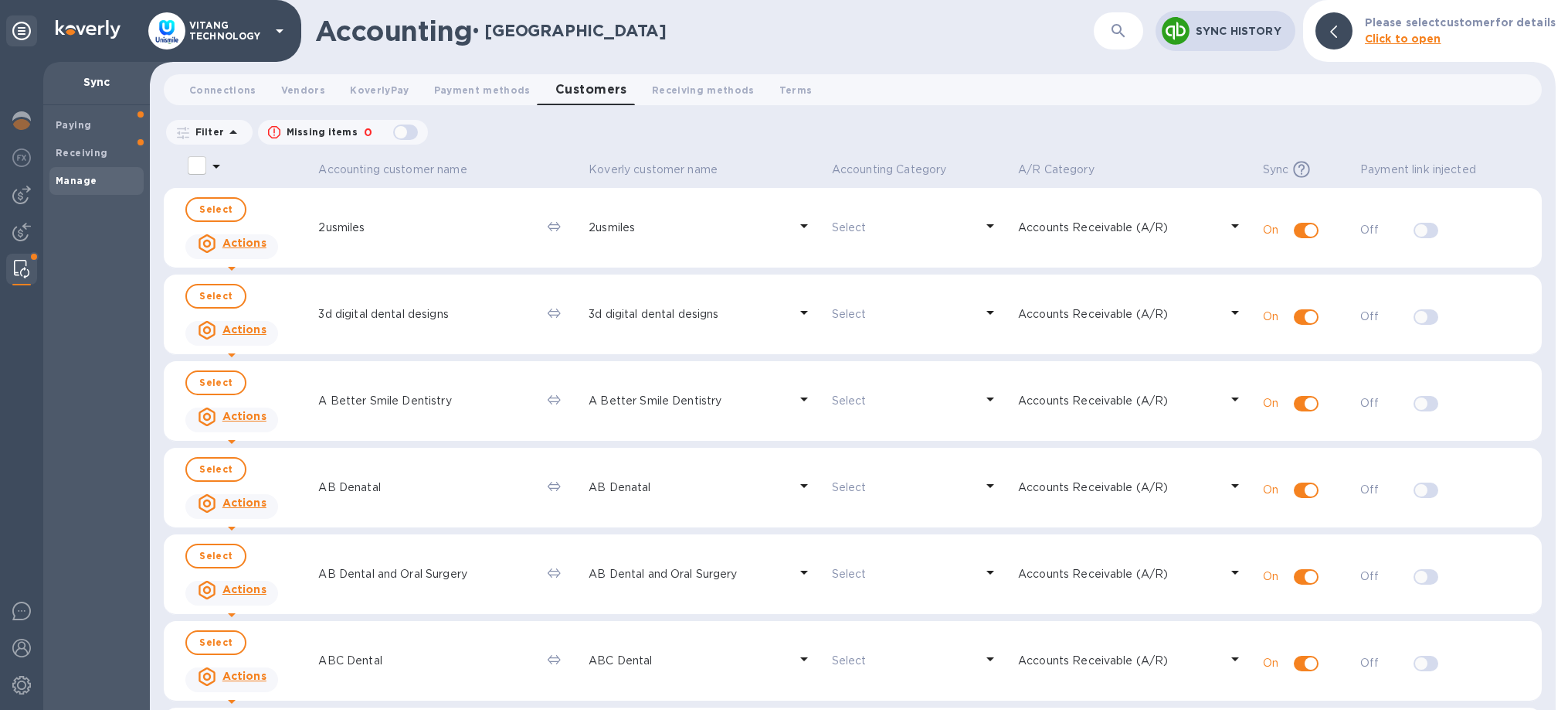
click at [1122, 39] on icon "button" at bounding box center [1118, 30] width 18 height 19
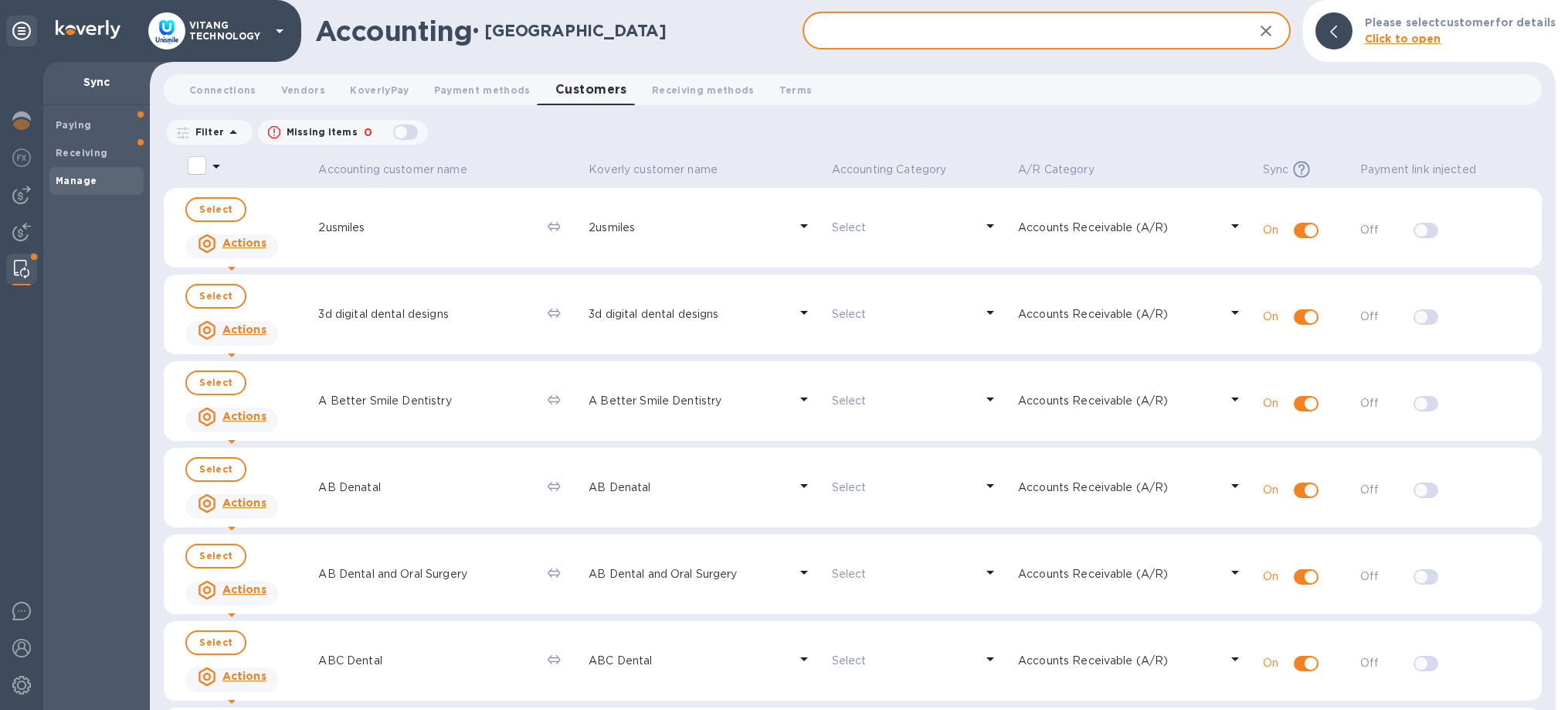
paste input "[PERSON_NAME]"
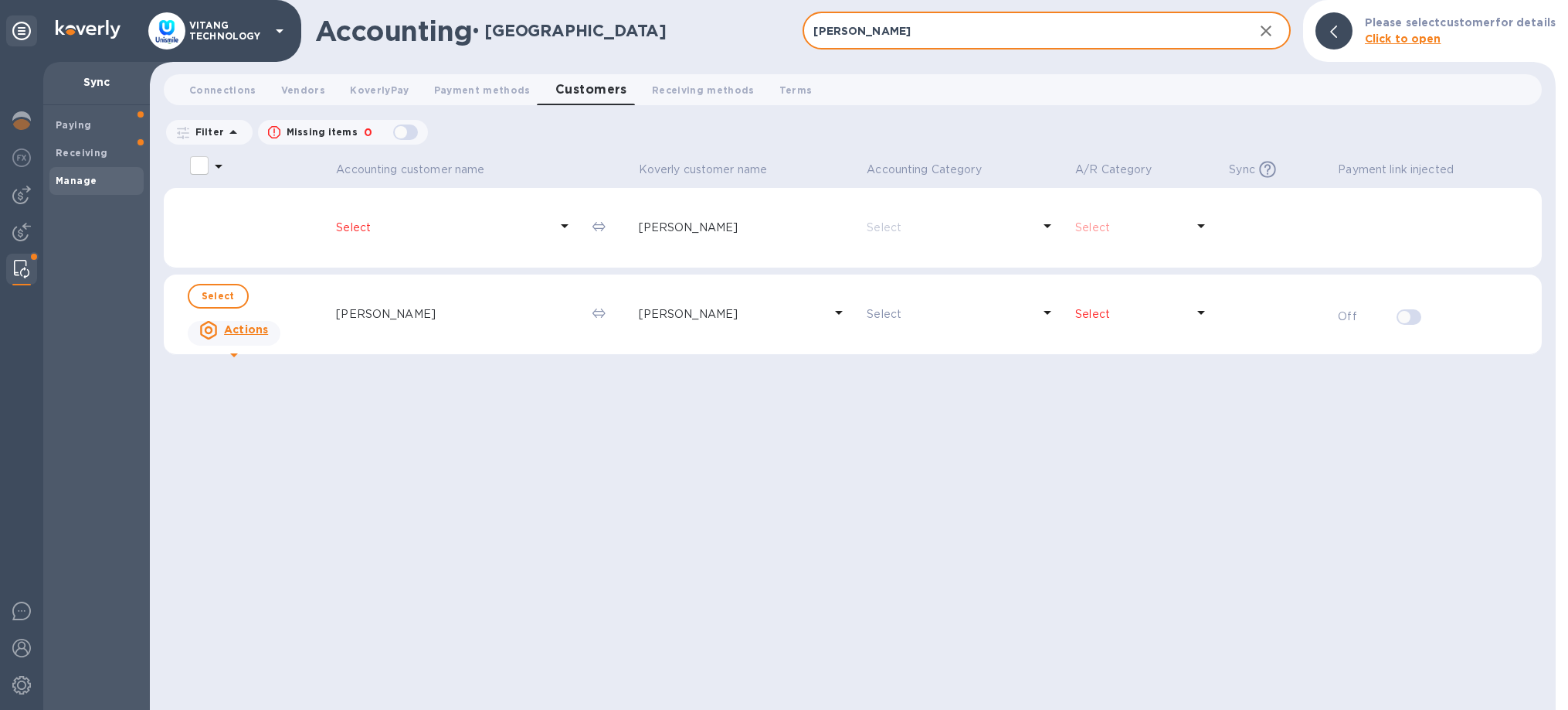
type input "[PERSON_NAME]"
click at [1113, 318] on p "Select" at bounding box center [1130, 314] width 110 height 17
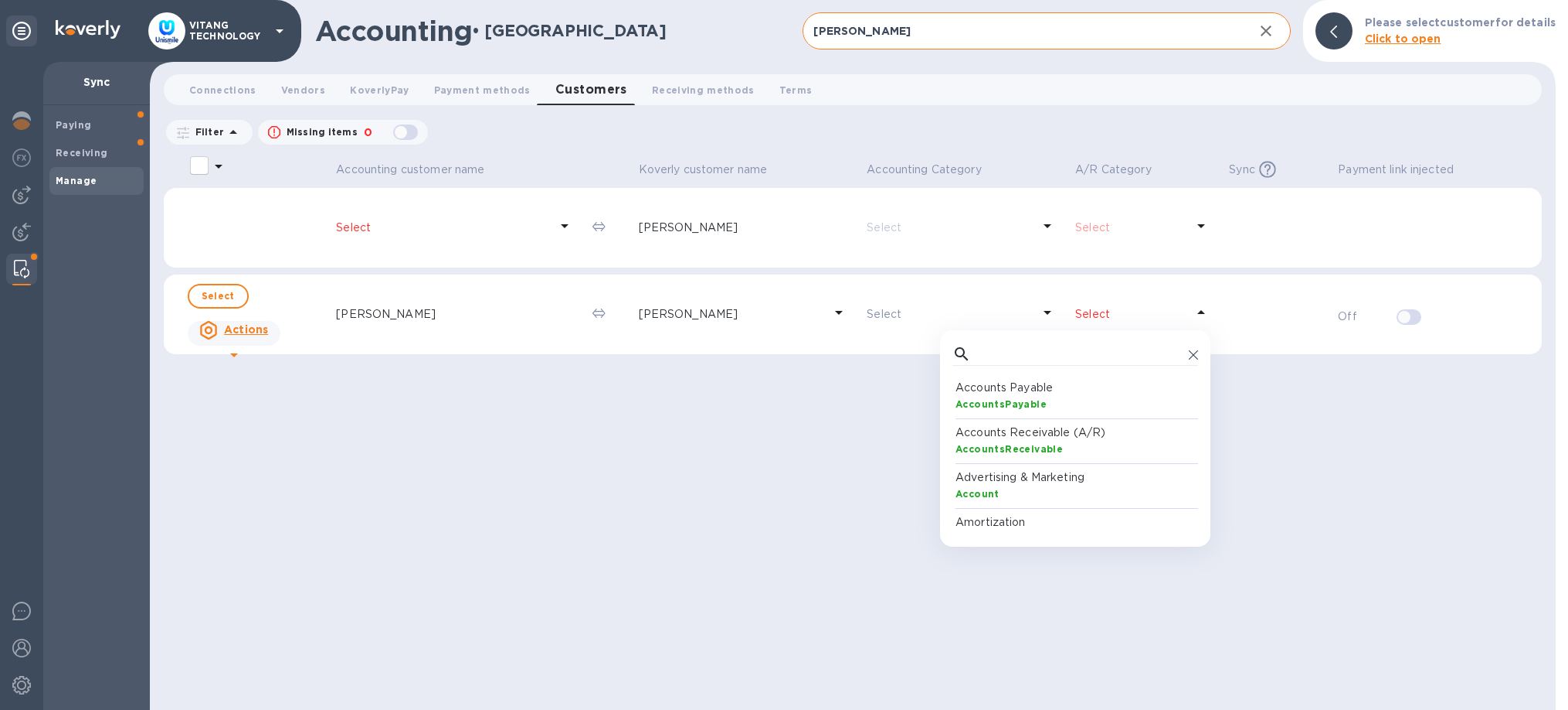
scroll to position [1, 1]
click at [1050, 447] on b "AccountsReceivable" at bounding box center [1009, 449] width 107 height 12
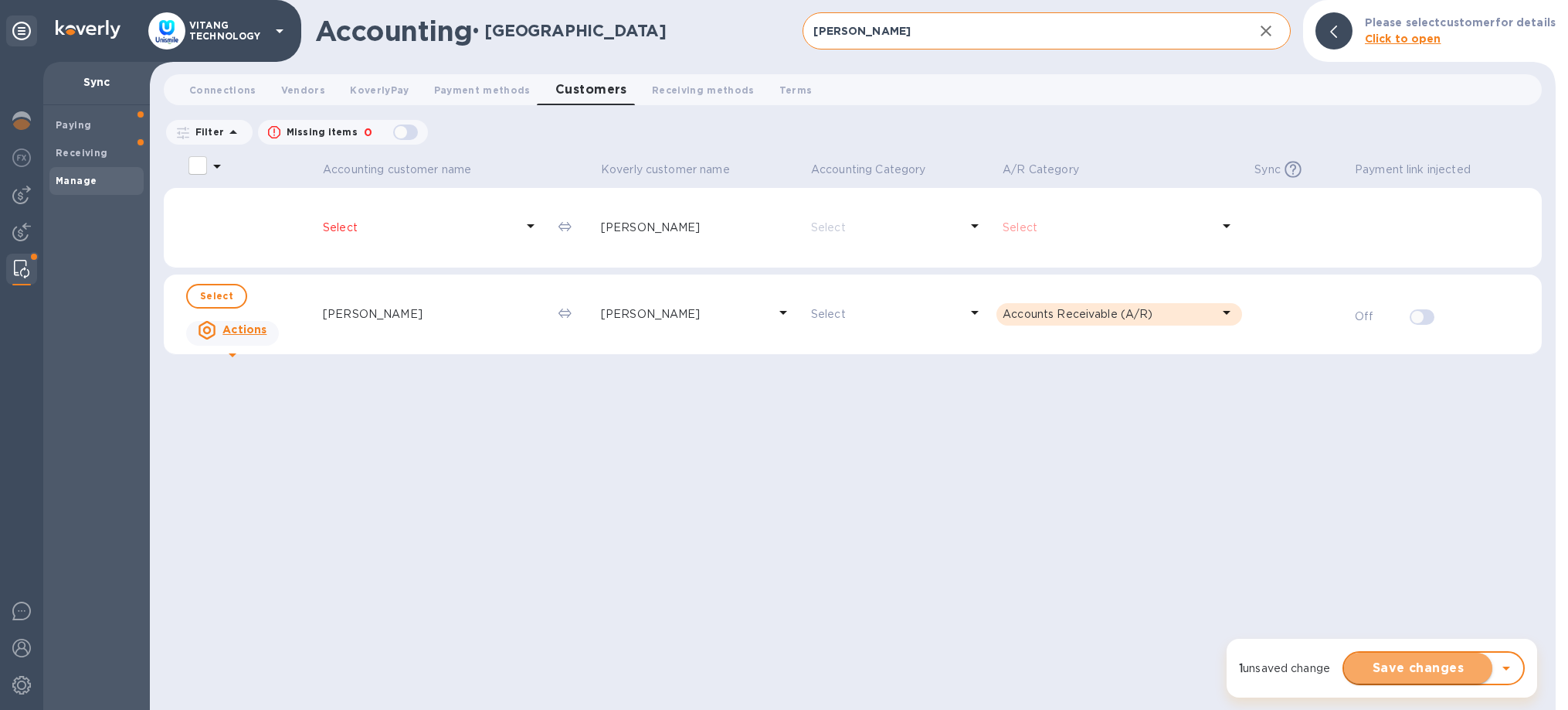
click at [1441, 665] on span "Save changes" at bounding box center [1418, 667] width 124 height 19
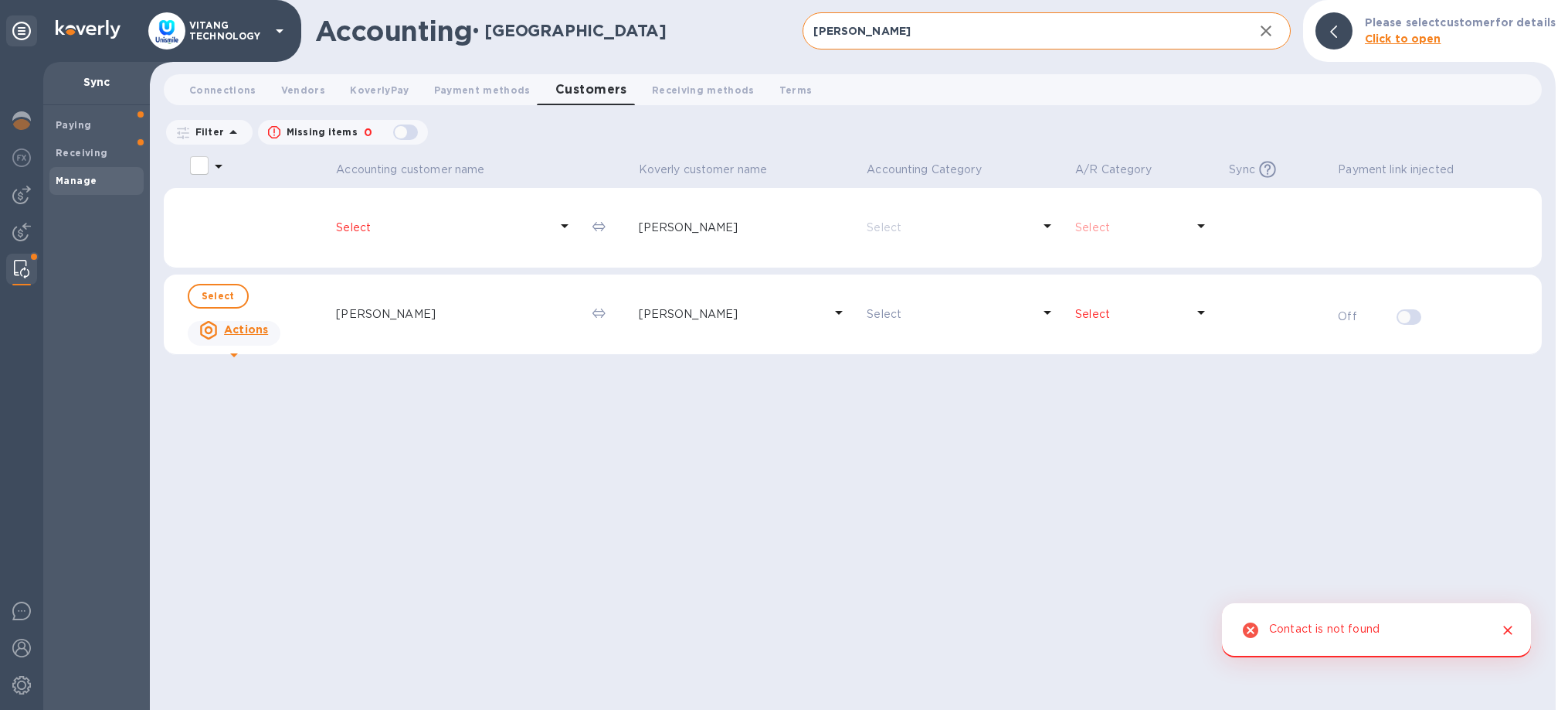
click at [505, 226] on p "Select" at bounding box center [442, 227] width 213 height 17
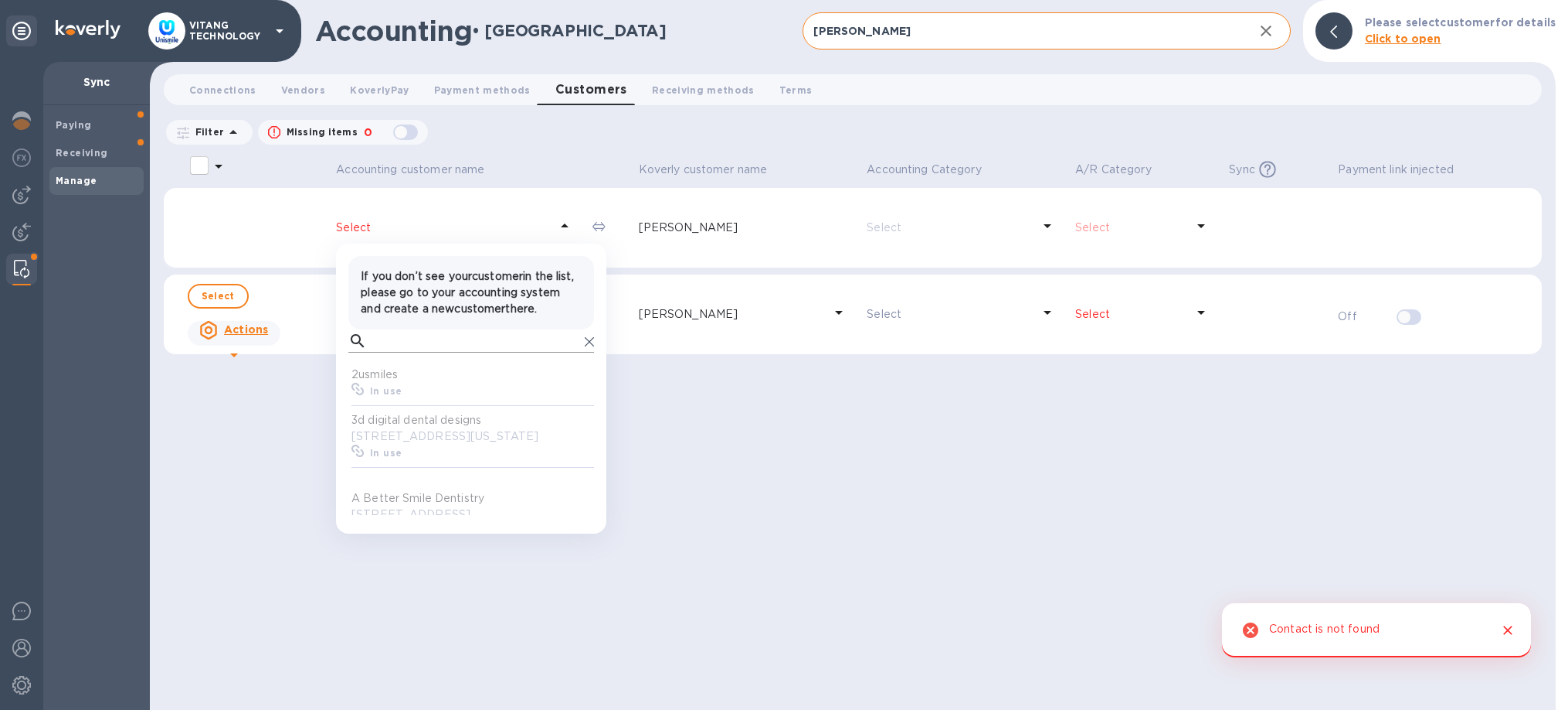
scroll to position [155, 245]
drag, startPoint x: 418, startPoint y: 335, endPoint x: 419, endPoint y: 344, distance: 9.1
click at [418, 323] on div "If you don’t see your customer in the list, please go to your accounting system…" at bounding box center [471, 292] width 234 height 61
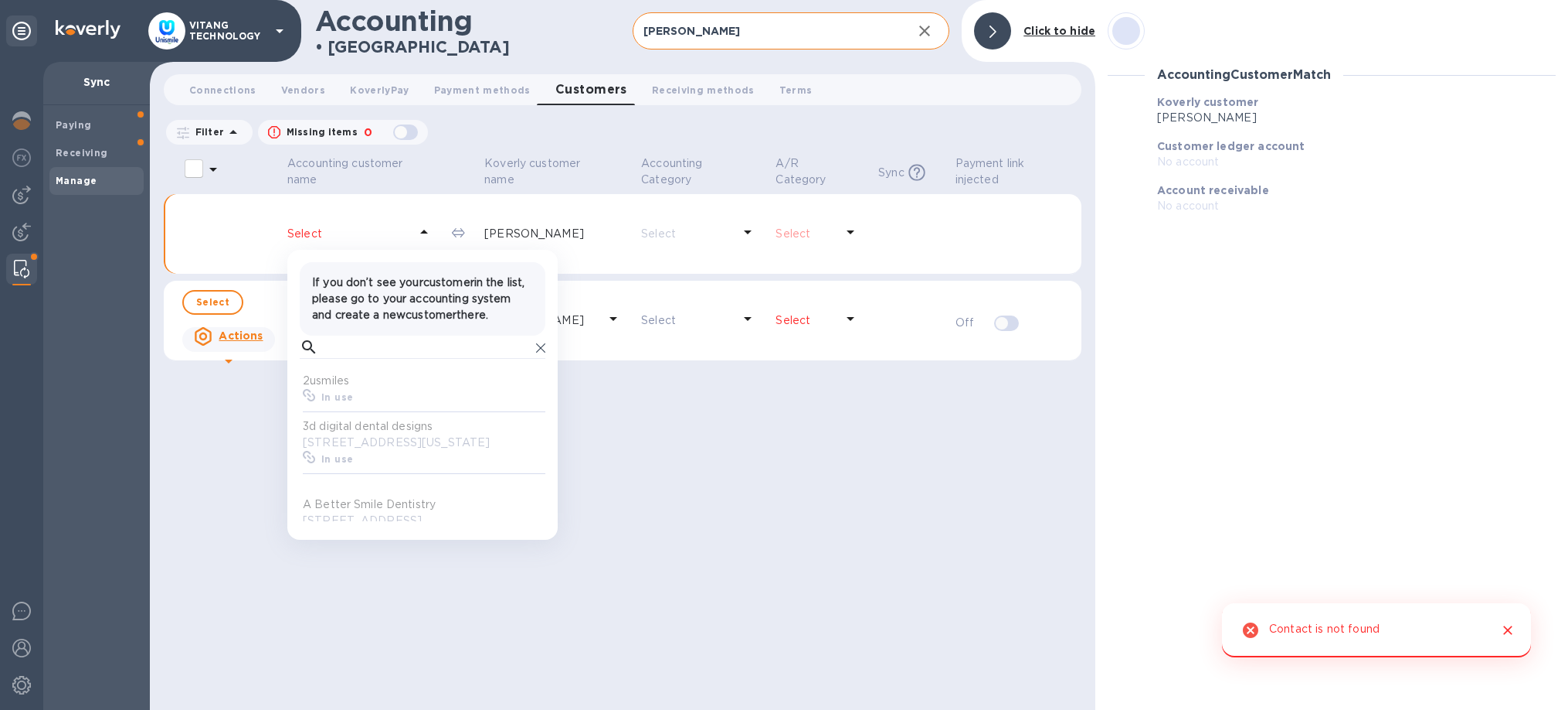
click at [421, 335] on div "If you don’t see your customer in the list, please go to your accounting system…" at bounding box center [422, 298] width 245 height 73
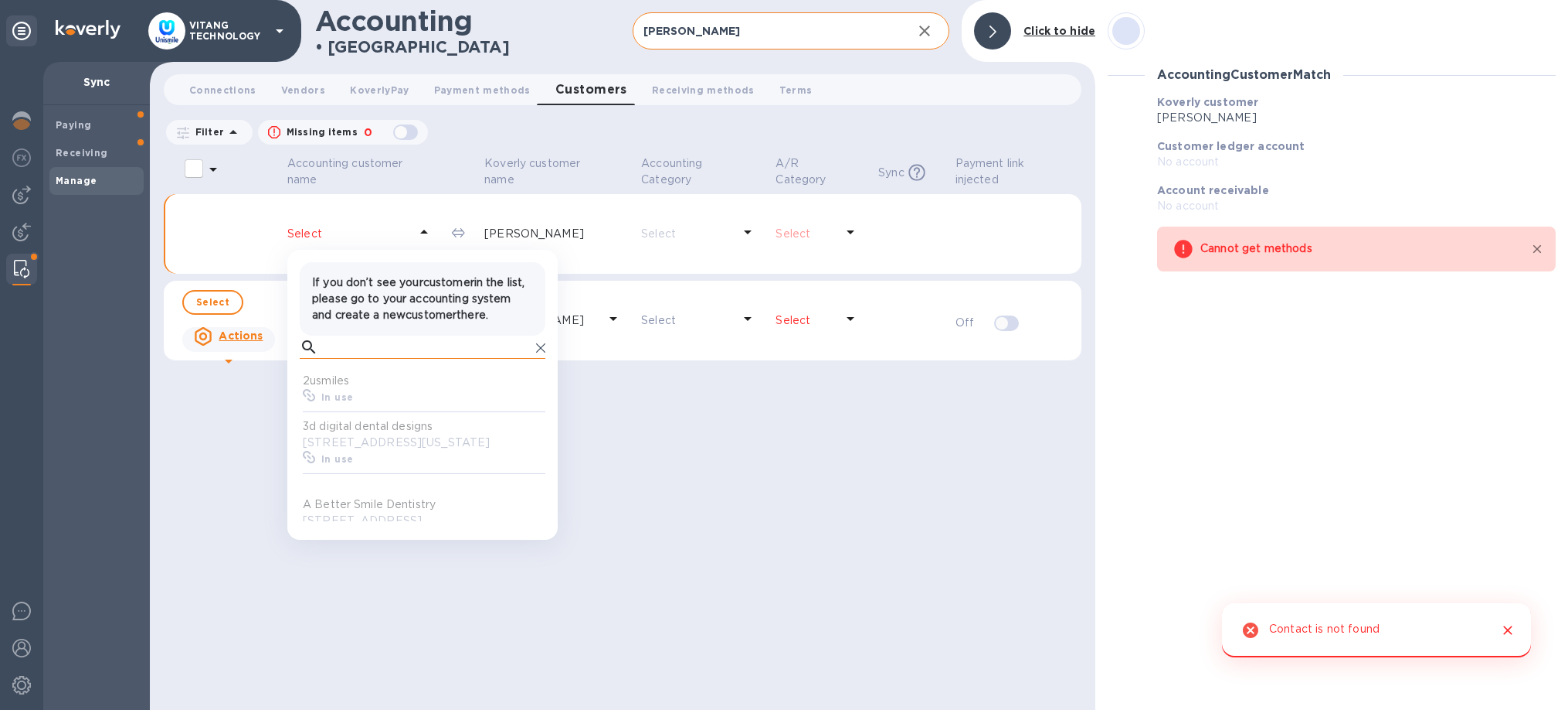
click at [410, 358] on input "text" at bounding box center [426, 347] width 205 height 23
paste input "[PERSON_NAME]"
click at [329, 358] on input "[PERSON_NAME]" at bounding box center [426, 347] width 205 height 23
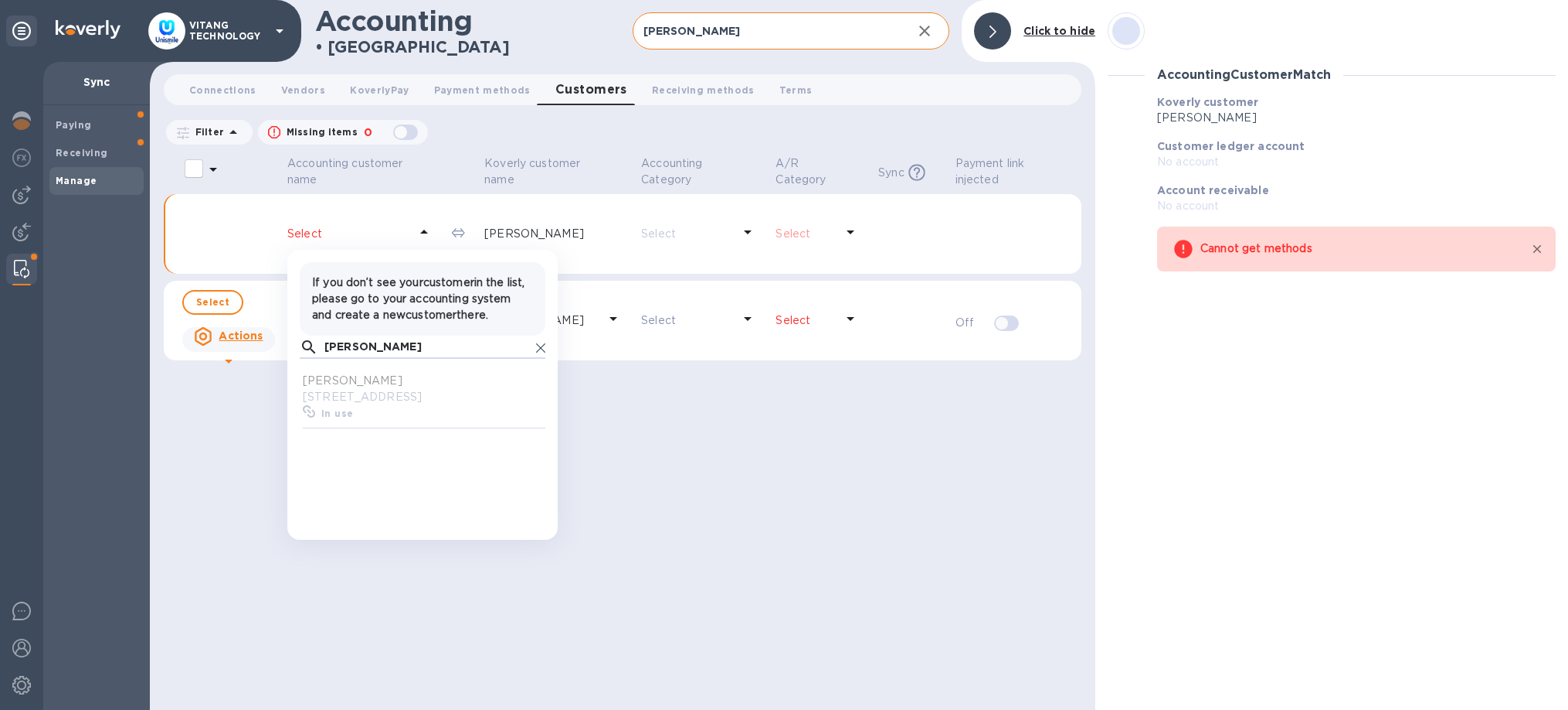
type input "[PERSON_NAME]"
click at [339, 405] on p "1317 Oakdale Rd Ste 130, Modesto, CA 95355" at bounding box center [425, 396] width 245 height 17
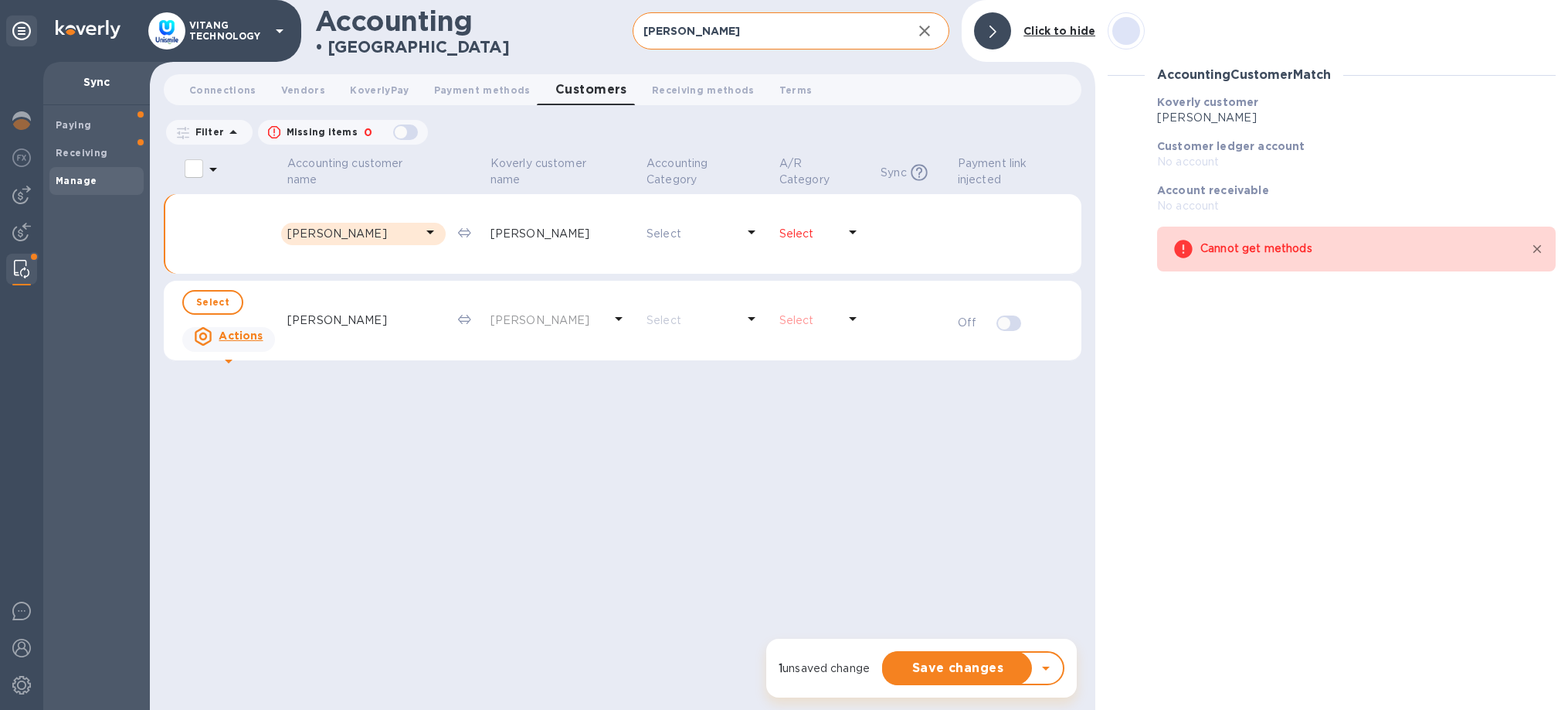
click at [844, 224] on icon at bounding box center [853, 232] width 18 height 19
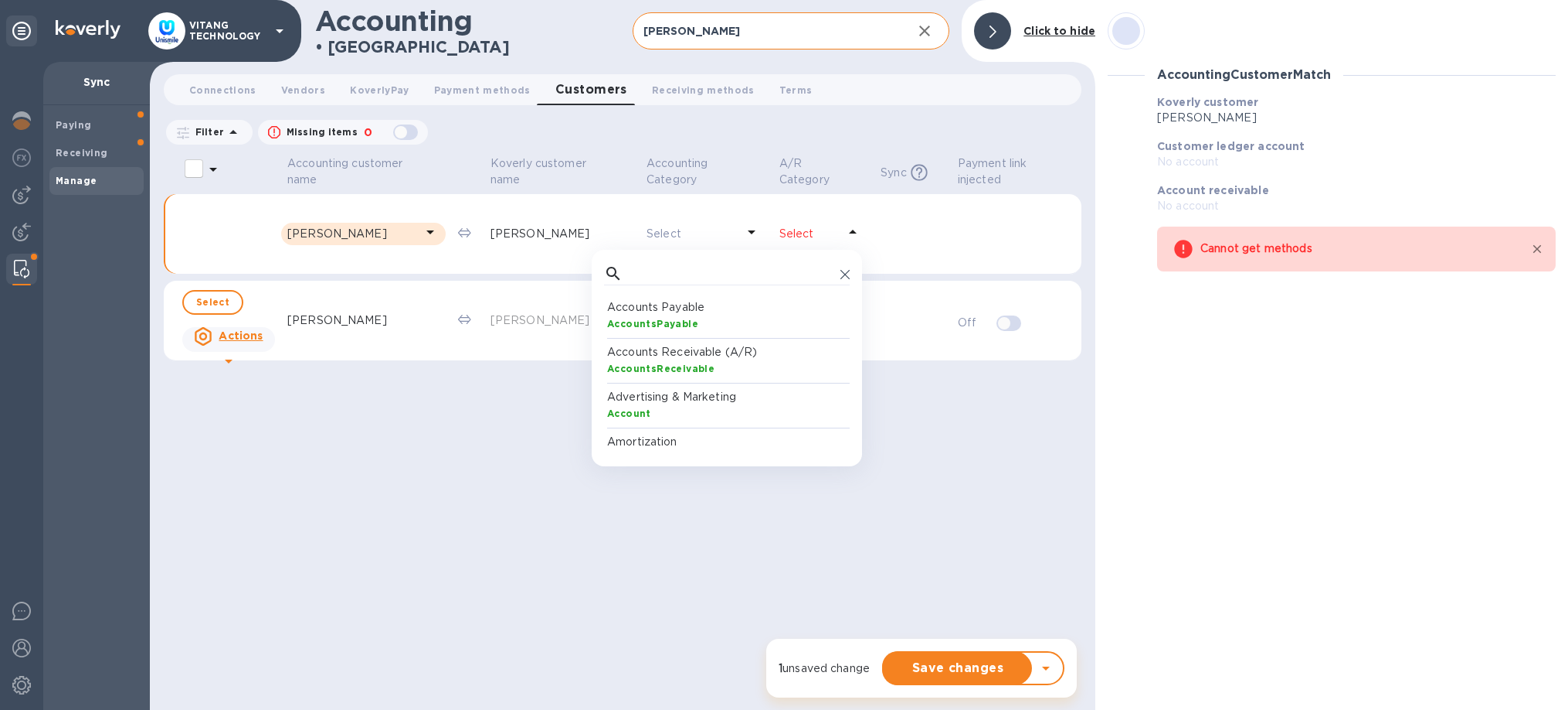
click at [700, 357] on p "Accounts Receivable (A/R)" at bounding box center [730, 352] width 245 height 17
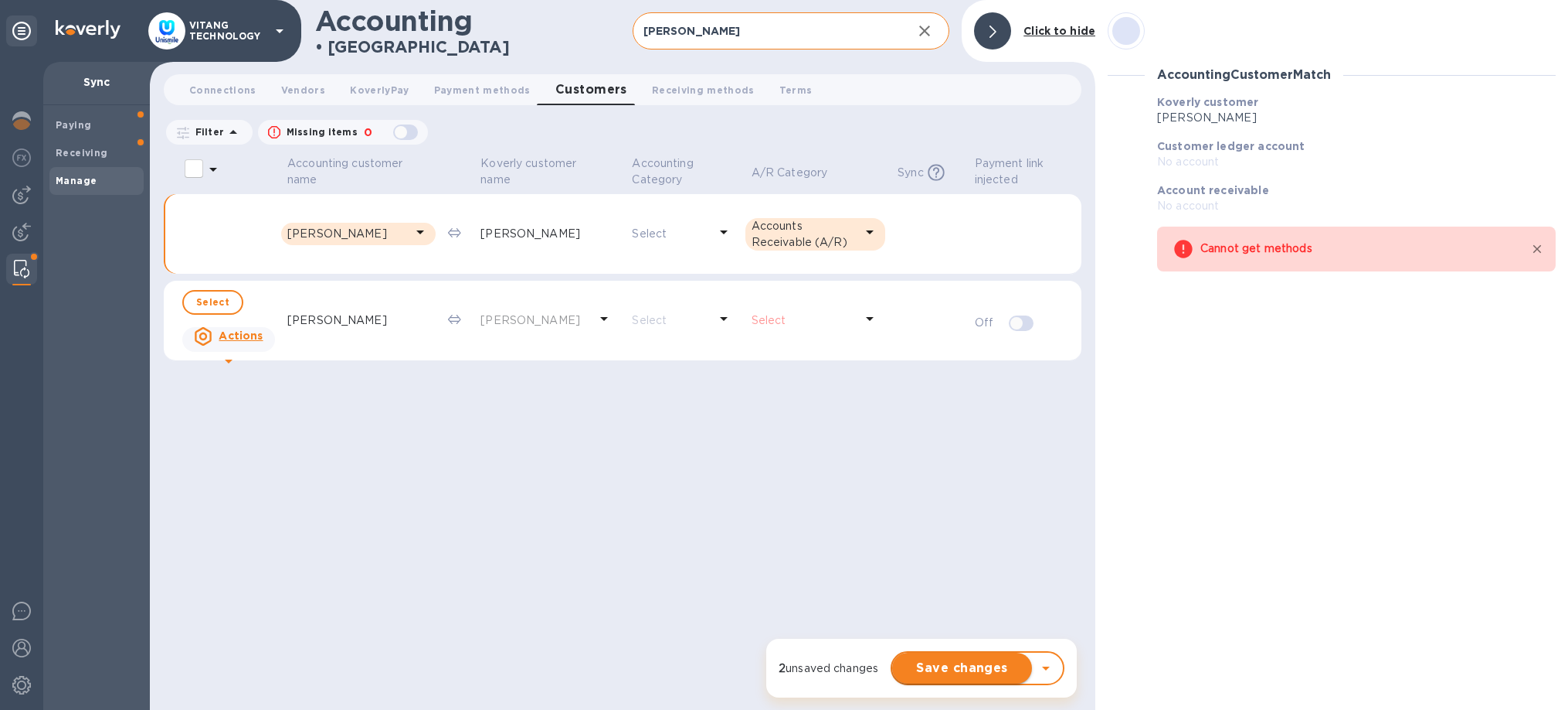
click at [957, 667] on span "Save changes" at bounding box center [962, 667] width 115 height 19
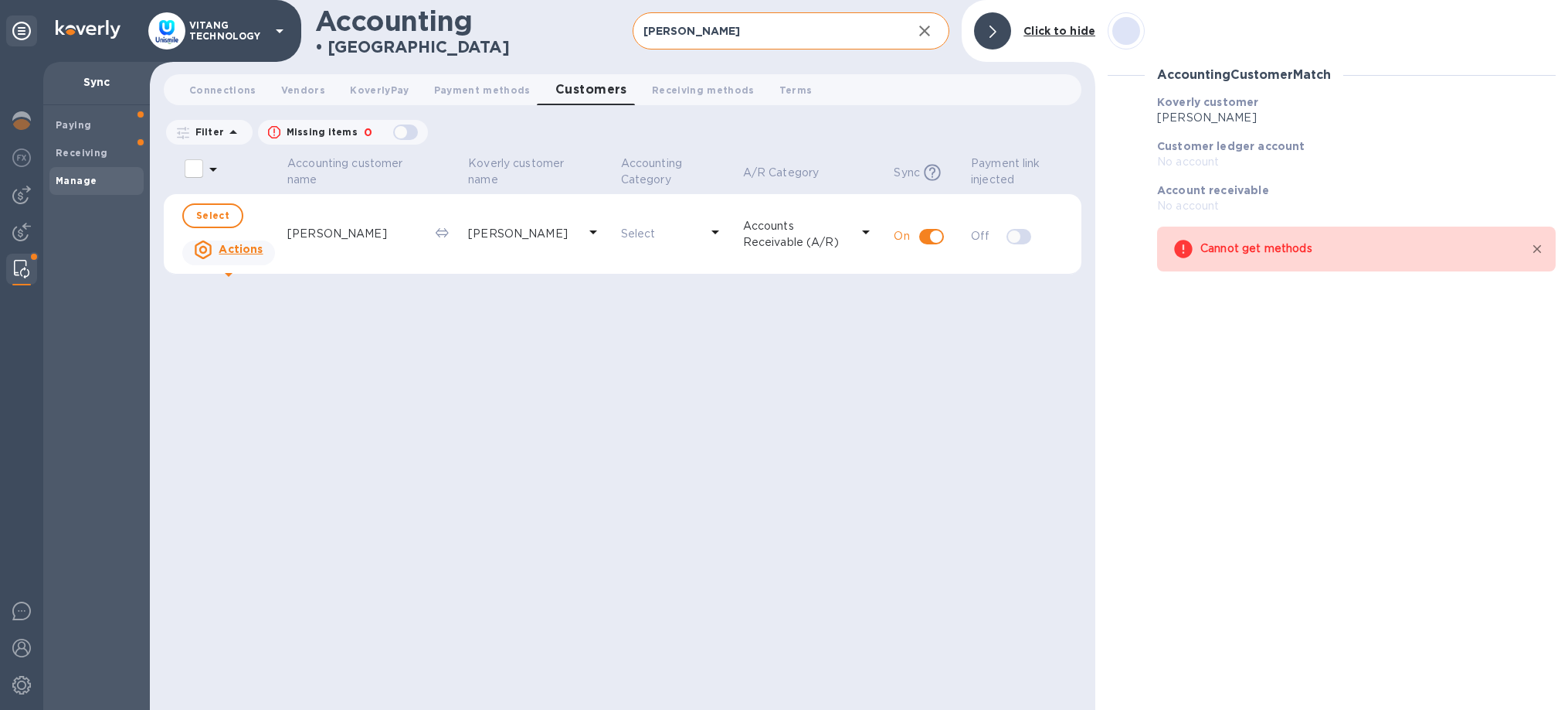
click at [932, 519] on div "Accounting customer name Koverly customer name Accounting Category A/R Category…" at bounding box center [622, 430] width 918 height 556
click at [10, 234] on div at bounding box center [21, 233] width 31 height 34
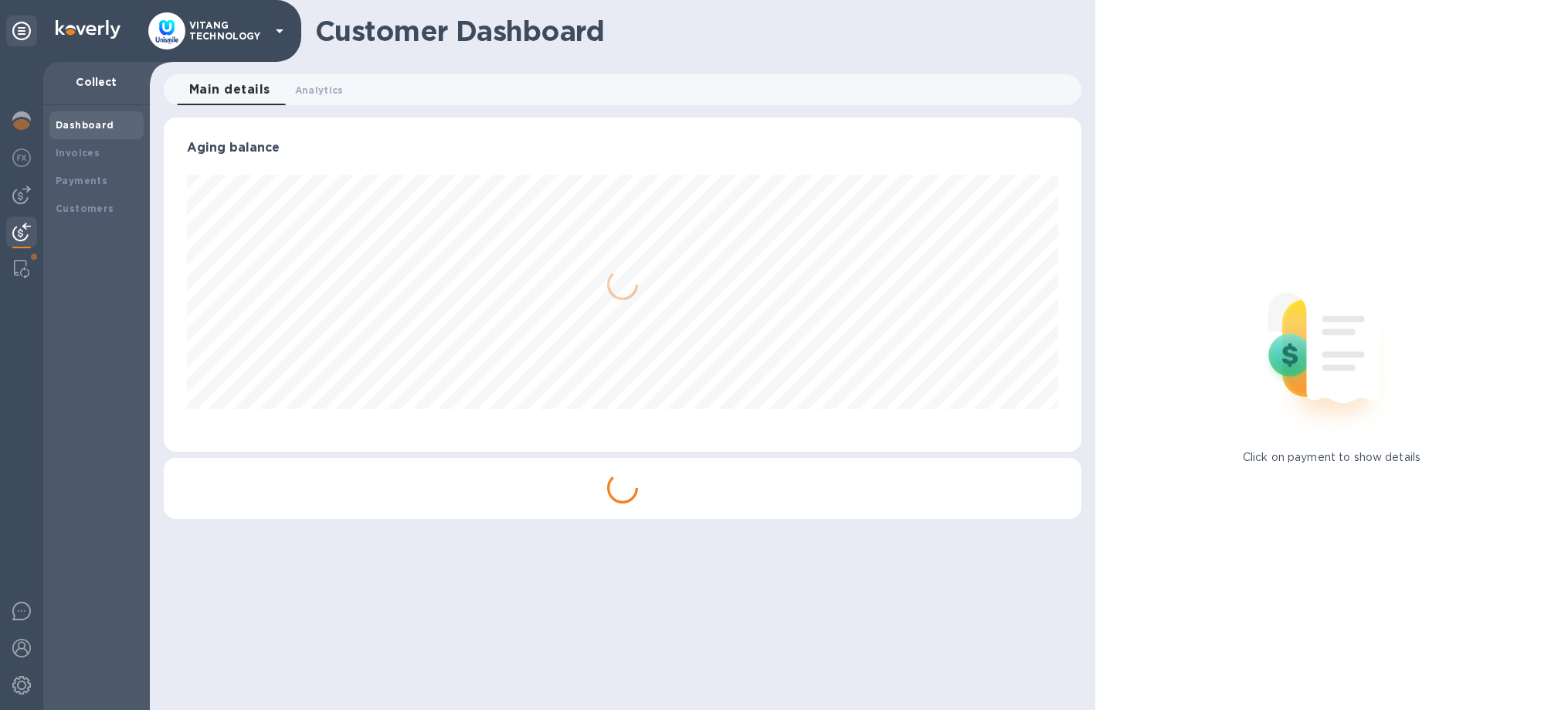
scroll to position [334, 918]
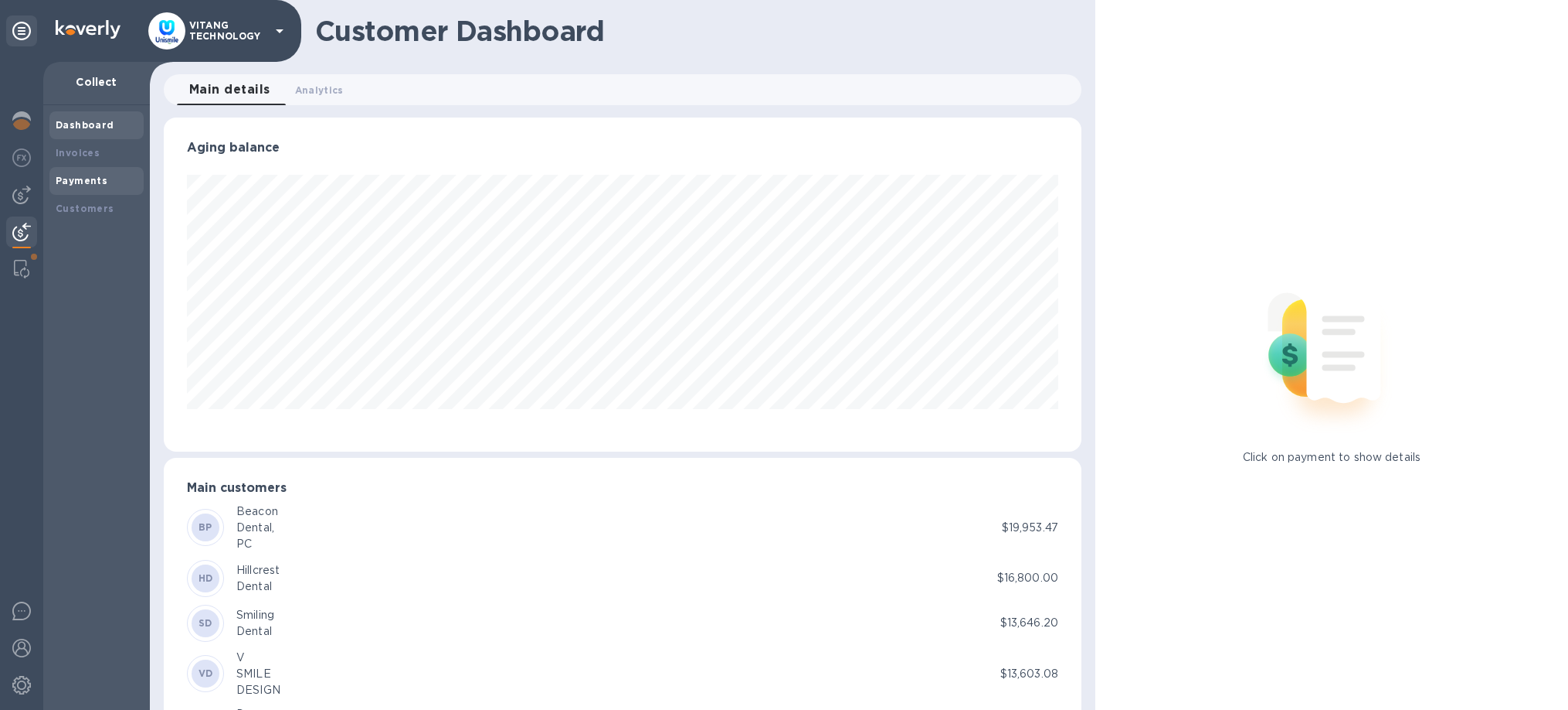
click at [89, 188] on div "Payments" at bounding box center [96, 181] width 82 height 16
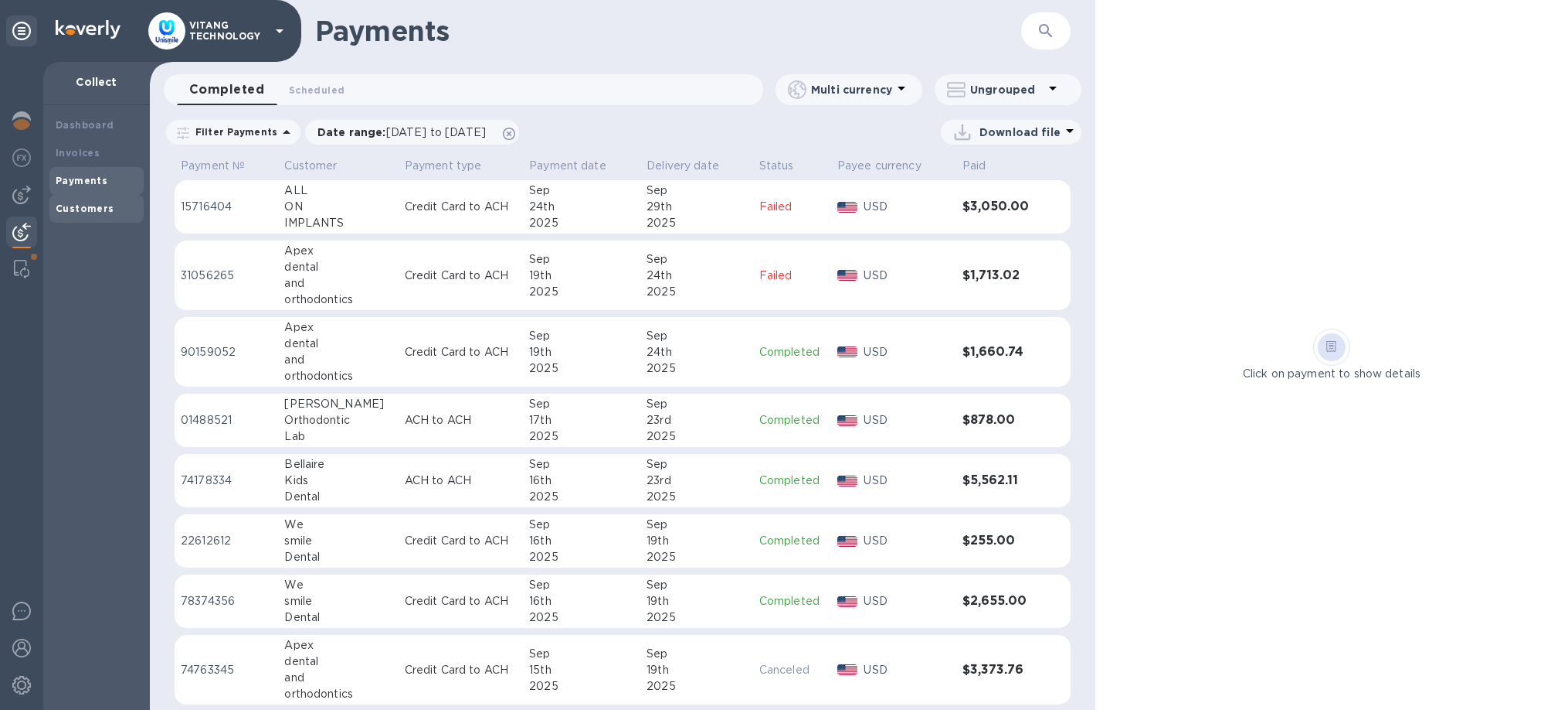
click at [99, 208] on b "Customers" at bounding box center [85, 208] width 58 height 12
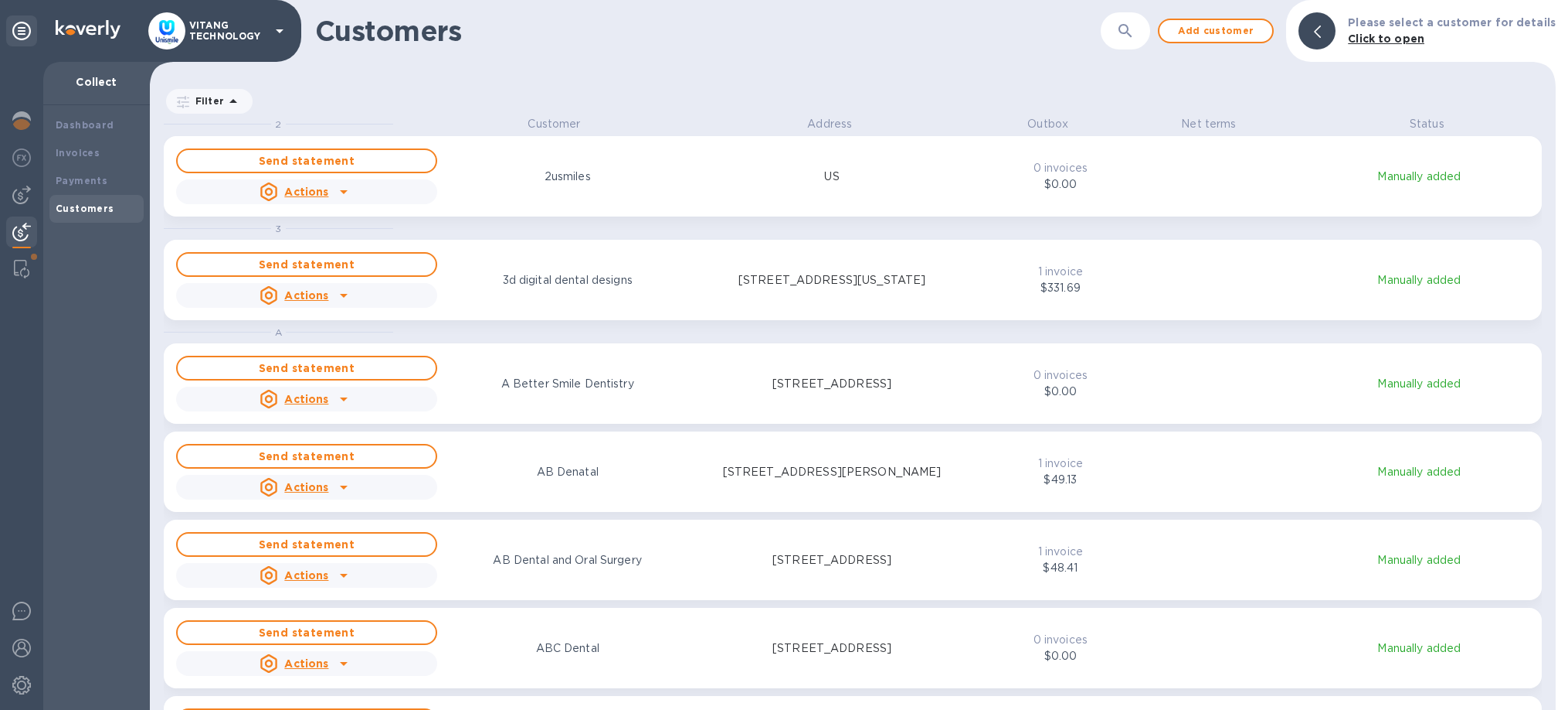
scroll to position [594, 1406]
click at [1133, 31] on icon "button" at bounding box center [1125, 30] width 18 height 19
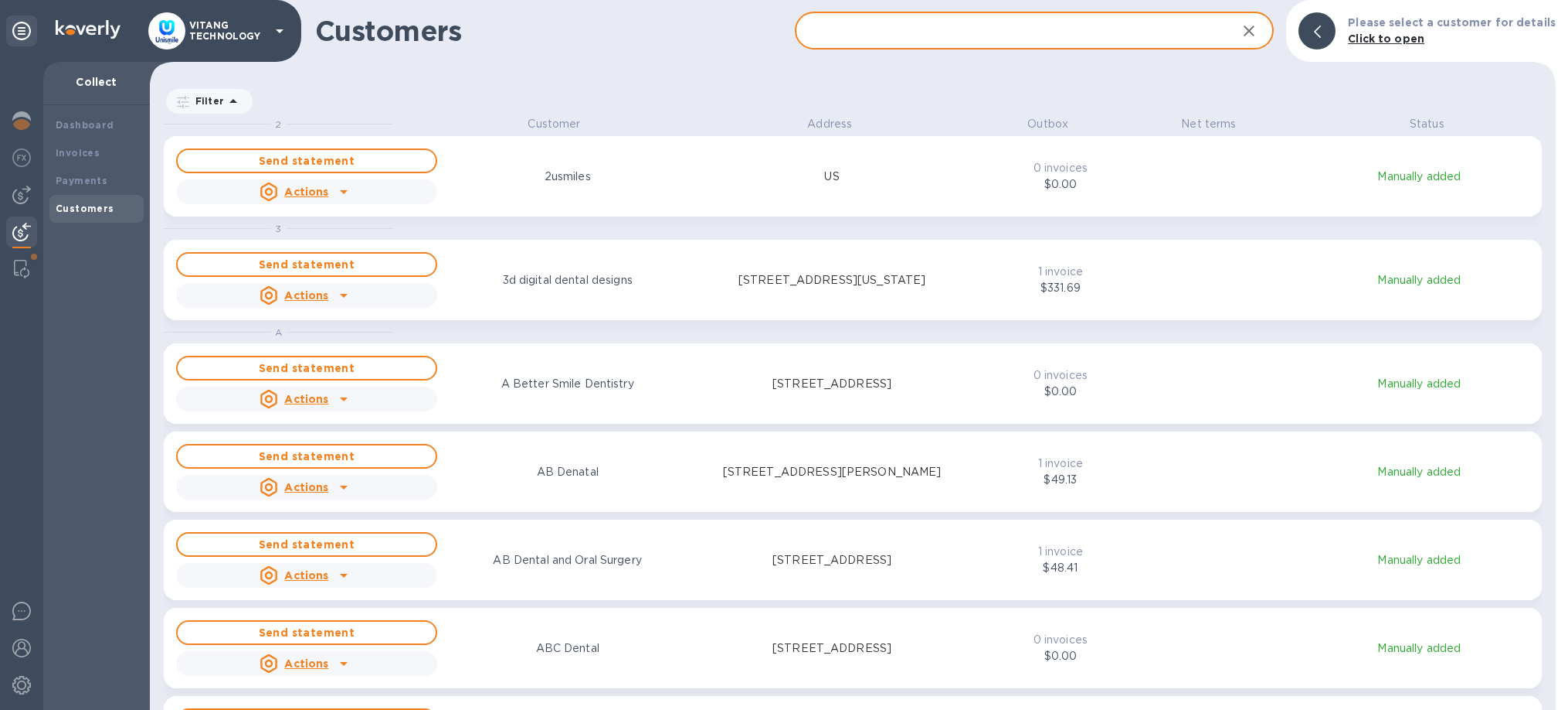
paste input "[PERSON_NAME]"
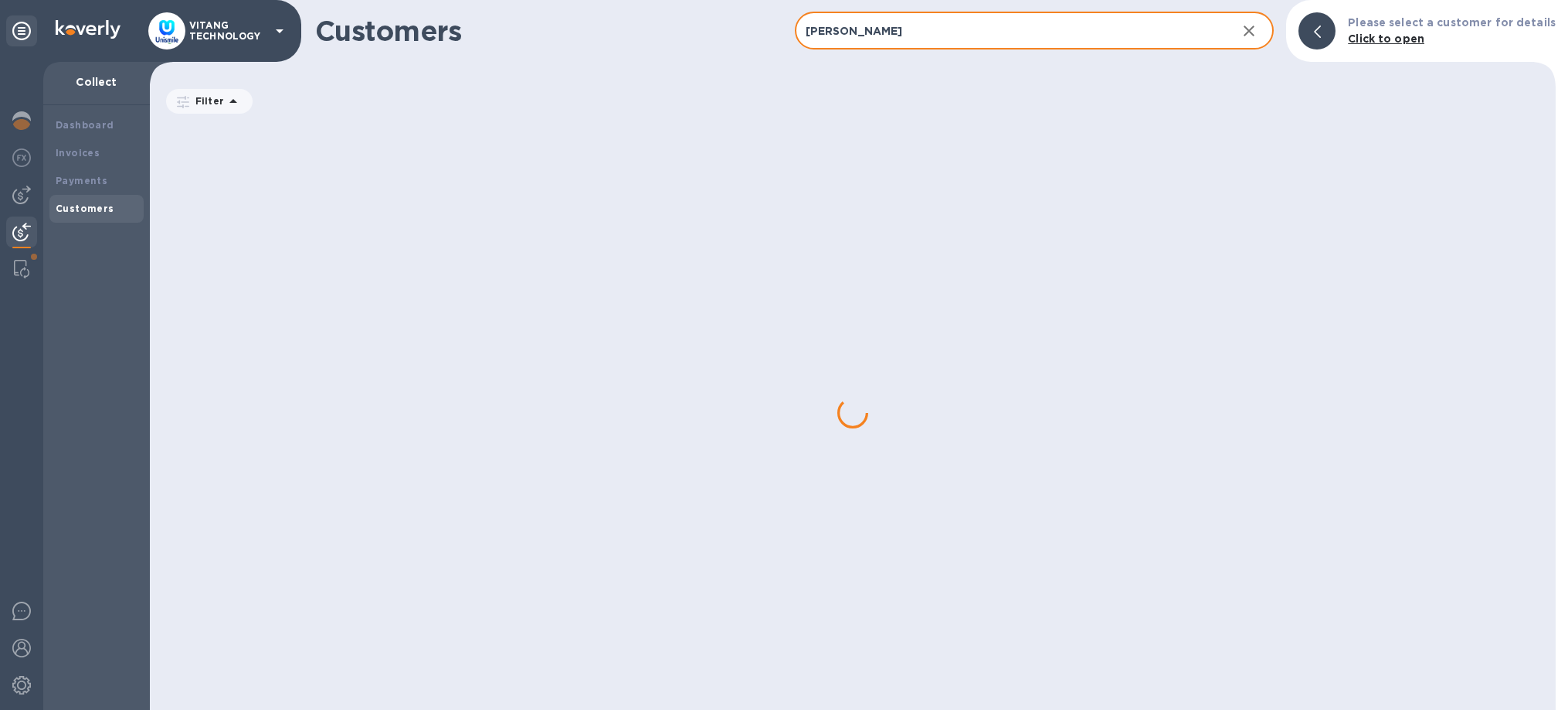
type input "[PERSON_NAME]"
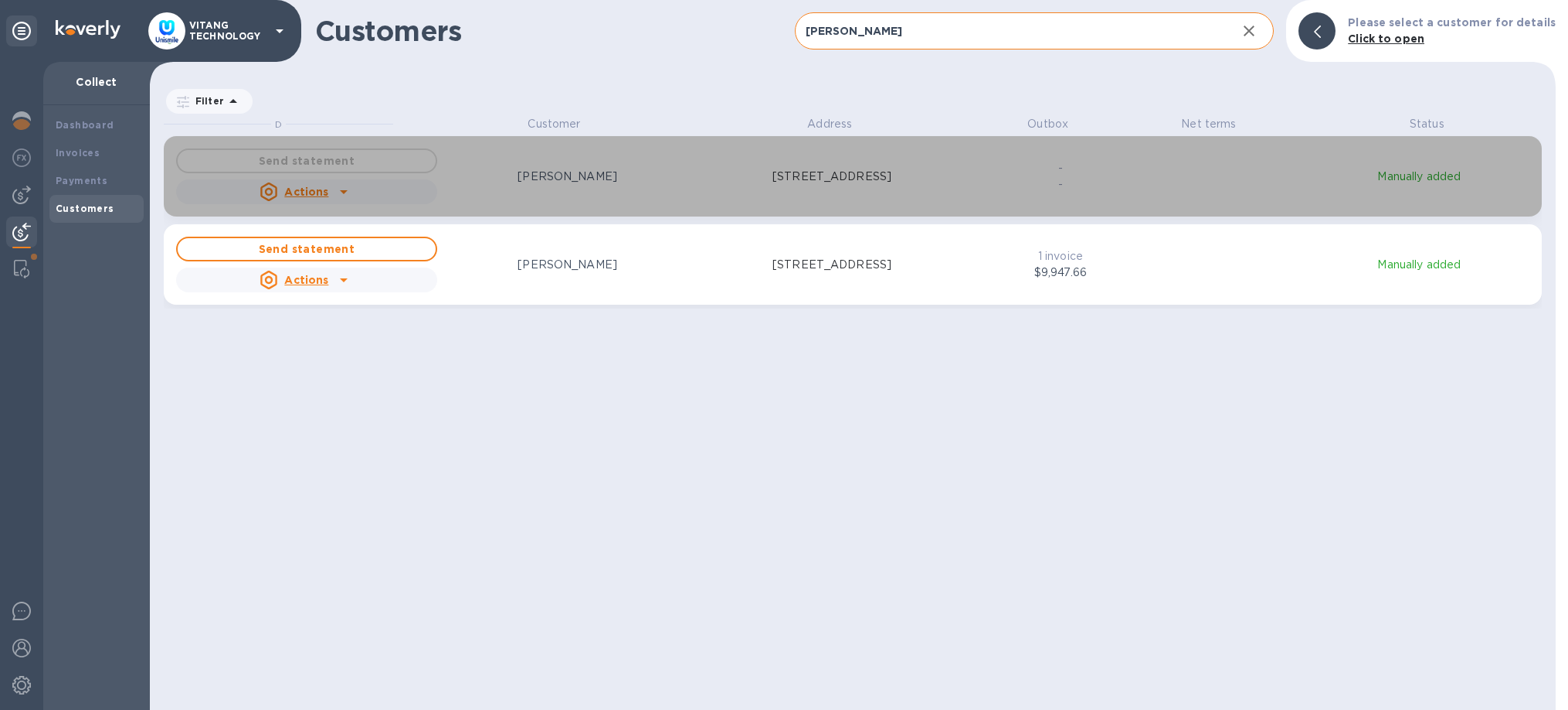
click at [341, 191] on icon "grid" at bounding box center [344, 192] width 8 height 4
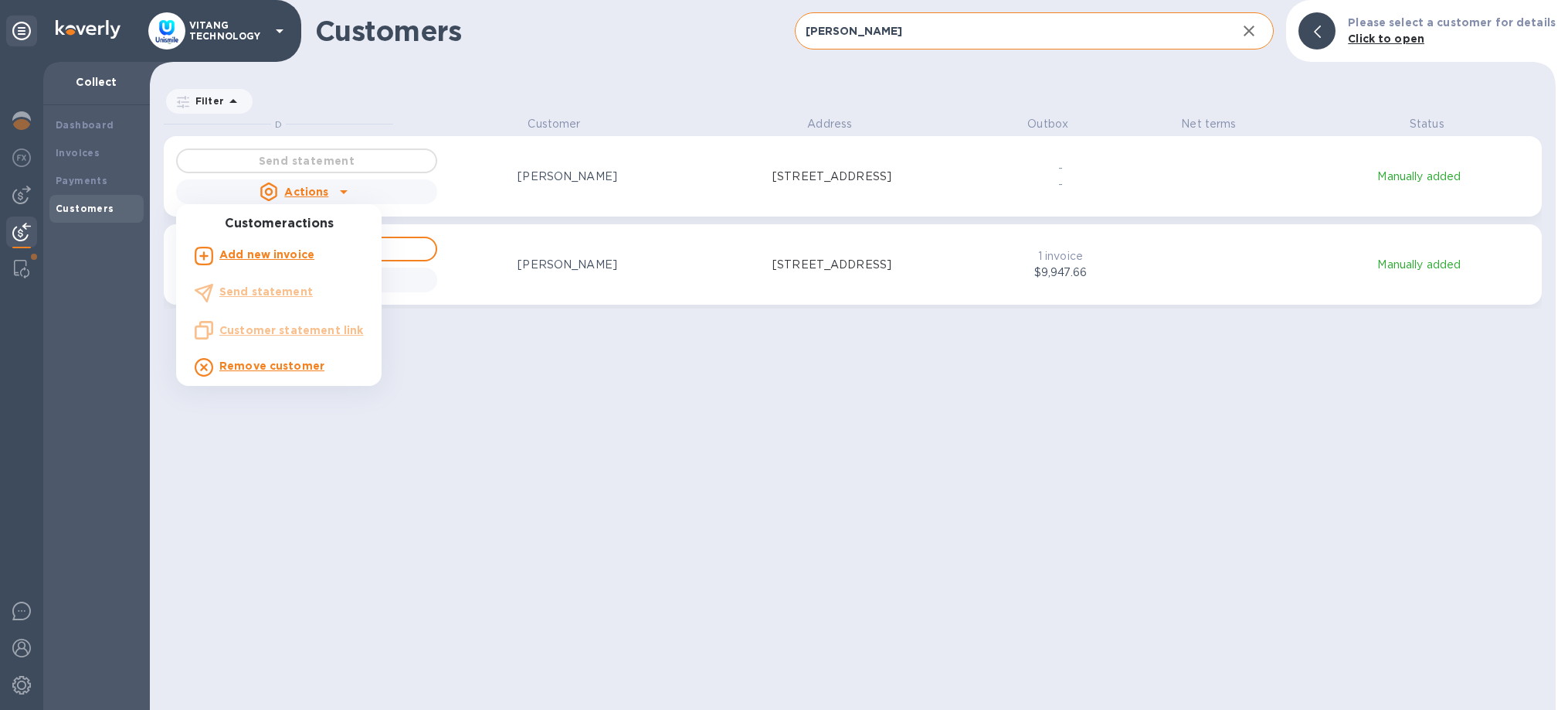
click at [274, 365] on b "Remove customer" at bounding box center [272, 365] width 105 height 13
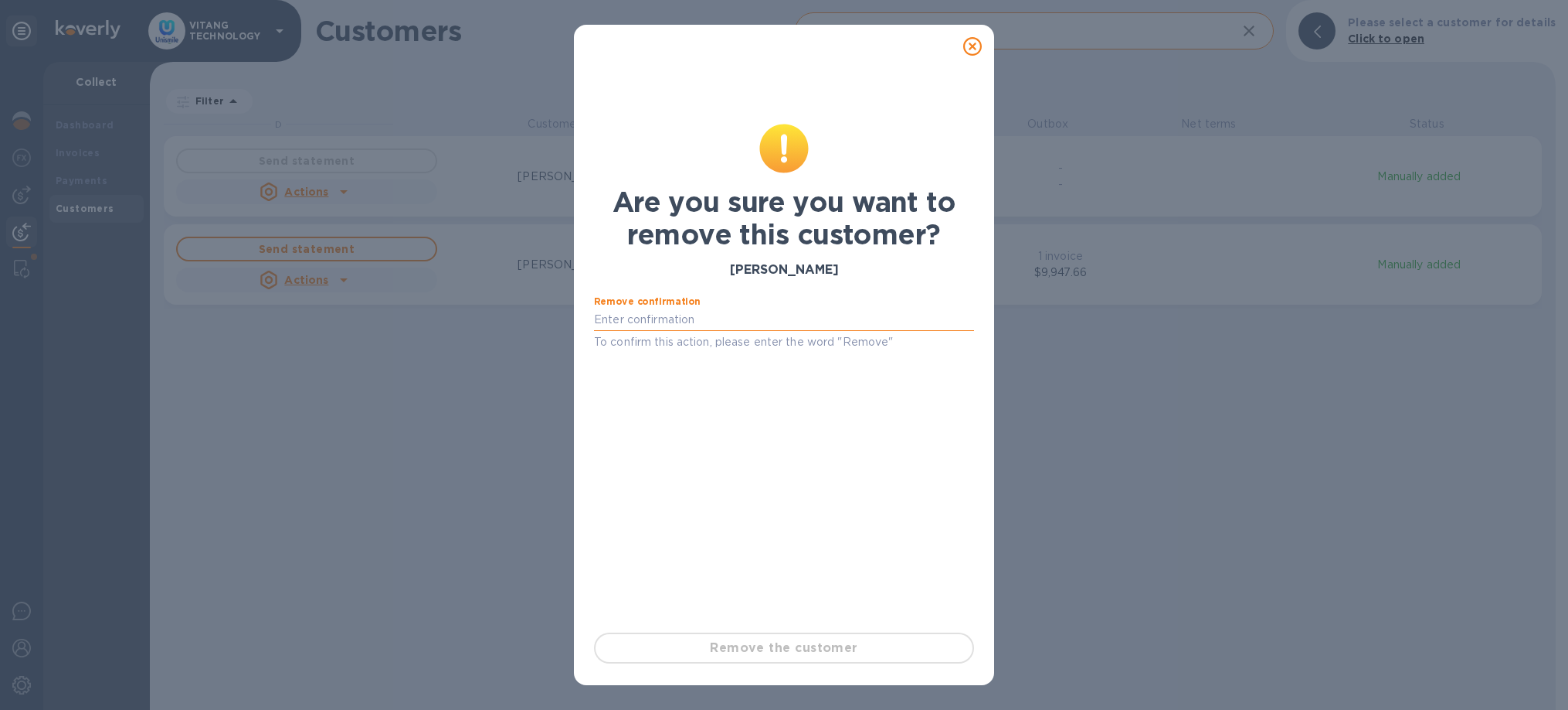
click at [722, 320] on input "text" at bounding box center [784, 320] width 380 height 23
type input "Remove"
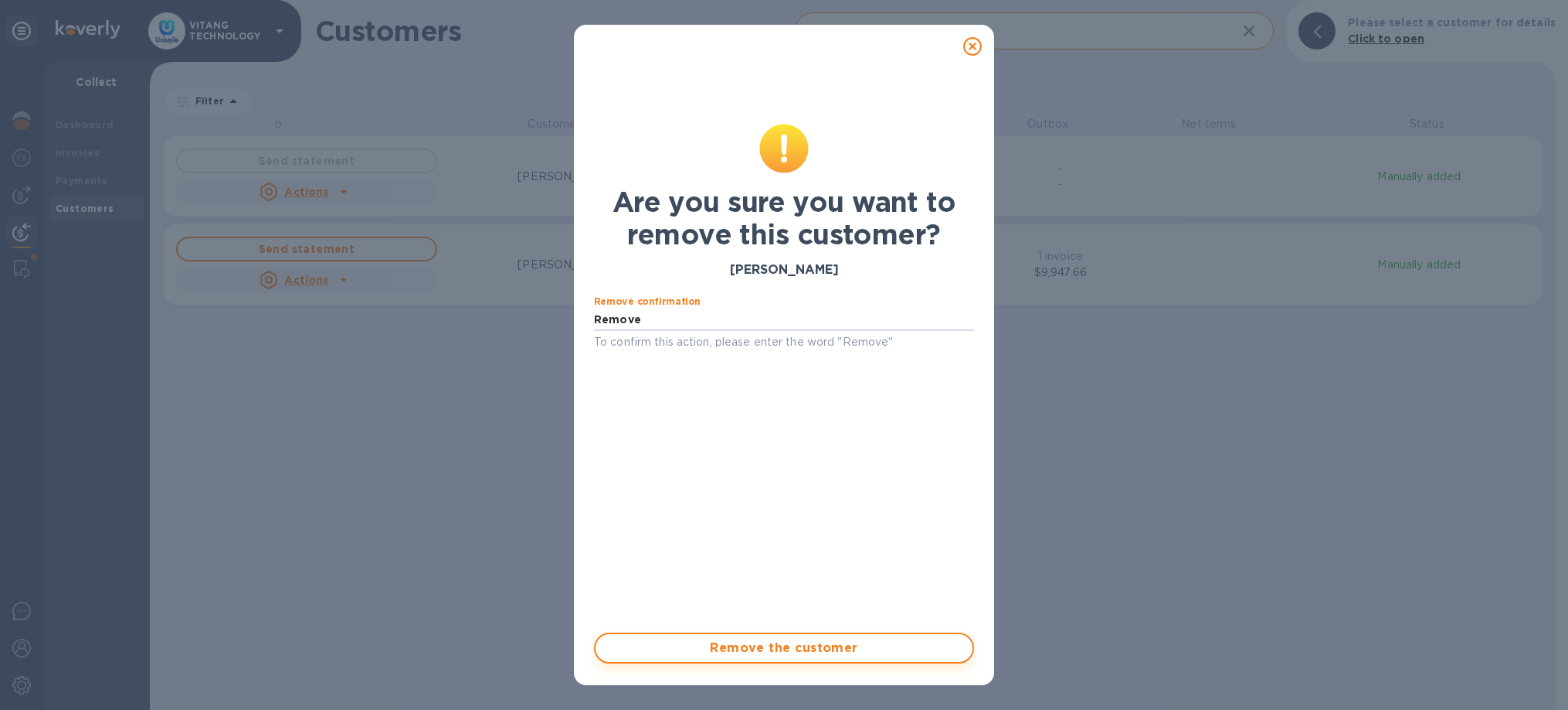
click at [867, 650] on span "Remove the customer" at bounding box center [784, 648] width 352 height 19
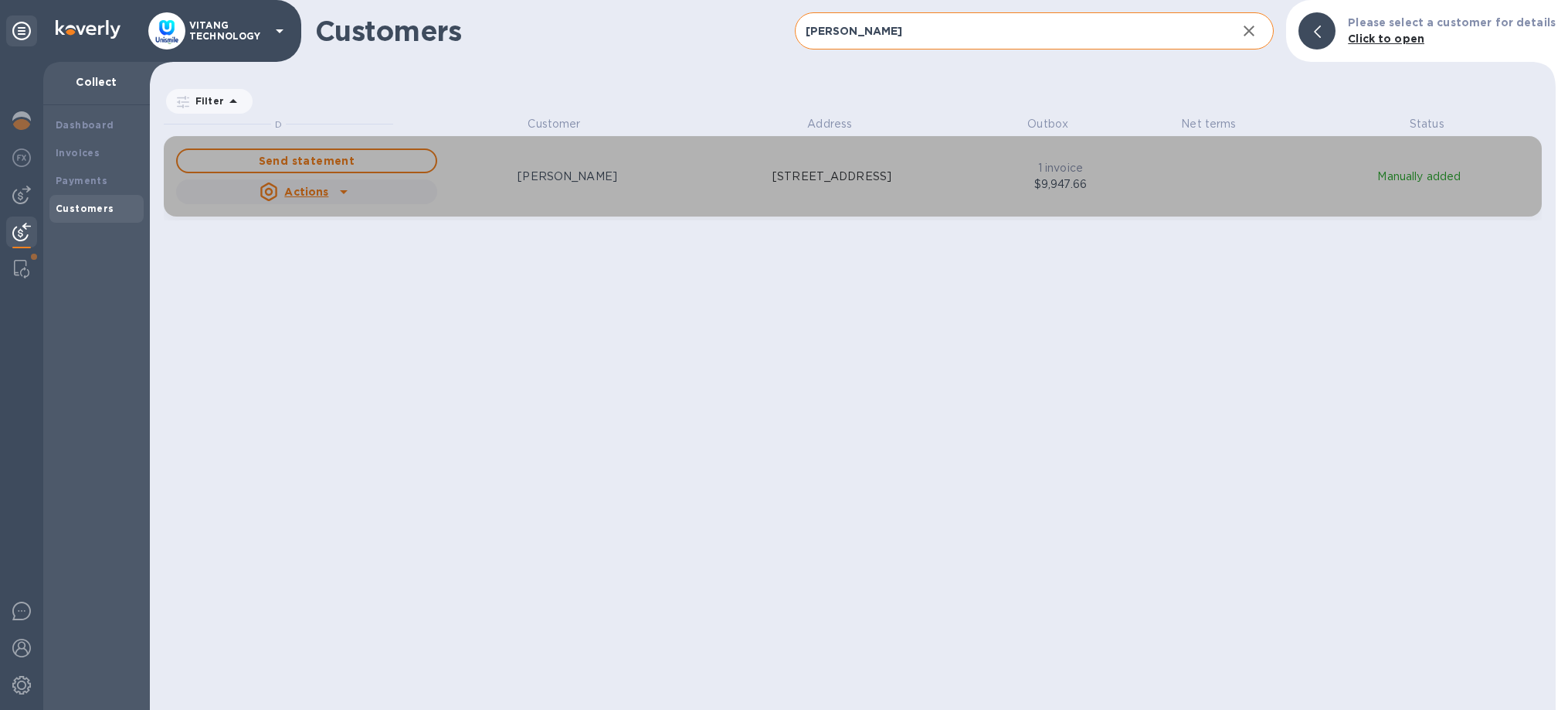
click at [346, 190] on icon "grid" at bounding box center [344, 192] width 8 height 4
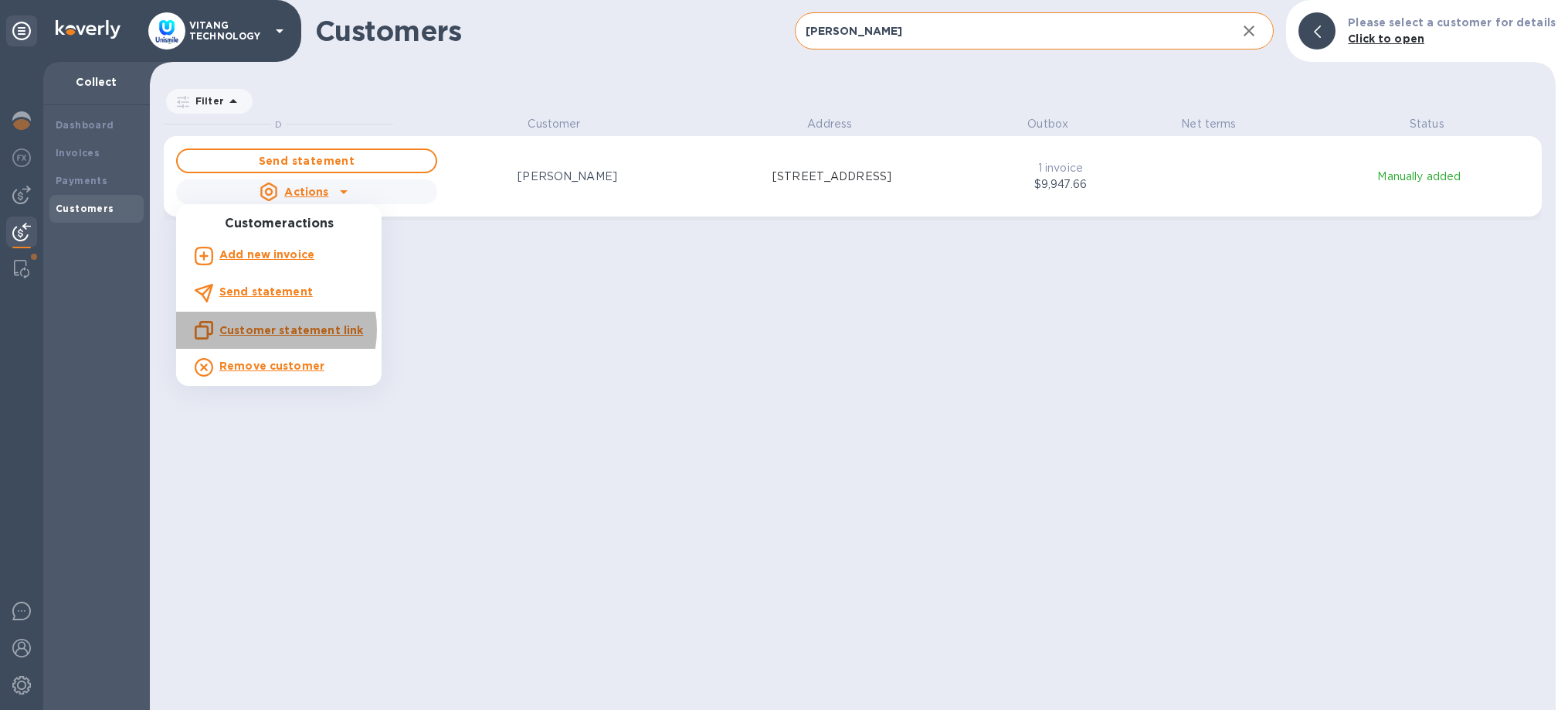
click at [272, 330] on u "Customer statement link" at bounding box center [291, 330] width 144 height 13
